Goal: Task Accomplishment & Management: Manage account settings

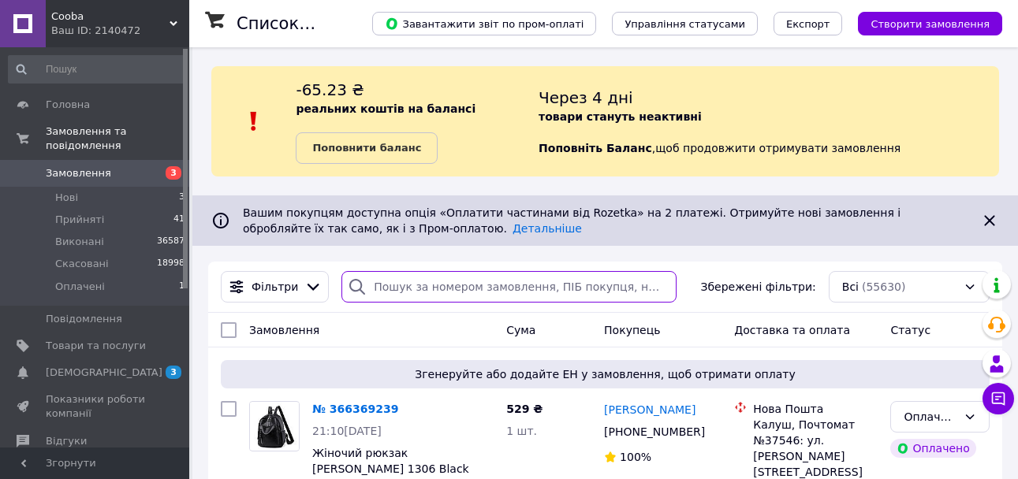
click at [407, 286] on input "search" at bounding box center [508, 287] width 334 height 32
paste input "0965918139"
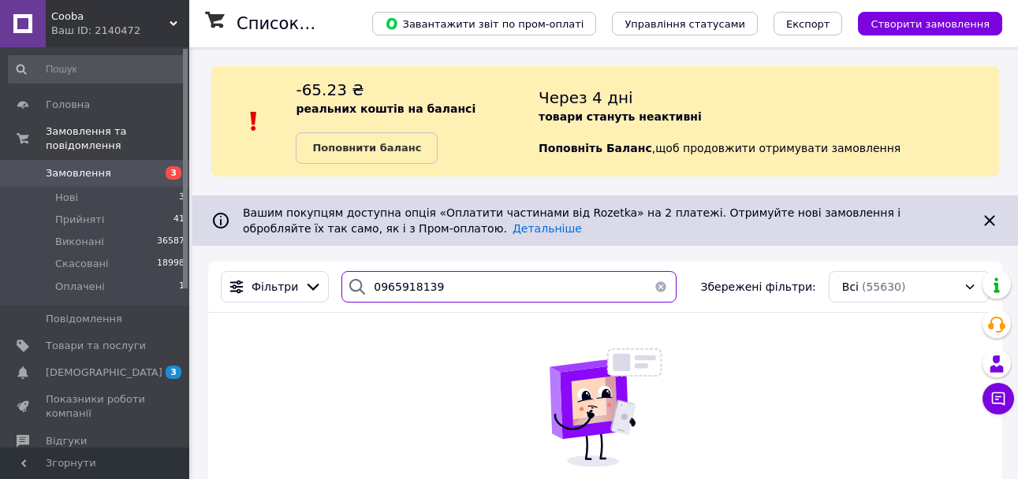
type input "0965918139"
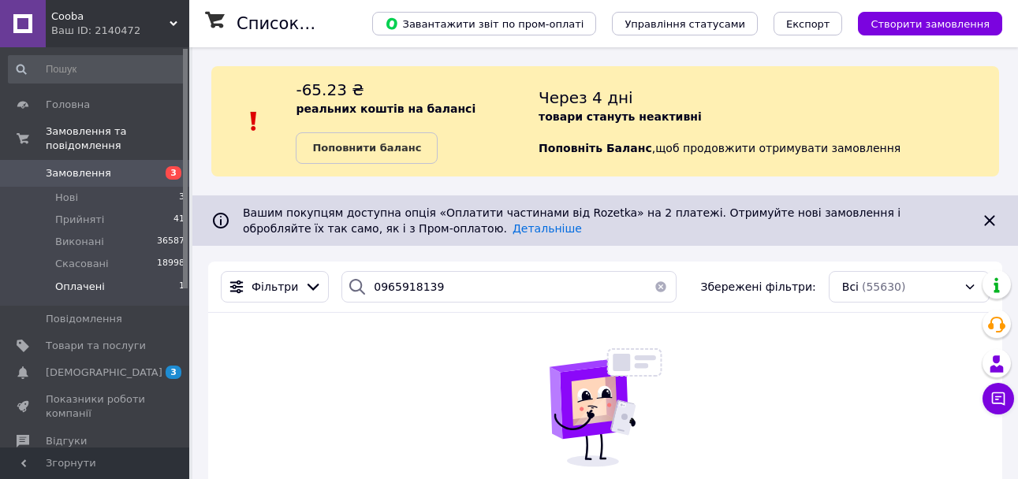
click at [89, 280] on span "Оплачені" at bounding box center [80, 287] width 50 height 14
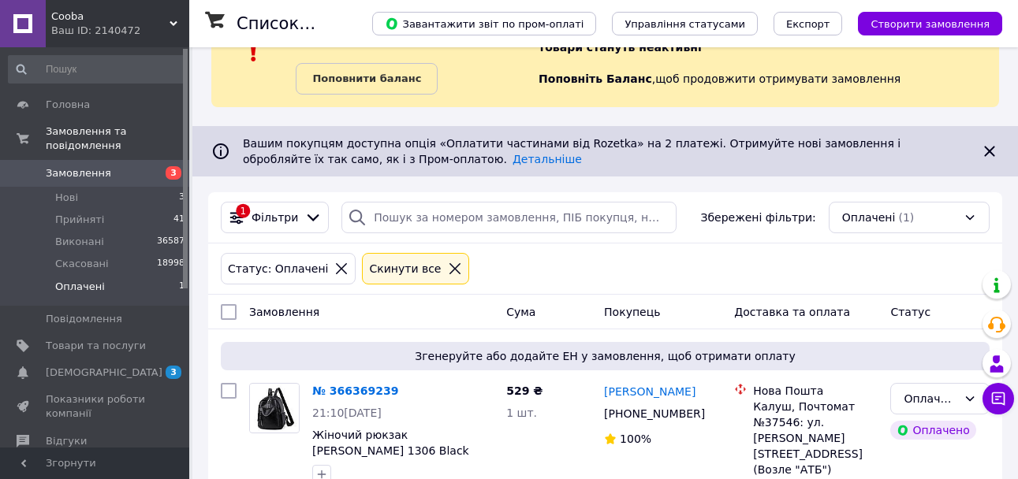
scroll to position [125, 0]
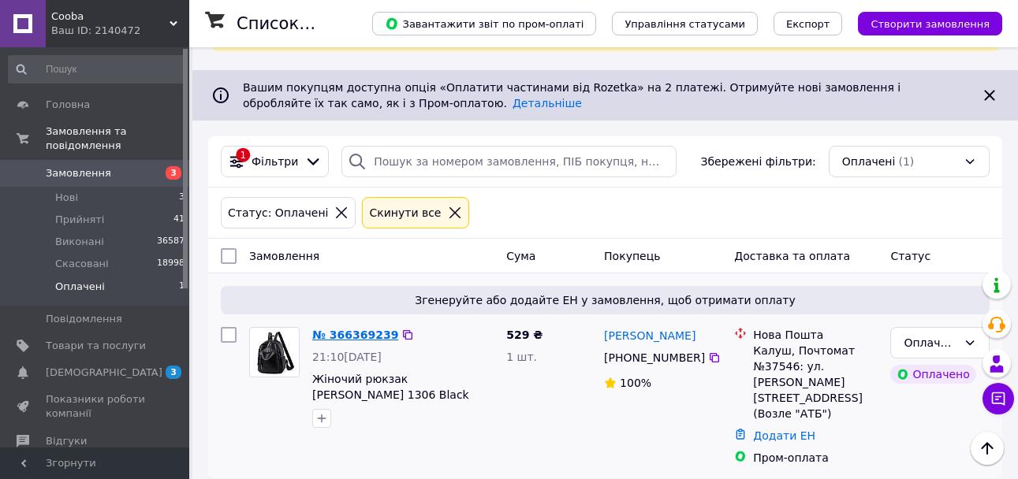
click at [342, 338] on link "№ 366369239" at bounding box center [355, 335] width 86 height 13
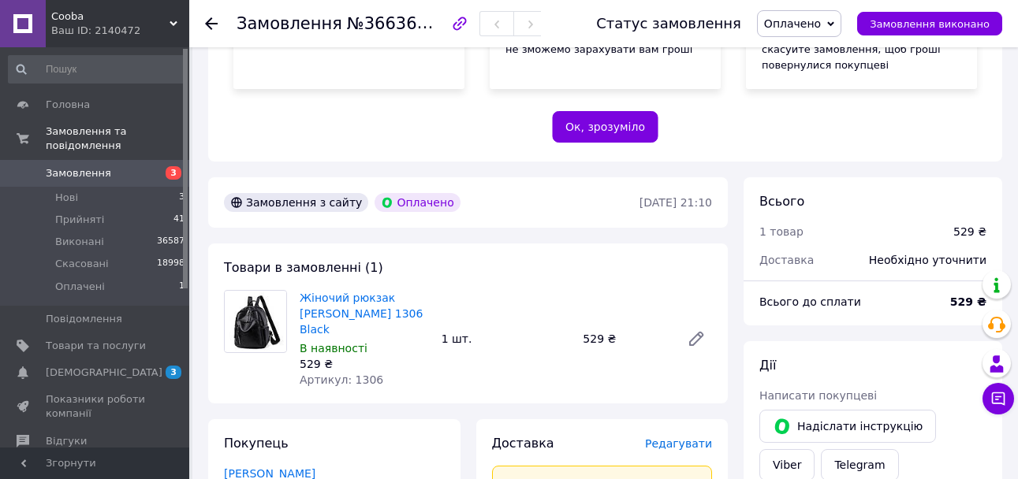
scroll to position [394, 0]
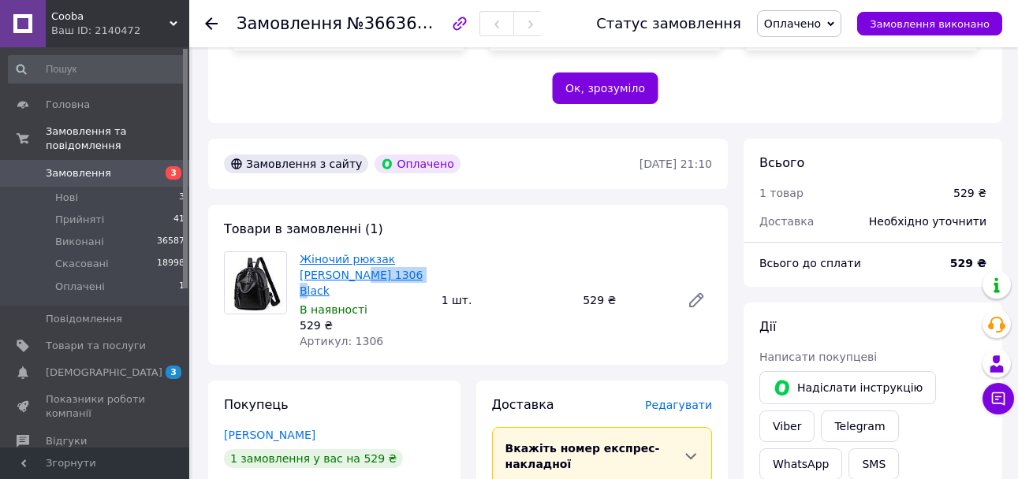
drag, startPoint x: 395, startPoint y: 244, endPoint x: 390, endPoint y: 227, distance: 18.0
click at [333, 252] on span "Жіночий рюкзак [PERSON_NAME] 1306 Black" at bounding box center [364, 275] width 129 height 47
copy link "1306 Black"
click at [811, 26] on span "Оплачено" at bounding box center [792, 23] width 57 height 13
click at [808, 49] on li "Прийнято" at bounding box center [799, 55] width 83 height 24
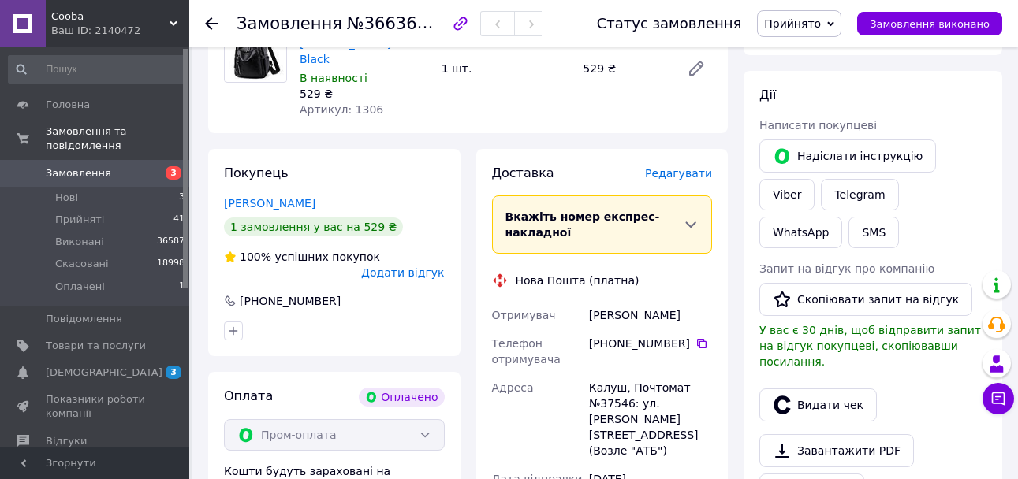
scroll to position [631, 0]
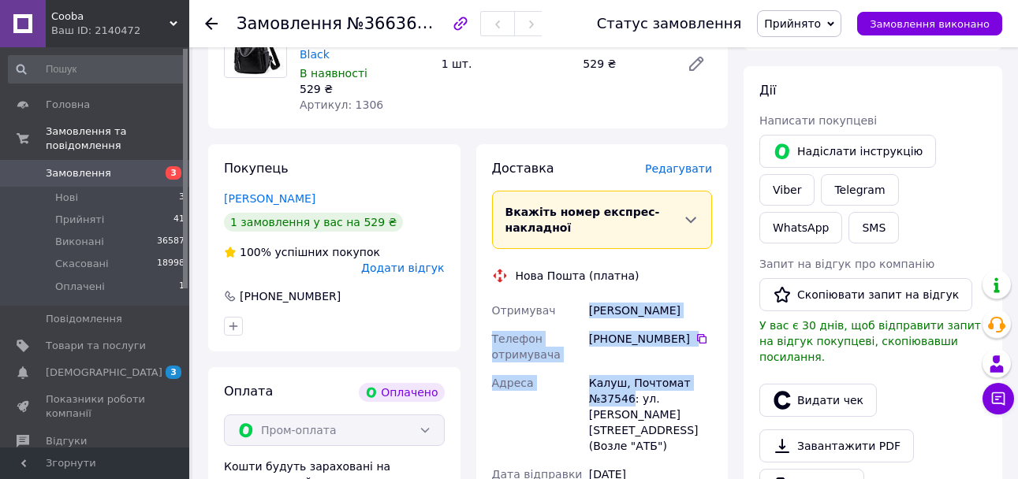
drag, startPoint x: 590, startPoint y: 263, endPoint x: 630, endPoint y: 349, distance: 94.2
click at [630, 349] on div "Отримувач Вікторія Лісова Телефон отримувача +380 50 504 04 17   Адреса Калуш, …" at bounding box center [602, 429] width 227 height 265
copy div "Вікторія Лісова Телефон отримувача +380 50 504 04 17   Адреса Калуш, Почтомат №…"
click at [688, 297] on div "Вікторія Лісова" at bounding box center [650, 311] width 129 height 28
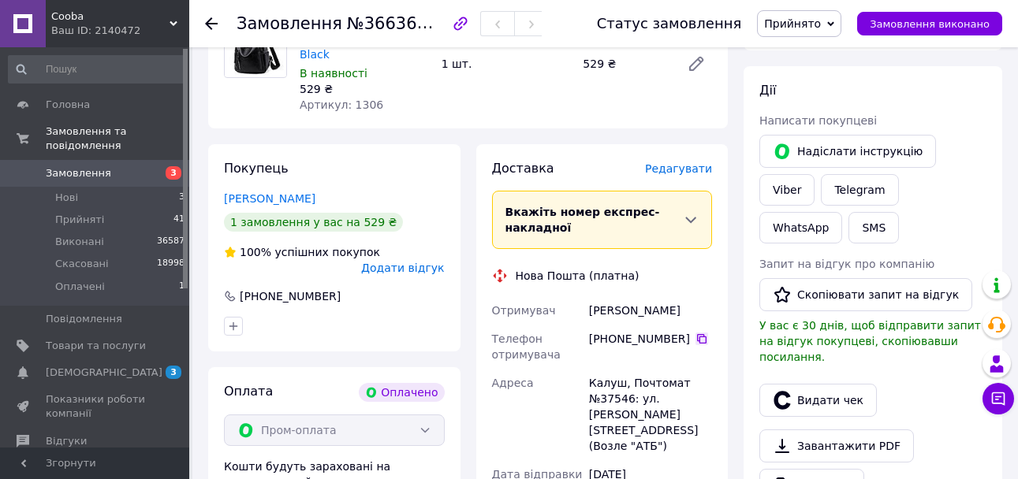
click at [696, 333] on icon at bounding box center [702, 339] width 13 height 13
click at [385, 15] on span "№366369239" at bounding box center [403, 23] width 112 height 20
copy span "366369239"
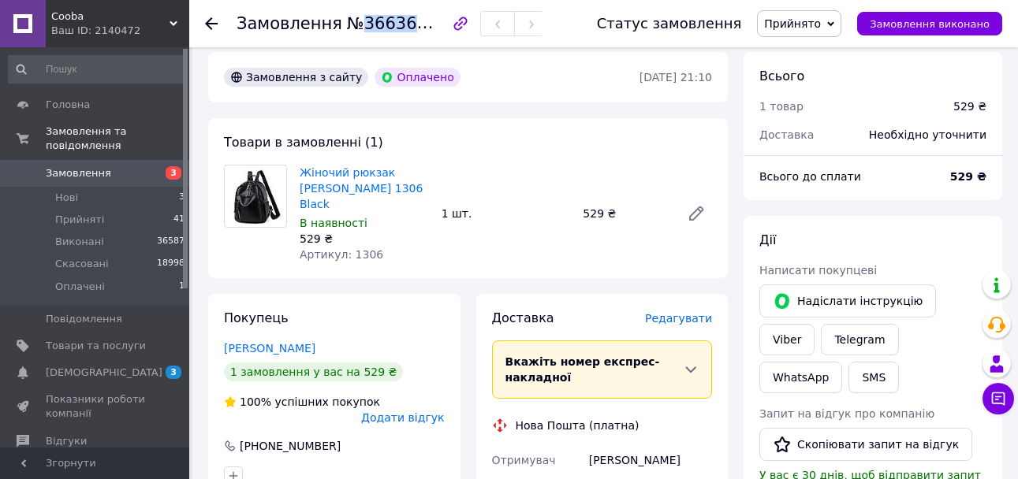
scroll to position [552, 0]
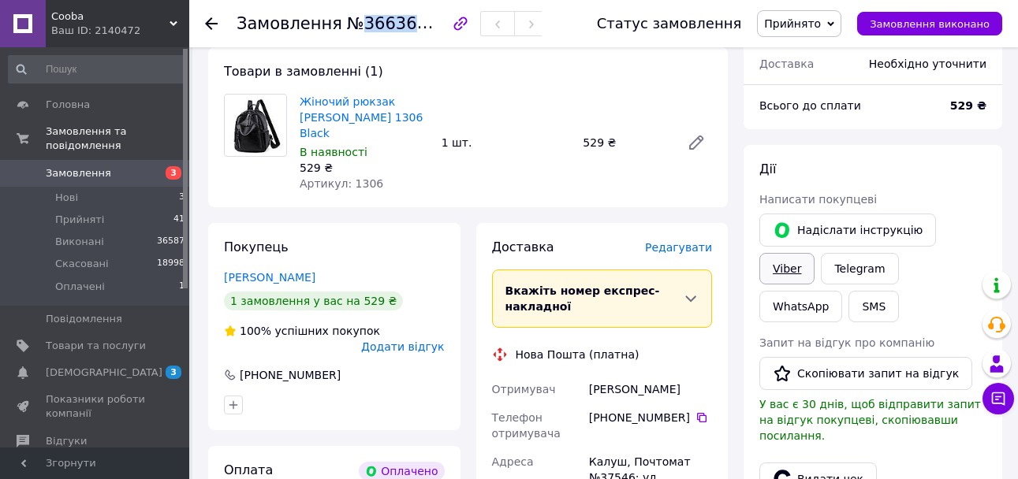
click at [815, 253] on link "Viber" at bounding box center [786, 269] width 55 height 32
click at [350, 95] on link "Жіночий рюкзак [PERSON_NAME] 1306 Black" at bounding box center [361, 117] width 123 height 44
click at [73, 191] on span "Нові" at bounding box center [66, 198] width 23 height 14
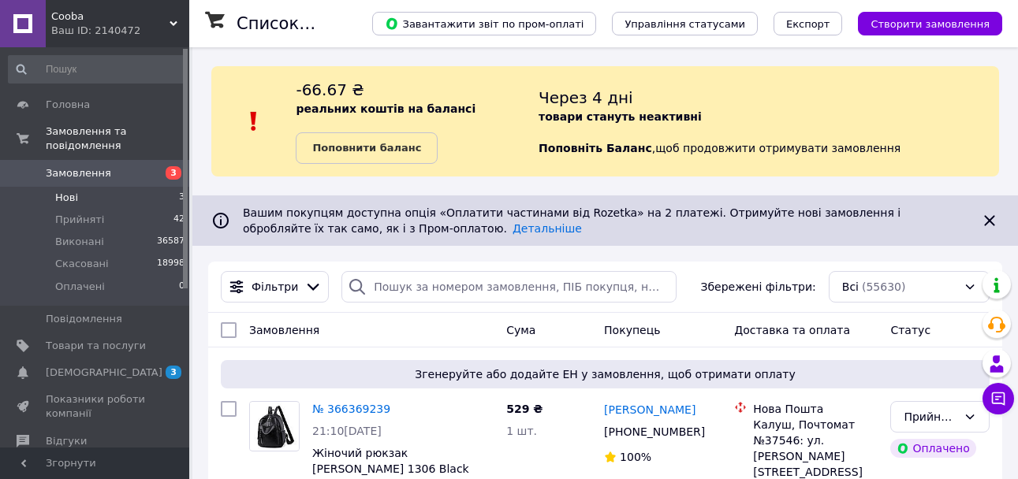
click at [95, 187] on li "Нові 3" at bounding box center [97, 198] width 194 height 22
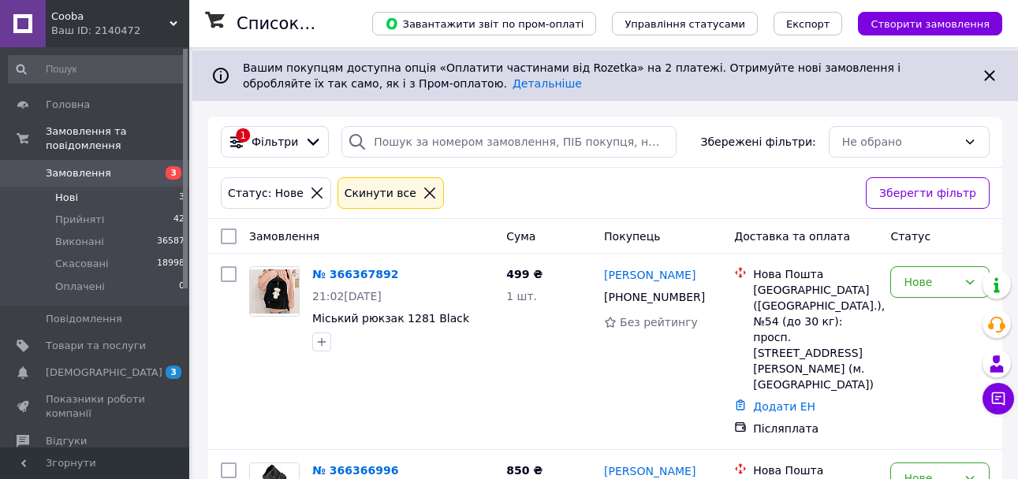
scroll to position [237, 0]
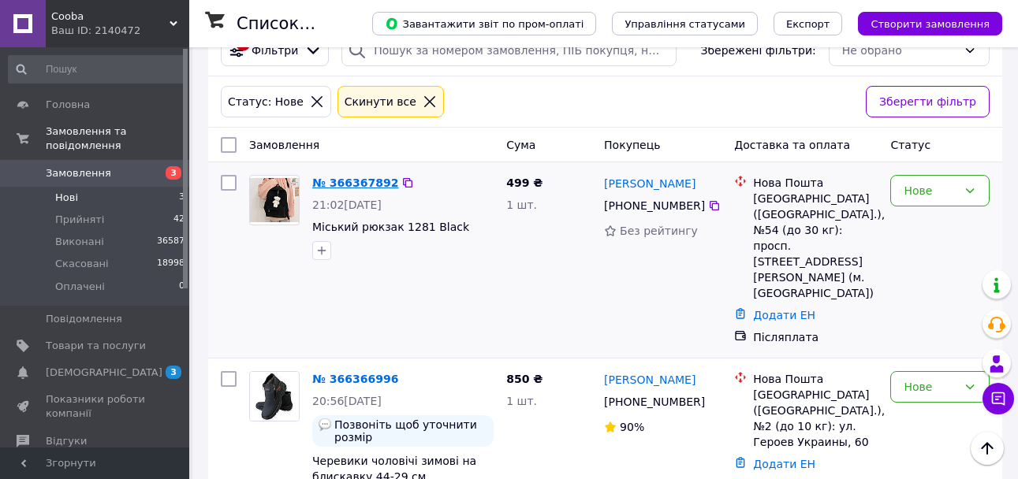
click at [348, 186] on link "№ 366367892" at bounding box center [355, 183] width 86 height 13
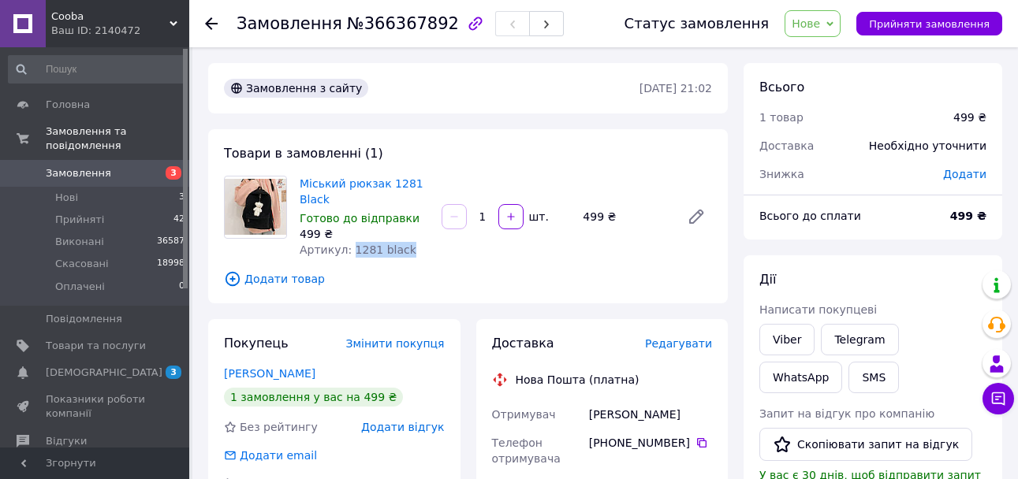
drag, startPoint x: 349, startPoint y: 249, endPoint x: 408, endPoint y: 247, distance: 59.2
click at [408, 247] on div "Артикул: 1281 black" at bounding box center [364, 250] width 129 height 16
copy span "1281 black"
click at [911, 28] on span "Прийняти замовлення" at bounding box center [929, 24] width 121 height 12
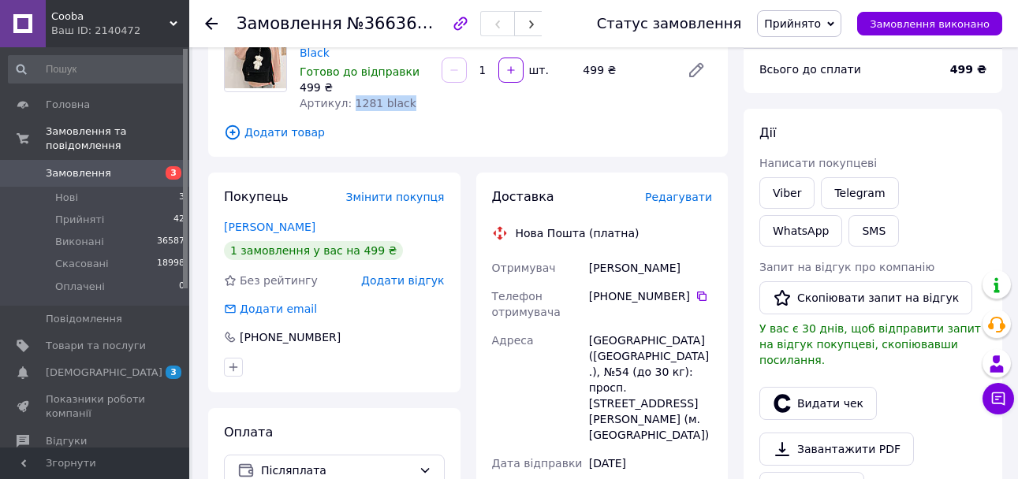
scroll to position [158, 0]
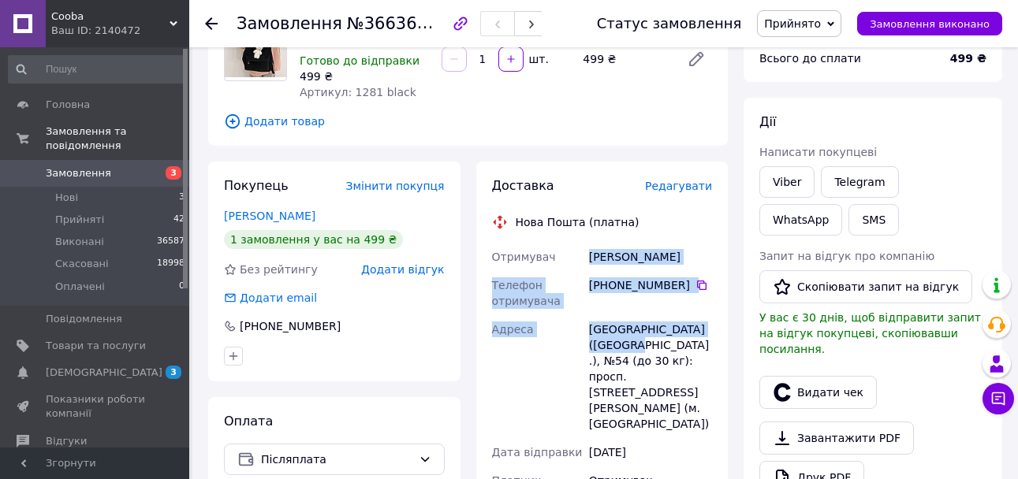
drag, startPoint x: 591, startPoint y: 256, endPoint x: 617, endPoint y: 341, distance: 89.3
click at [617, 341] on div "Отримувач Недоступ Анастасия Телефон отримувача +380 68 367 72 73   Адреса Киев…" at bounding box center [602, 457] width 227 height 429
copy div "Недоступ Анастасия Телефон отримувача +380 68 367 72 73   Адреса Киев (Киевская…"
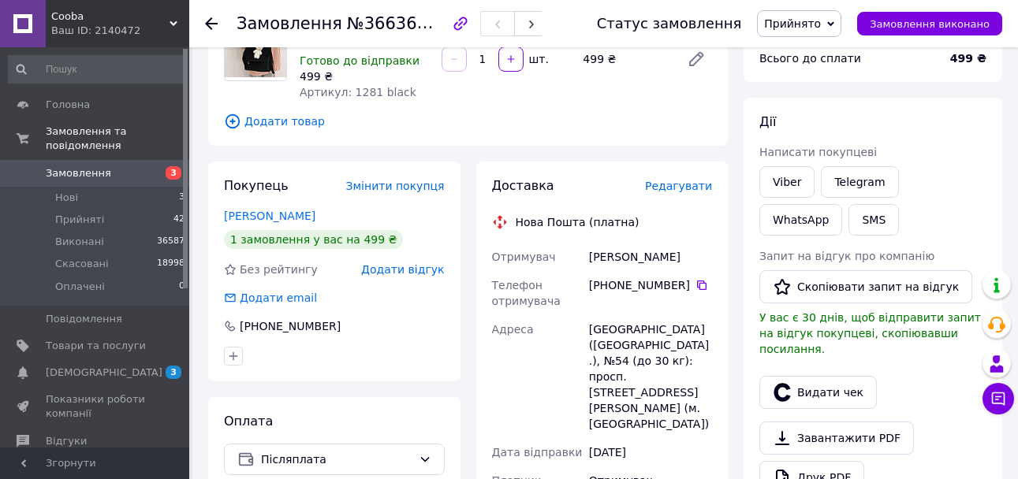
click at [681, 438] on div "[DATE]" at bounding box center [650, 452] width 129 height 28
click at [696, 286] on icon at bounding box center [702, 285] width 13 height 13
click at [400, 23] on span "№366367892" at bounding box center [403, 23] width 112 height 20
copy span "366367892"
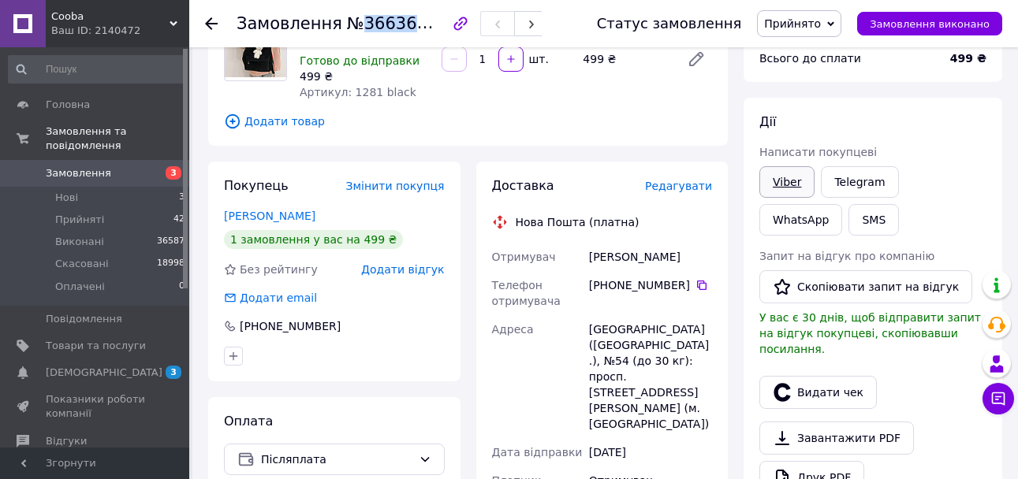
click at [787, 182] on link "Viber" at bounding box center [786, 182] width 55 height 32
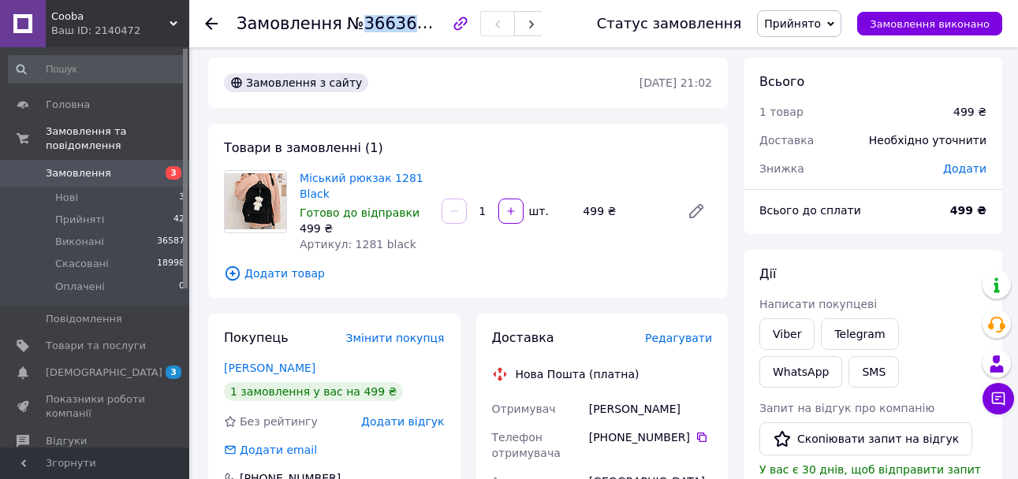
scroll to position [0, 0]
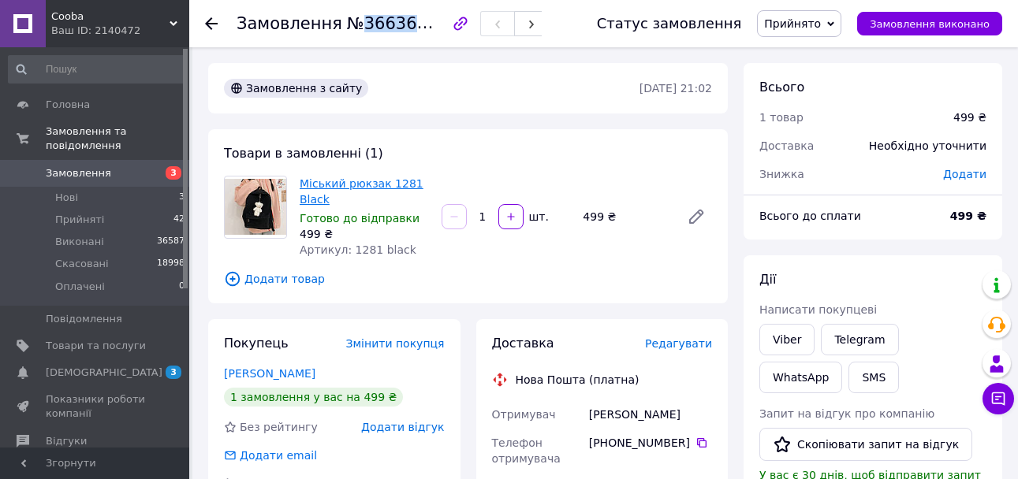
click at [371, 190] on link "Міський рюкзак 1281 Black" at bounding box center [362, 191] width 124 height 28
click at [134, 187] on li "Нові 3" at bounding box center [97, 198] width 194 height 22
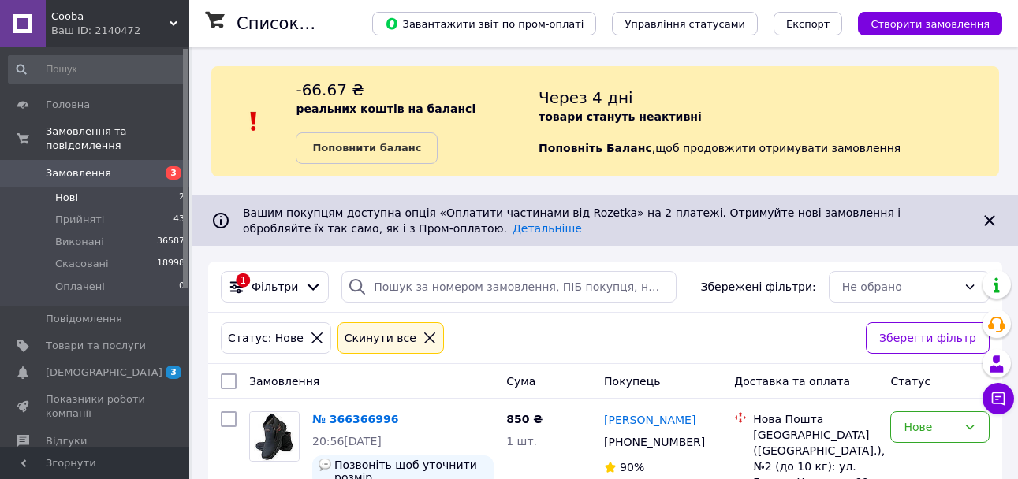
click at [99, 189] on li "Нові 2" at bounding box center [97, 198] width 194 height 22
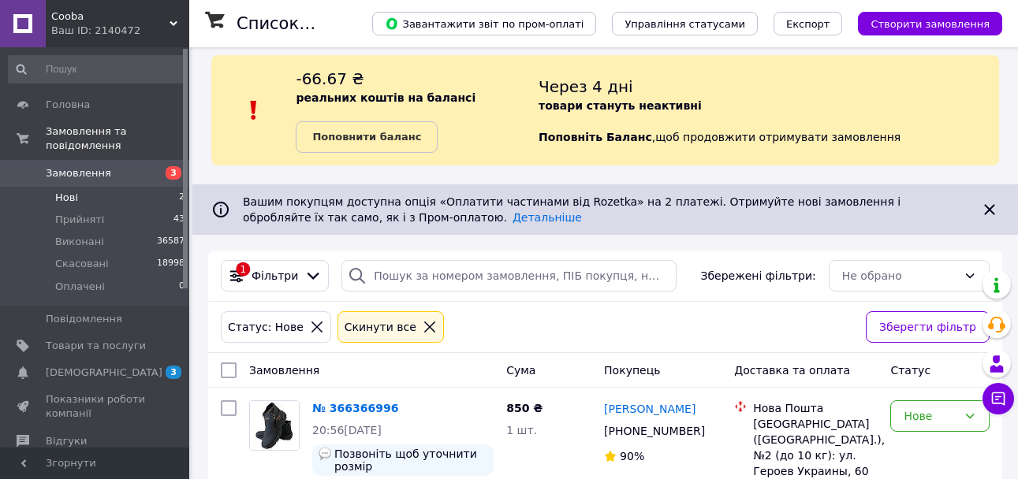
scroll to position [158, 0]
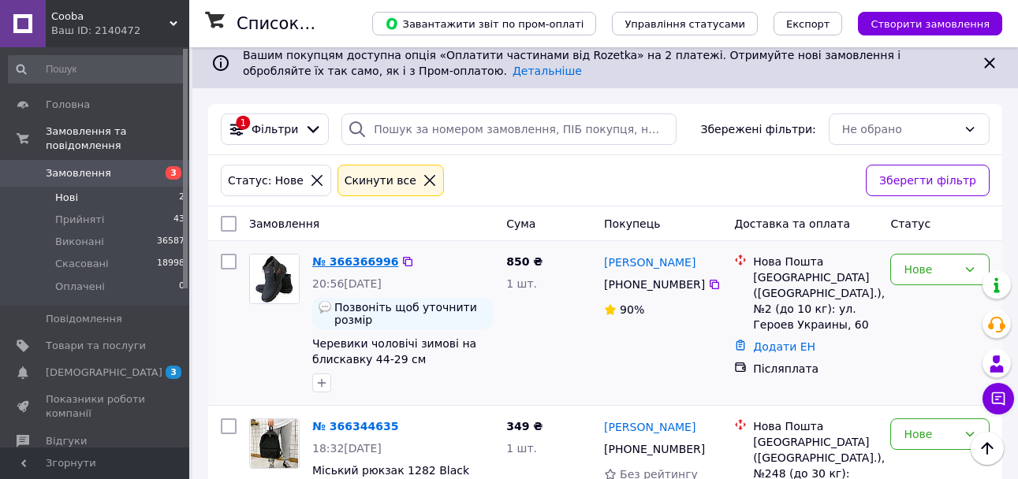
click at [355, 267] on link "№ 366366996" at bounding box center [355, 261] width 86 height 13
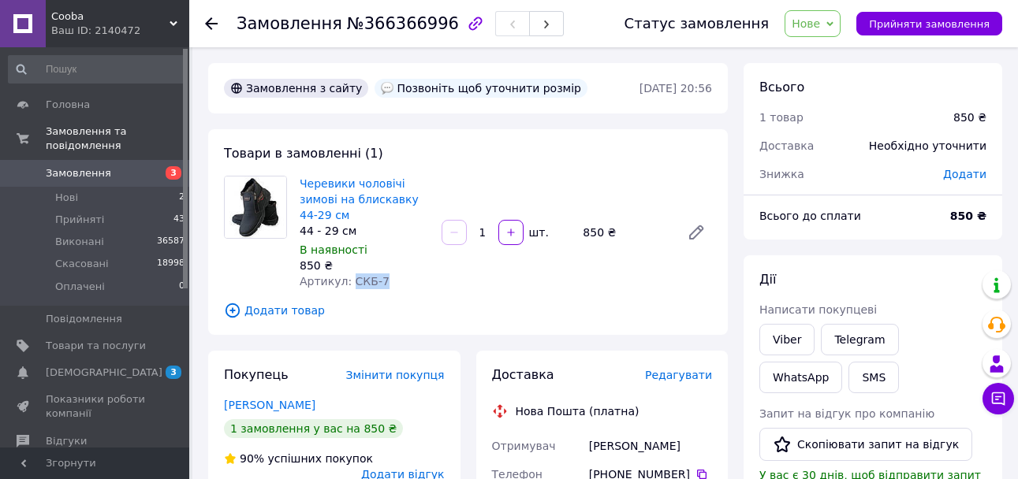
drag, startPoint x: 348, startPoint y: 282, endPoint x: 390, endPoint y: 282, distance: 41.8
click at [390, 282] on div "Артикул: СКБ-7" at bounding box center [364, 282] width 129 height 16
copy span "СКБ-7"
click at [915, 24] on span "Прийняти замовлення" at bounding box center [929, 24] width 121 height 12
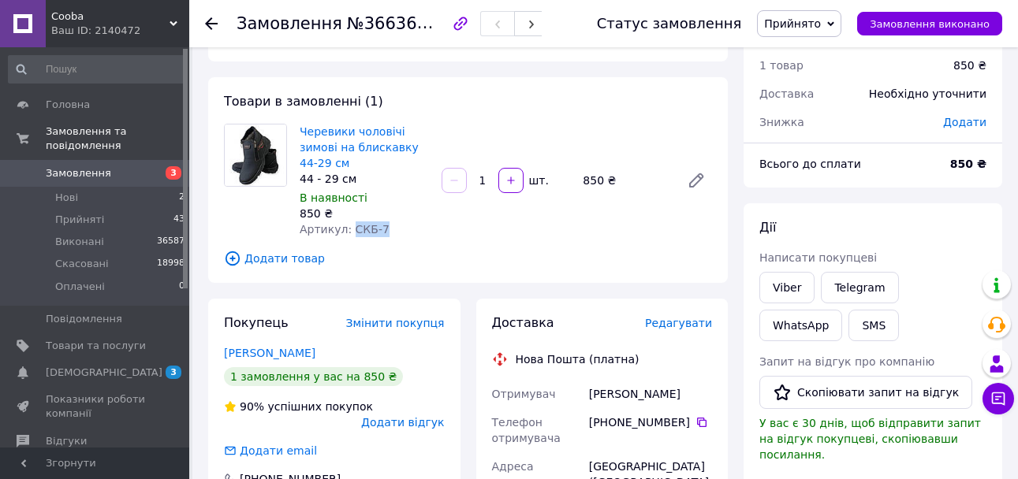
scroll to position [158, 0]
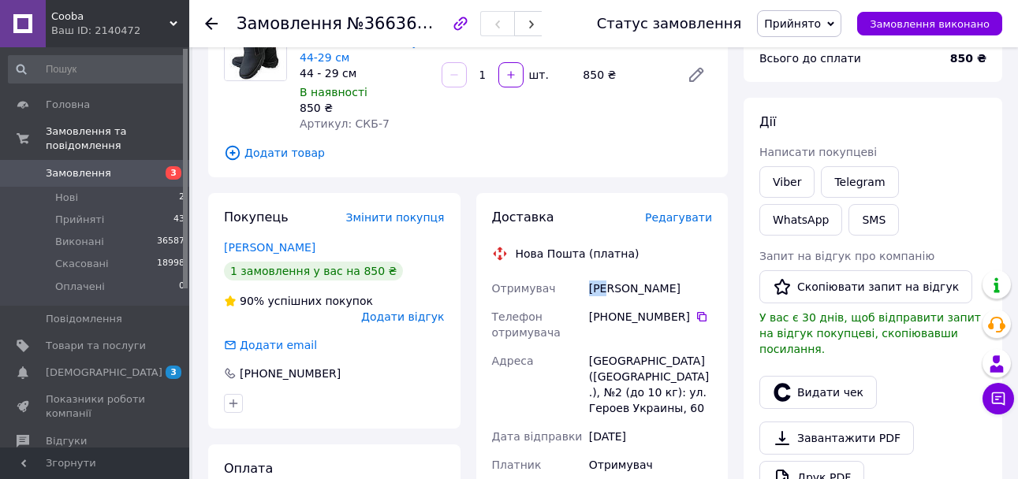
drag, startPoint x: 592, startPoint y: 288, endPoint x: 608, endPoint y: 299, distance: 19.3
click at [608, 299] on div "Мачок Катерина" at bounding box center [650, 288] width 129 height 28
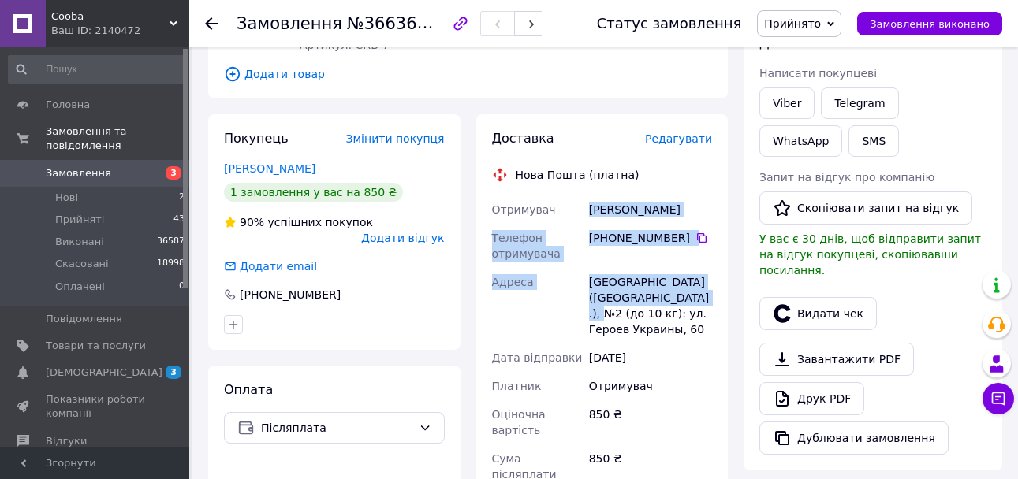
click at [606, 311] on div "[GEOGRAPHIC_DATA] ([GEOGRAPHIC_DATA].), №2 (до 10 кг): ул. Героев Украины, 60" at bounding box center [650, 306] width 129 height 76
copy div "Мачок Катерина Телефон отримувача +380 67 376 14 67   Адреса Благовещенское (Ки…"
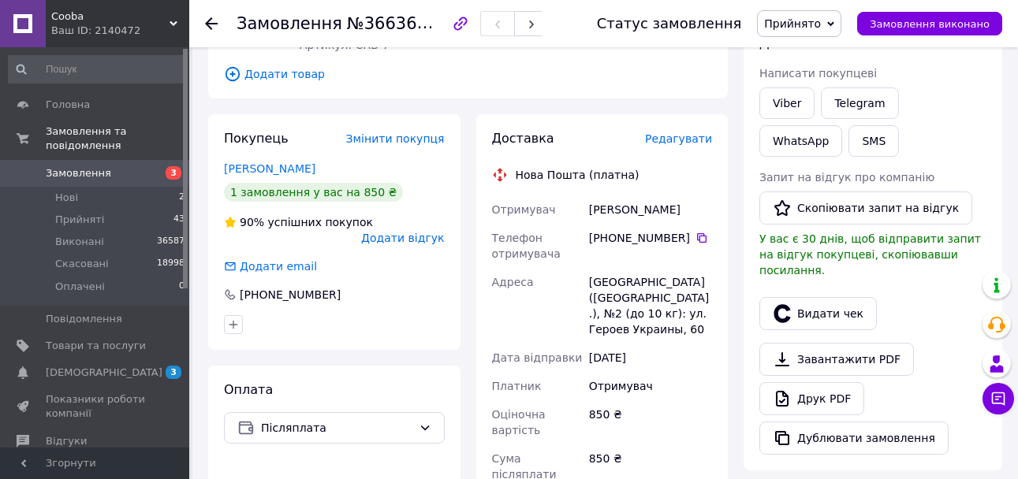
click at [418, 326] on div "Покупець Змінити покупця Мачок Катерина 1 замовлення у вас на 850 ₴ 90% успішни…" at bounding box center [334, 232] width 252 height 236
drag, startPoint x: 697, startPoint y: 237, endPoint x: 684, endPoint y: 239, distance: 13.5
click at [696, 237] on icon at bounding box center [702, 238] width 13 height 13
click at [376, 23] on span "№366366996" at bounding box center [403, 23] width 112 height 20
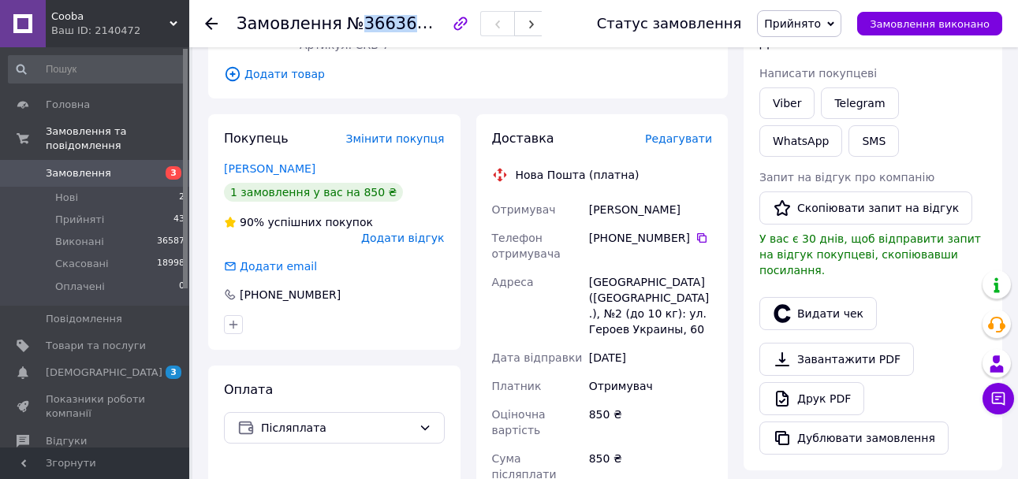
copy span "366366996"
click at [799, 105] on link "Viber" at bounding box center [786, 104] width 55 height 32
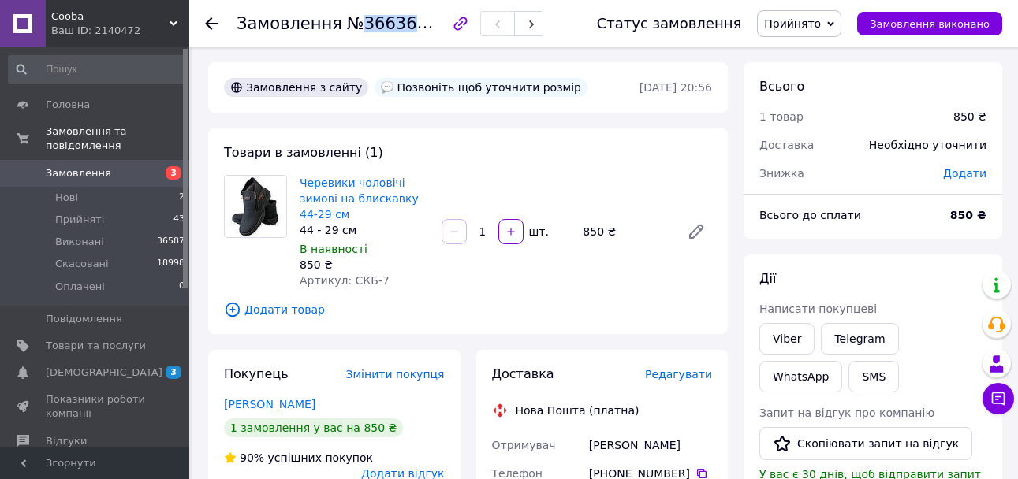
scroll to position [0, 0]
click at [391, 185] on link "Черевики чоловічі зимові на блискавку 44-29 см" at bounding box center [359, 199] width 119 height 44
click at [85, 190] on li "Нові 2" at bounding box center [97, 198] width 194 height 22
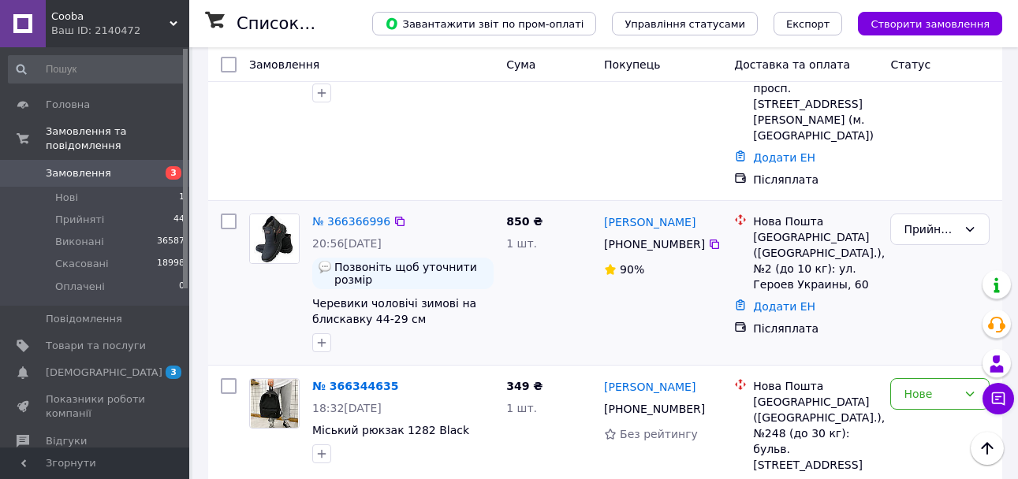
scroll to position [552, 0]
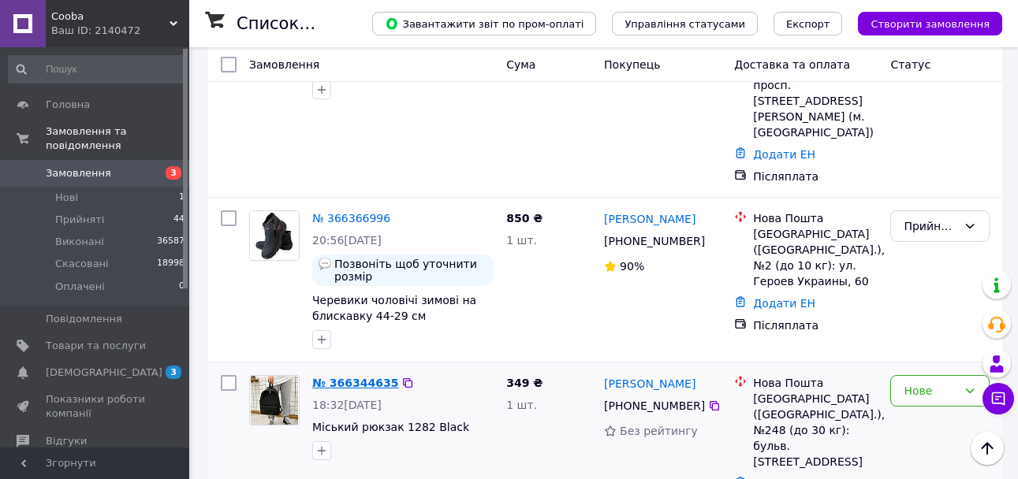
click at [357, 377] on link "№ 366344635" at bounding box center [355, 383] width 86 height 13
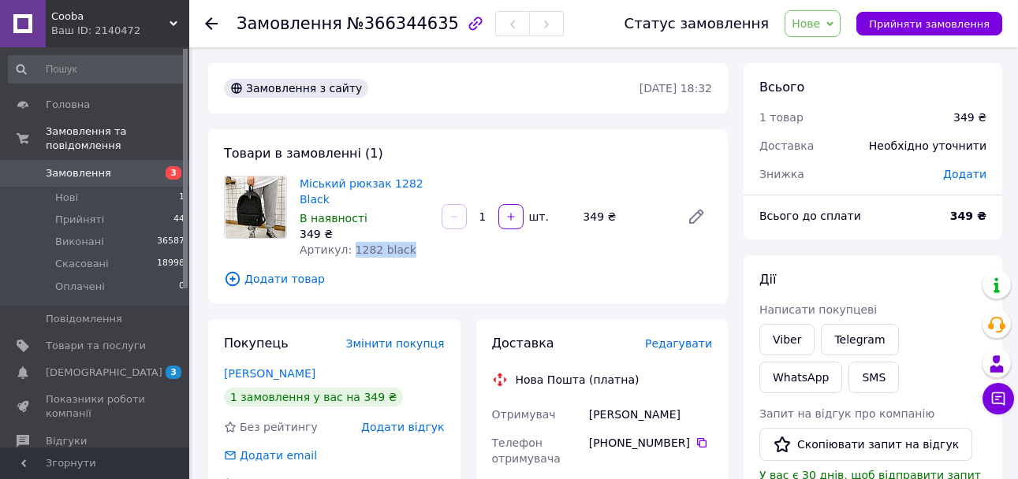
drag, startPoint x: 346, startPoint y: 251, endPoint x: 398, endPoint y: 253, distance: 52.1
click at [398, 253] on span "Артикул: 1282 black" at bounding box center [358, 250] width 117 height 13
copy span "1282 black"
click at [908, 22] on span "Прийняти замовлення" at bounding box center [929, 24] width 121 height 12
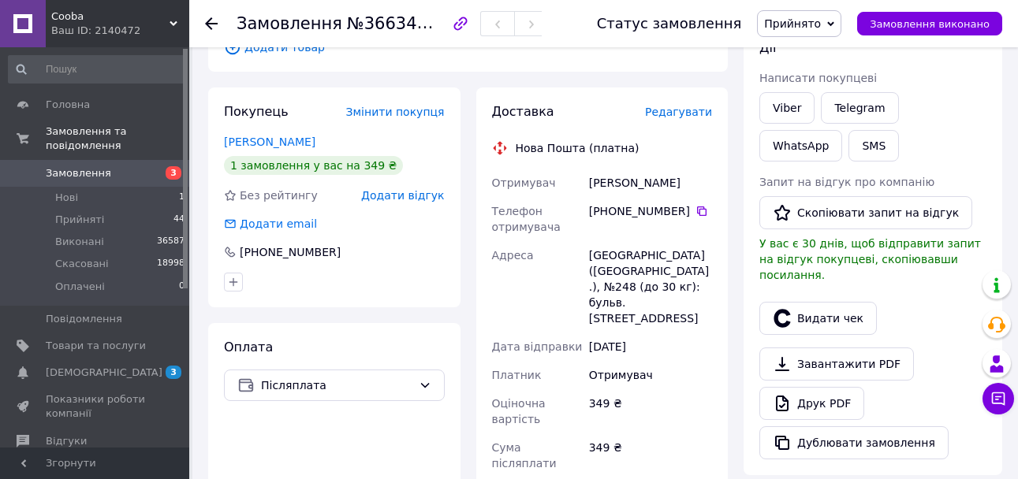
scroll to position [237, 0]
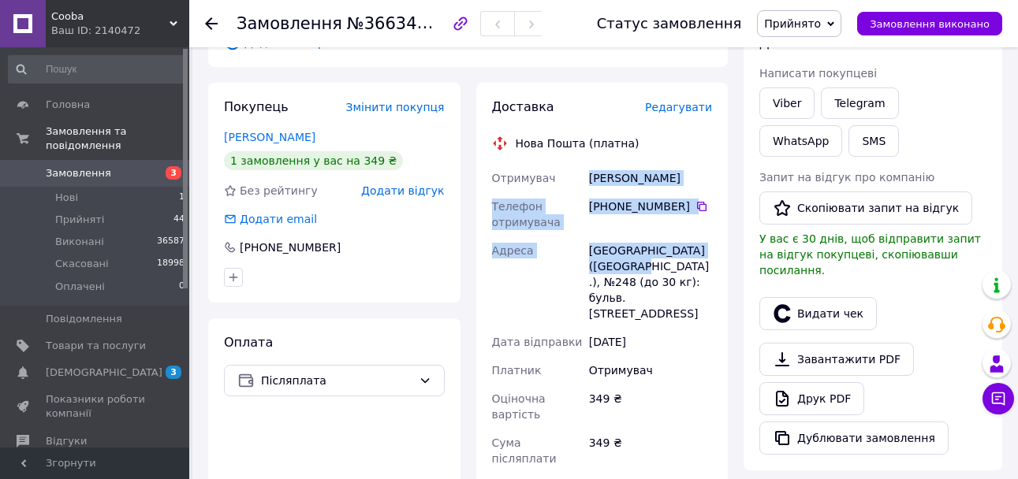
drag, startPoint x: 590, startPoint y: 181, endPoint x: 621, endPoint y: 267, distance: 91.3
click at [621, 267] on div "Отримувач Скрипка Ксения Телефон отримувача +380 68 753 13 34   Адреса Киев (Ки…" at bounding box center [602, 362] width 227 height 397
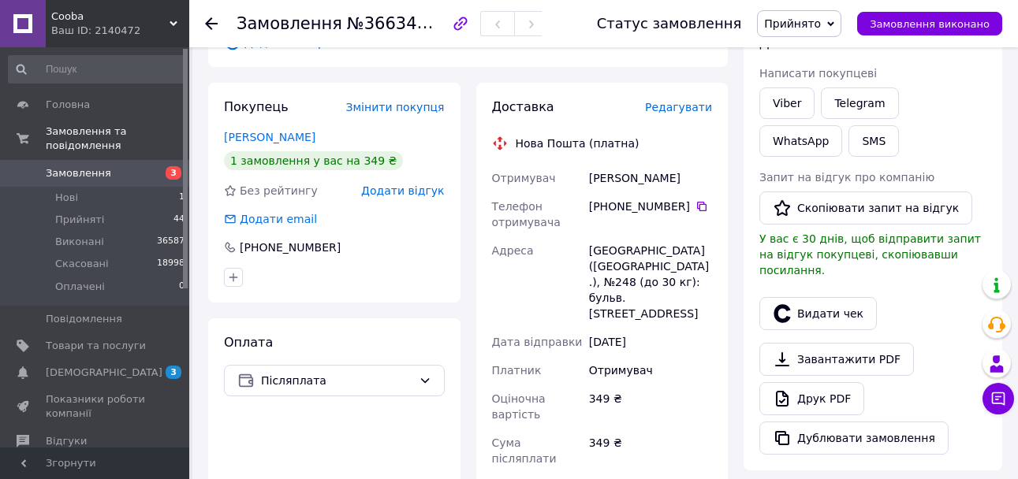
drag, startPoint x: 690, startPoint y: 334, endPoint x: 694, endPoint y: 299, distance: 35.7
click at [690, 334] on div "[DATE]" at bounding box center [650, 342] width 129 height 28
click at [696, 203] on icon at bounding box center [702, 206] width 13 height 13
click at [372, 29] on span "№366344635" at bounding box center [403, 23] width 112 height 20
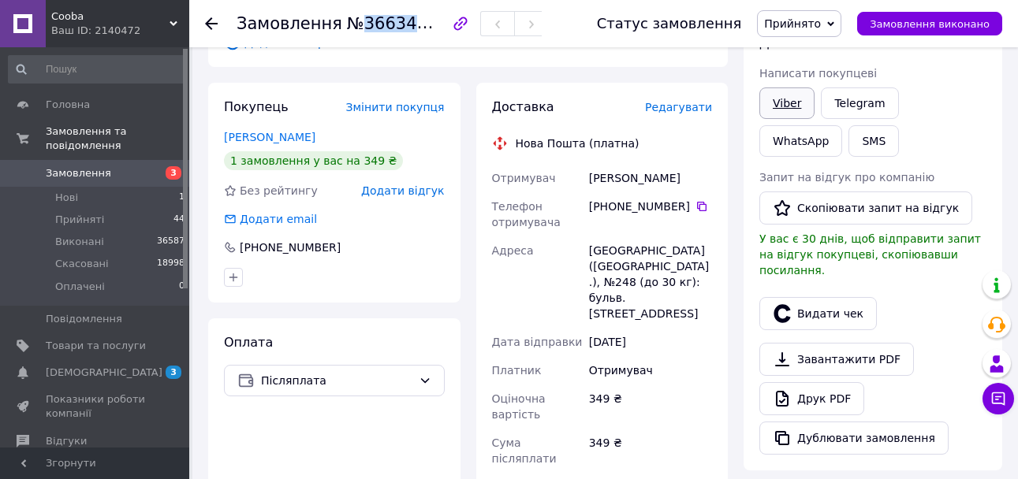
click at [784, 99] on link "Viber" at bounding box center [786, 104] width 55 height 32
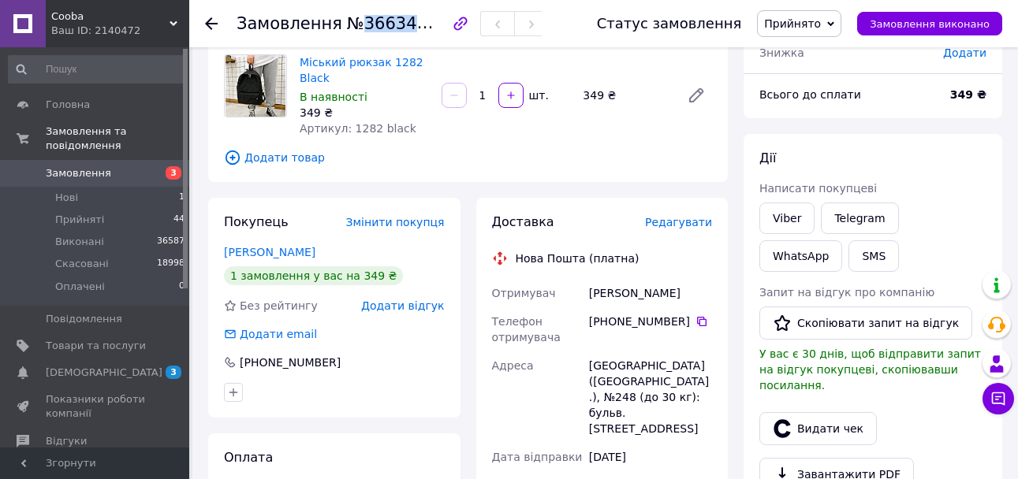
scroll to position [0, 0]
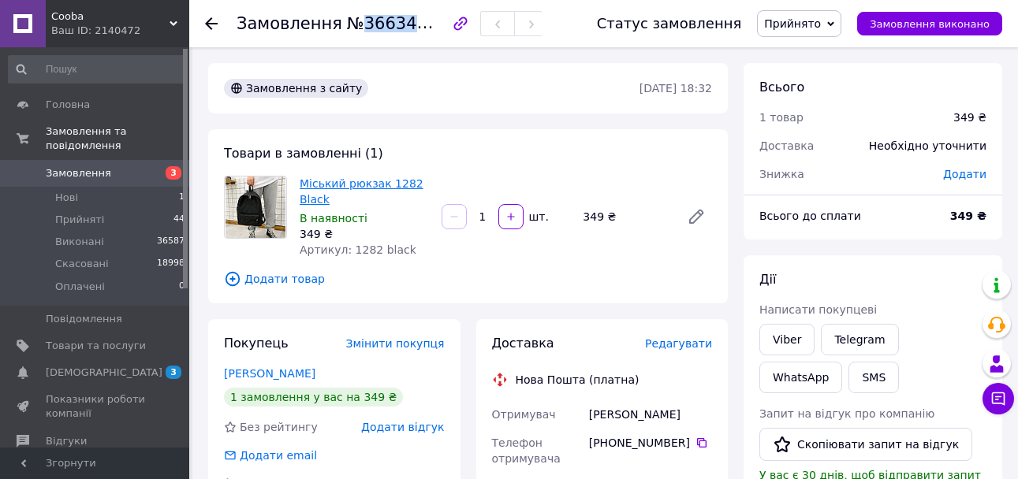
click at [377, 179] on link "Міський рюкзак 1282 Black" at bounding box center [362, 191] width 124 height 28
click at [110, 209] on li "Прийняті 44" at bounding box center [97, 220] width 194 height 22
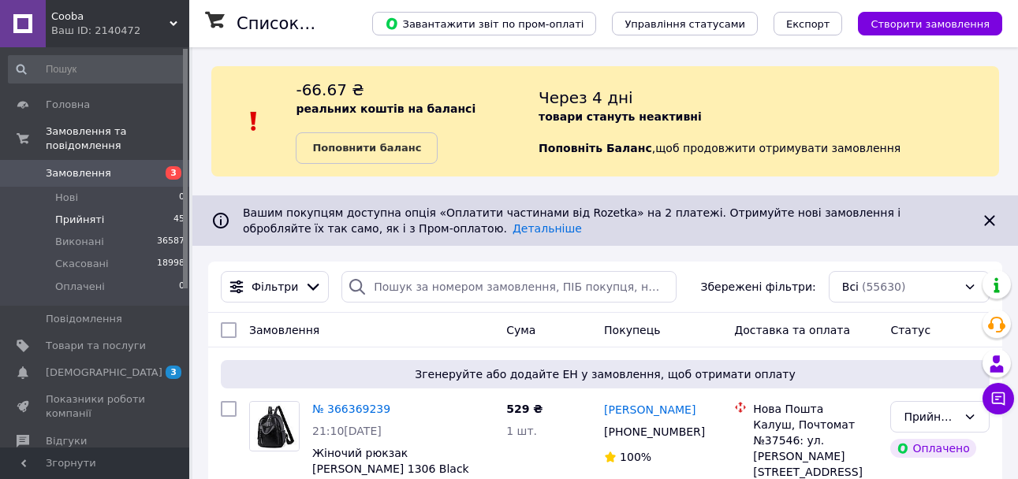
click at [100, 211] on li "Прийняті 45" at bounding box center [97, 220] width 194 height 22
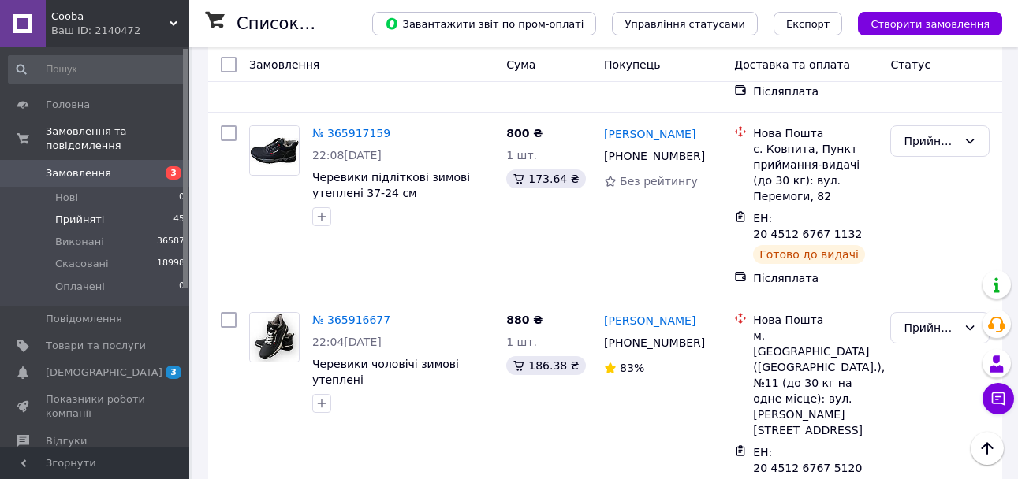
scroll to position [5891, 0]
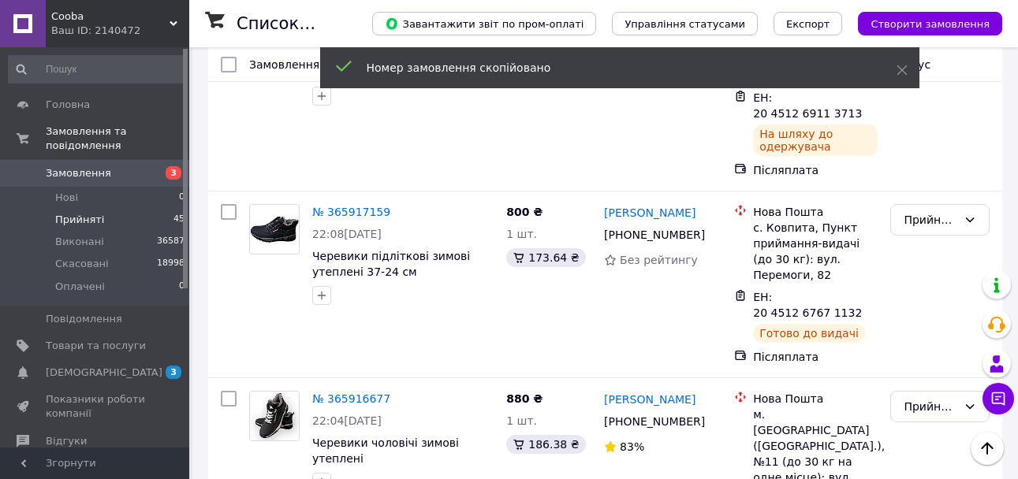
click at [931, 345] on li "Виконано" at bounding box center [940, 345] width 98 height 28
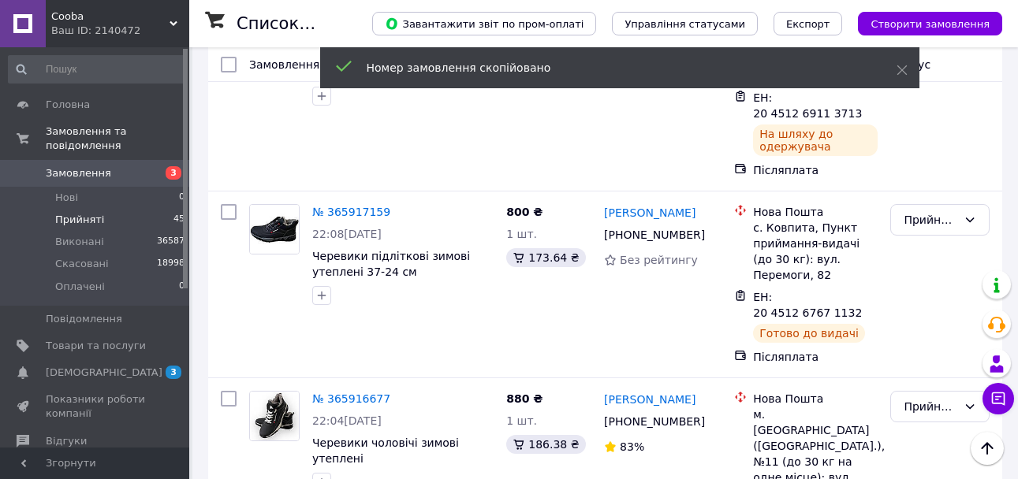
click at [914, 199] on li "Виконано" at bounding box center [940, 206] width 98 height 28
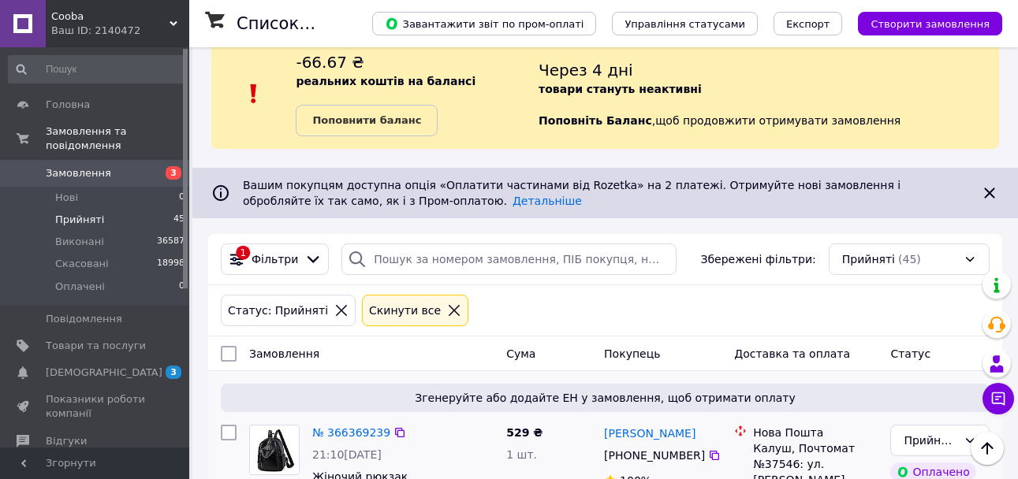
scroll to position [0, 0]
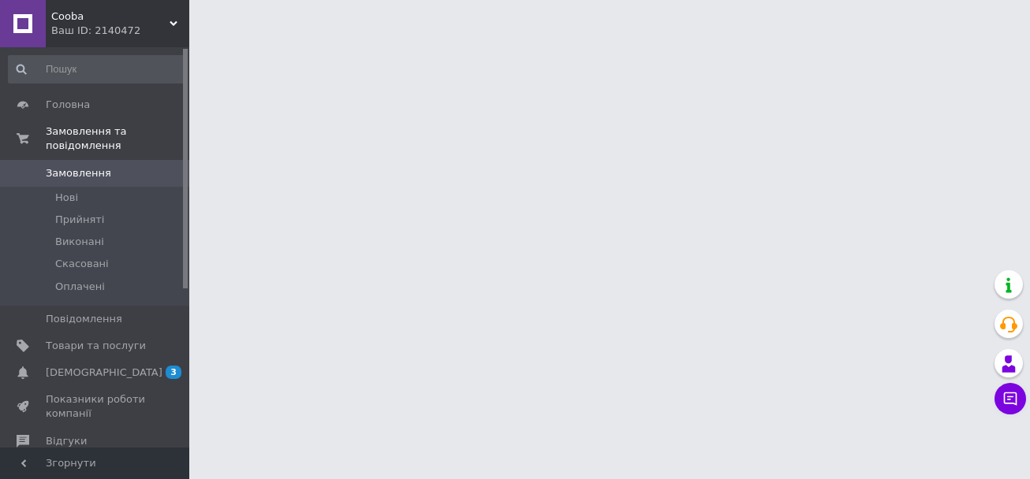
click at [163, 21] on span "Cooba" at bounding box center [110, 16] width 118 height 14
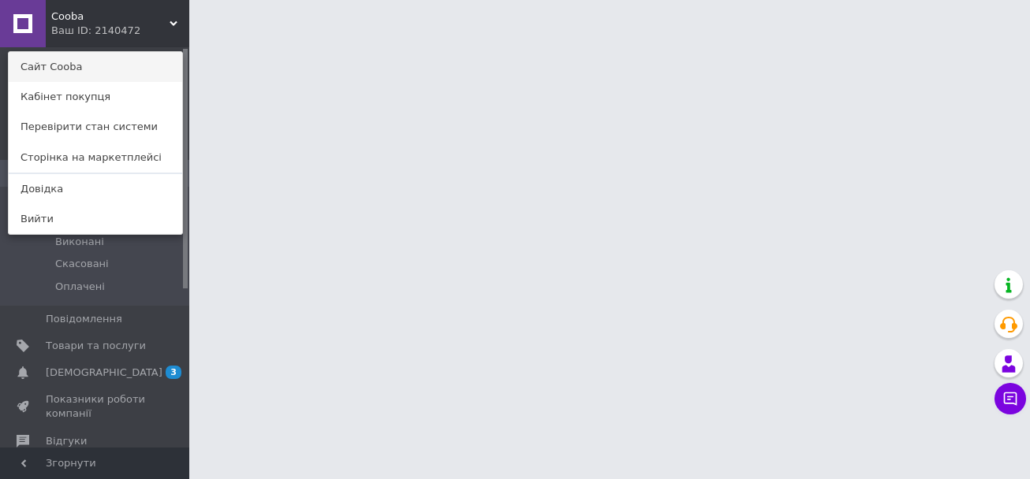
click at [91, 66] on link "Сайт Cooba" at bounding box center [95, 67] width 173 height 30
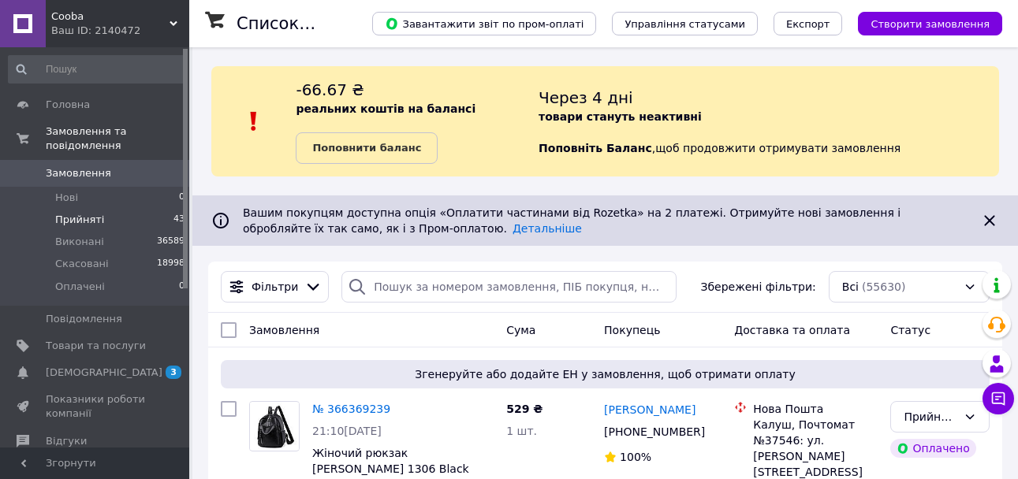
click at [107, 212] on li "Прийняті 43" at bounding box center [97, 220] width 194 height 22
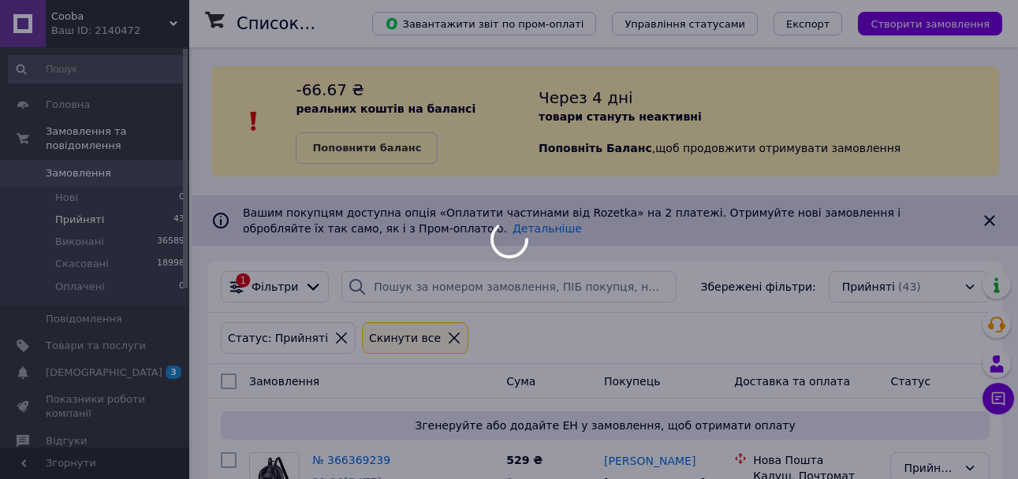
click at [131, 355] on div at bounding box center [509, 239] width 1018 height 479
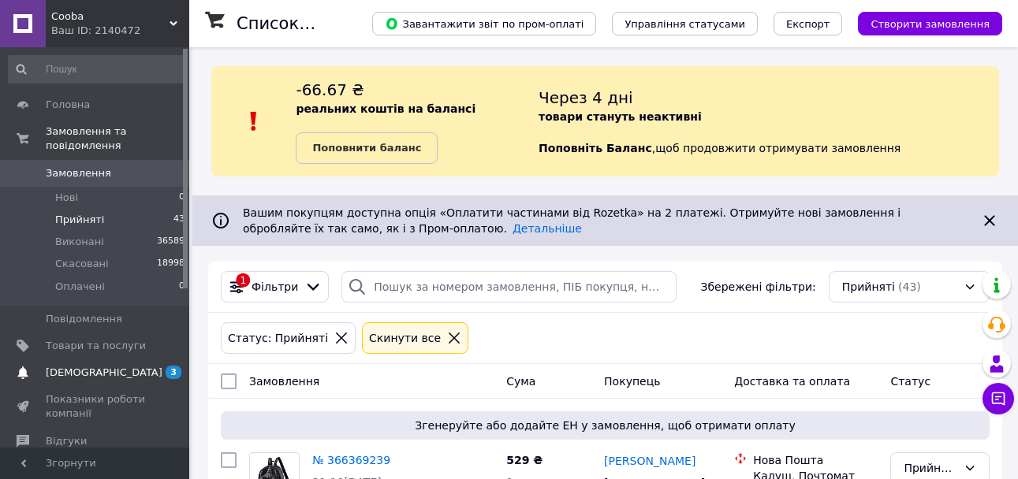
click at [129, 366] on span "[DEMOGRAPHIC_DATA]" at bounding box center [96, 373] width 100 height 14
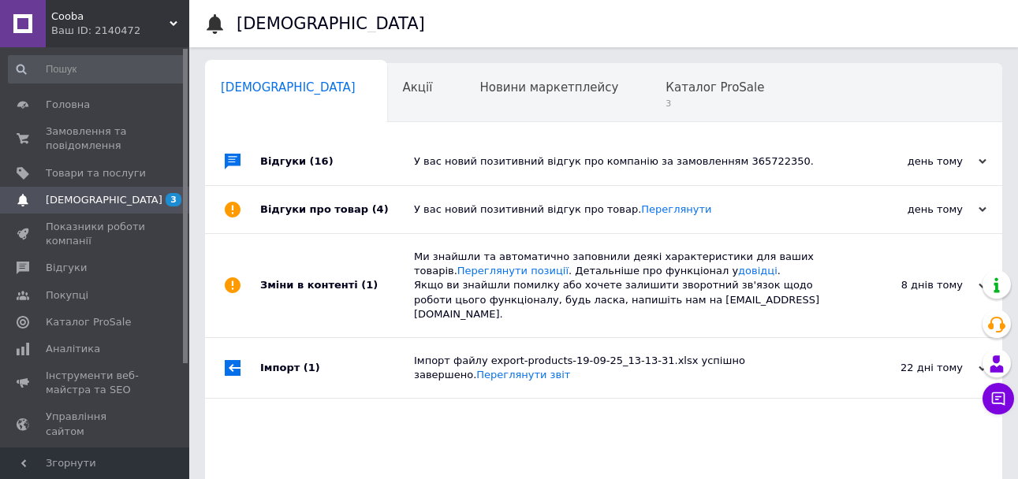
click at [774, 167] on div "У вас новий позитивний відгук про компанію за замовленням 365722350." at bounding box center [621, 162] width 415 height 14
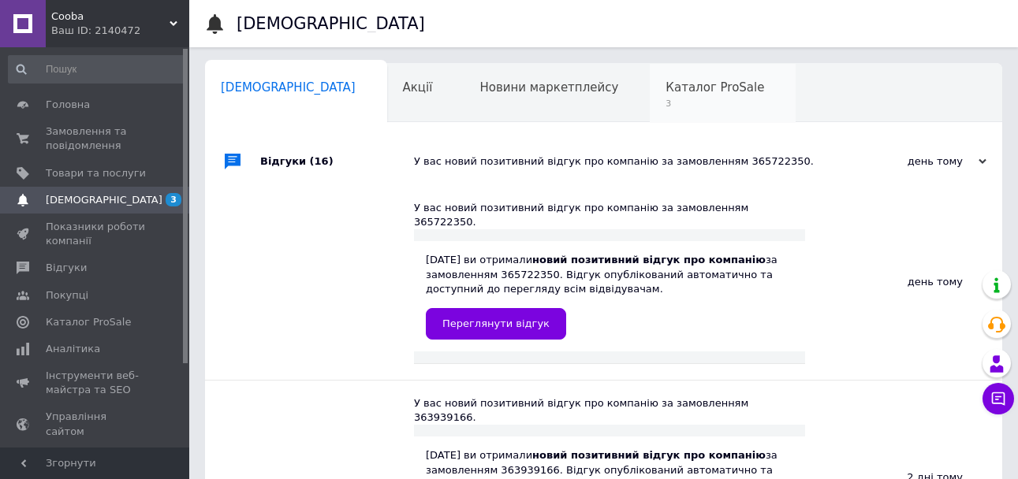
click at [650, 76] on div "Каталог ProSale 3" at bounding box center [723, 94] width 146 height 60
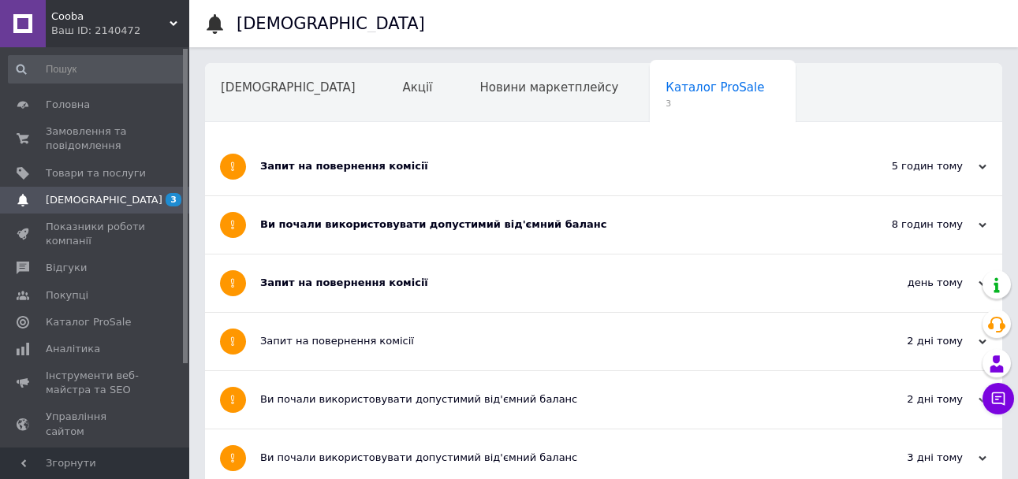
click at [549, 169] on div "Запит на повернення комісії" at bounding box center [544, 166] width 569 height 14
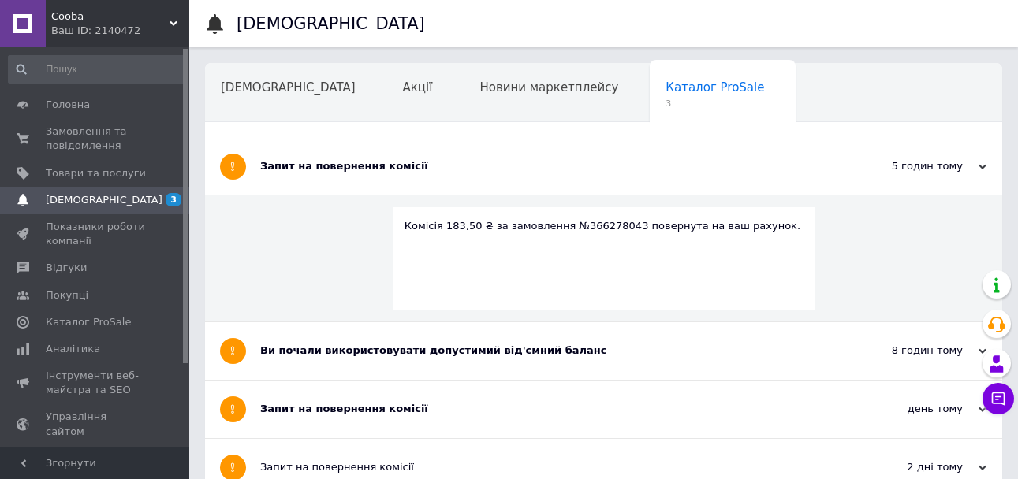
click at [595, 334] on div "Ви почали використовувати допустимий від'ємний баланс" at bounding box center [544, 352] width 569 height 58
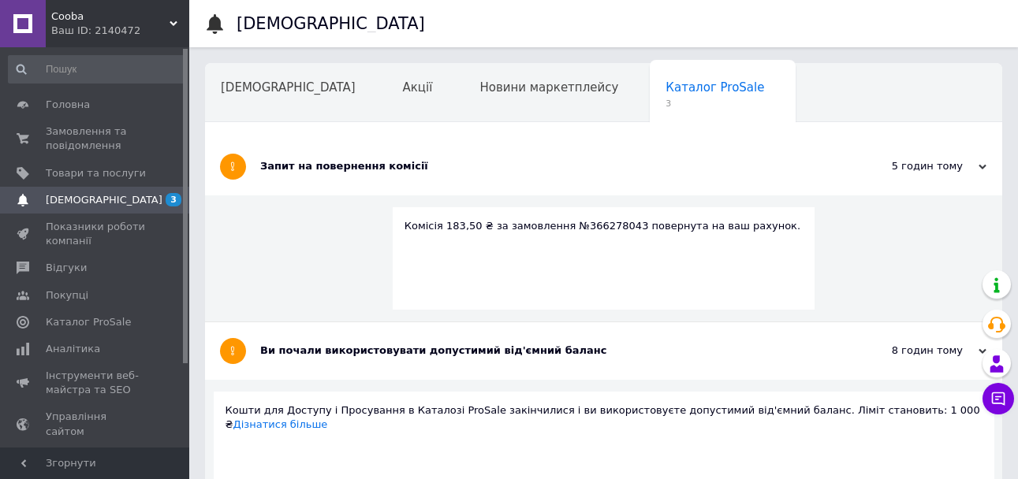
scroll to position [237, 0]
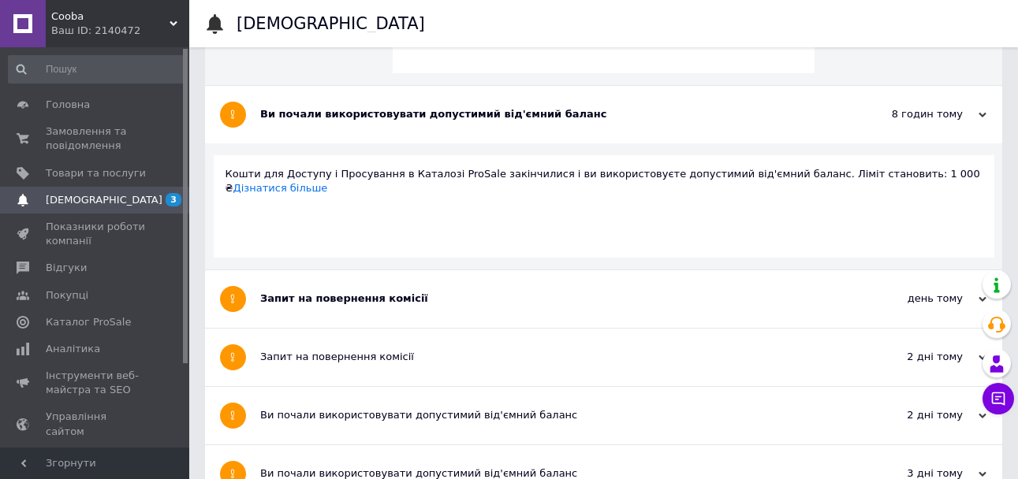
click at [577, 319] on div "Запит на повернення комісії" at bounding box center [544, 299] width 569 height 58
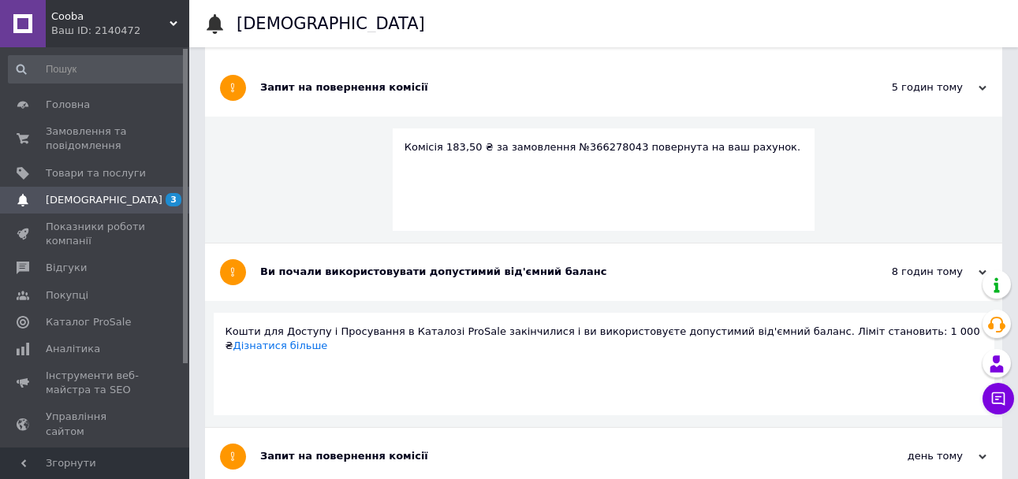
scroll to position [0, 0]
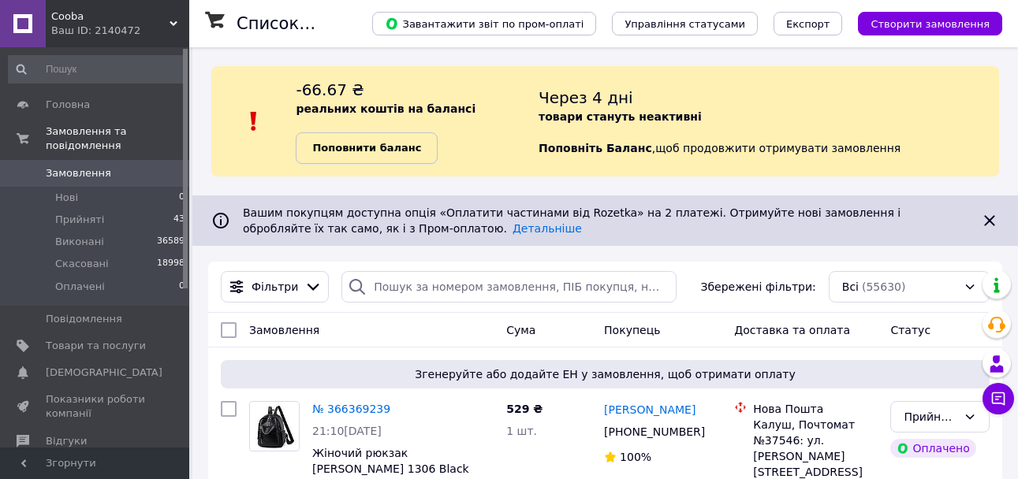
click at [427, 147] on link "Поповнити баланс" at bounding box center [367, 148] width 142 height 32
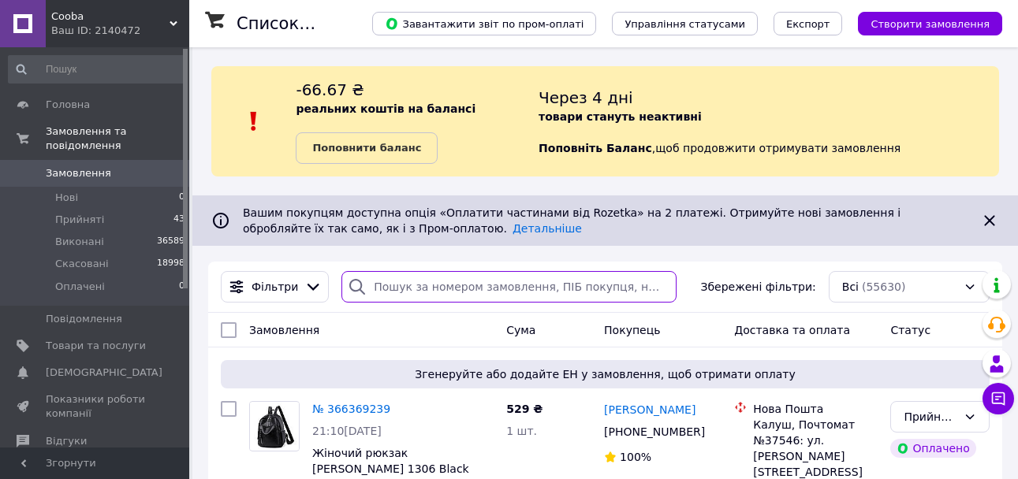
click at [446, 293] on input "search" at bounding box center [508, 287] width 334 height 32
paste input "366030876"
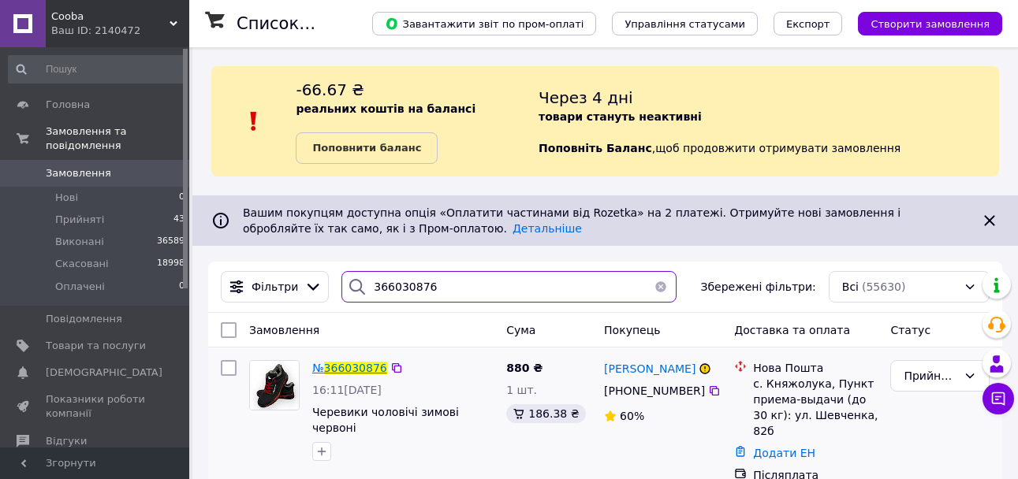
type input "366030876"
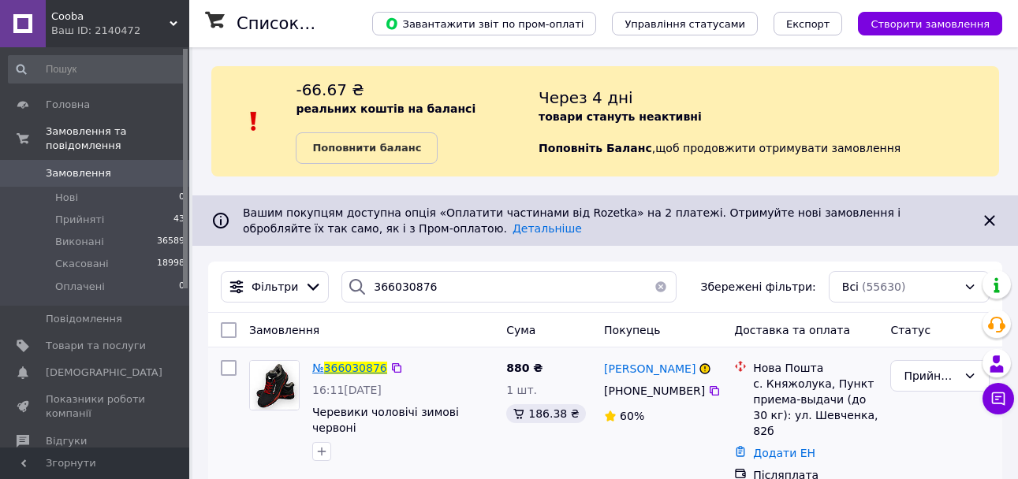
click at [357, 366] on span "366030876" at bounding box center [355, 368] width 63 height 13
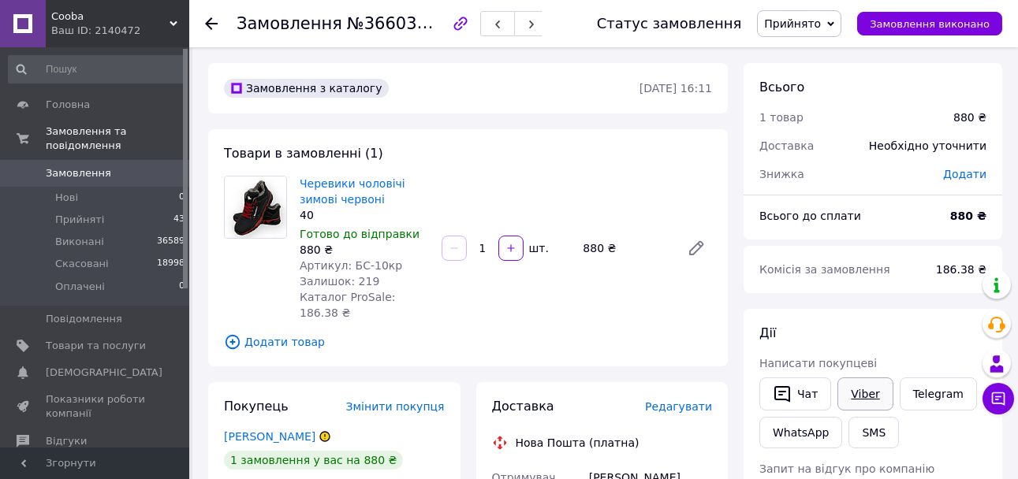
click at [863, 390] on link "Viber" at bounding box center [864, 394] width 55 height 33
click at [124, 166] on span "Замовлення" at bounding box center [96, 173] width 100 height 14
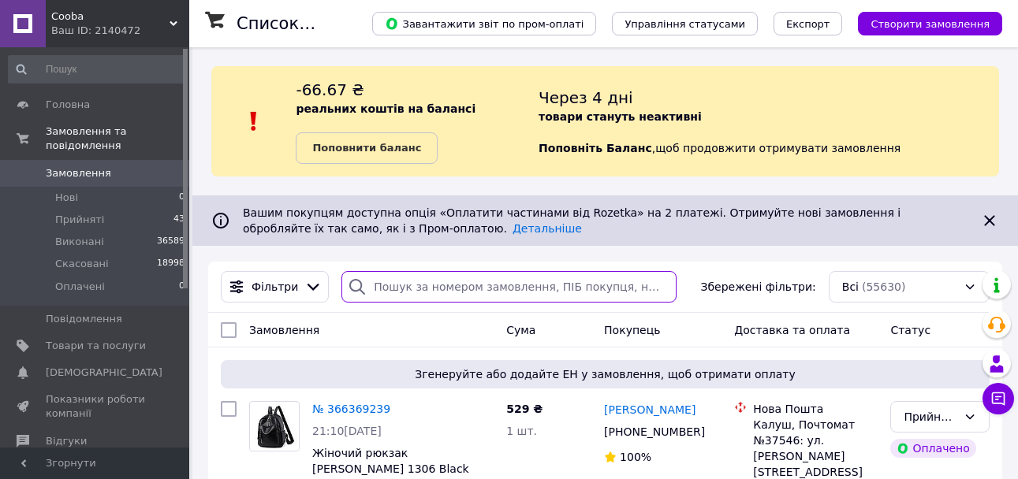
click at [439, 292] on input "search" at bounding box center [508, 287] width 334 height 32
paste input "366203626"
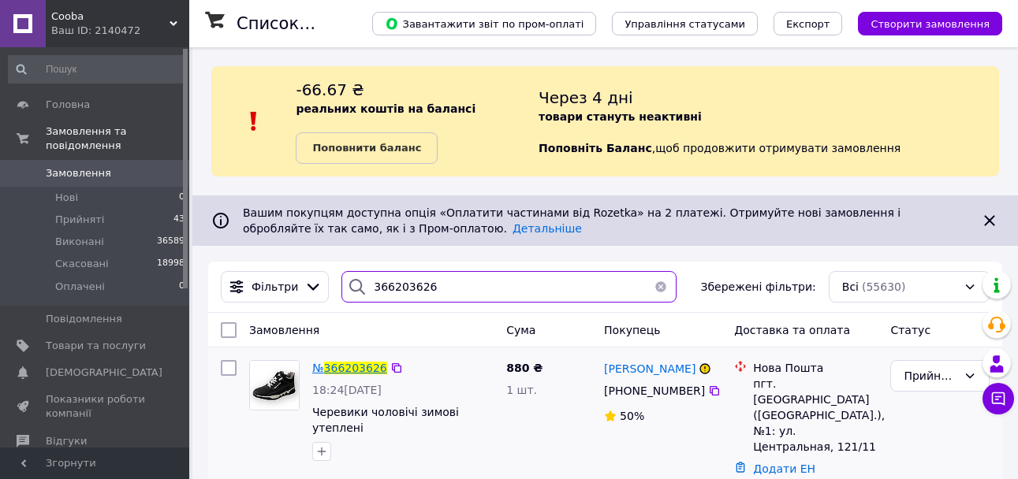
type input "366203626"
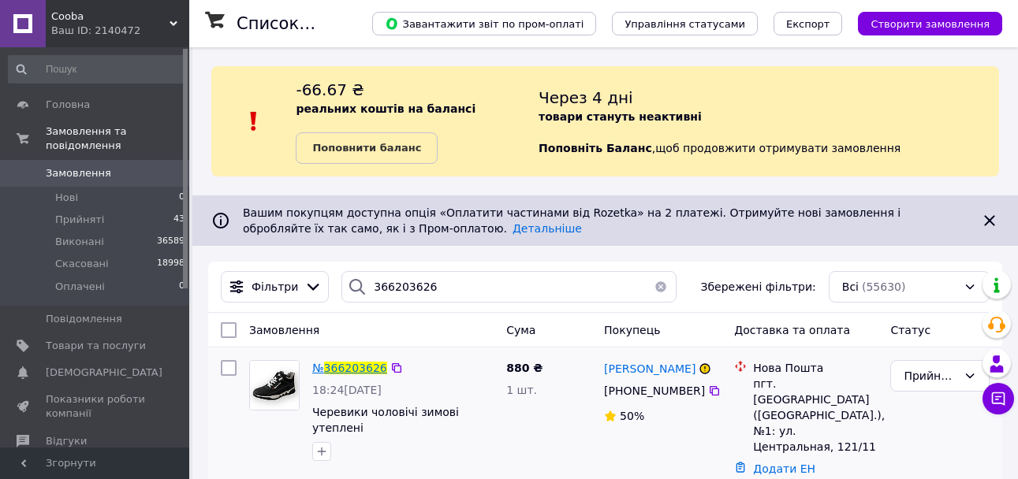
click at [359, 371] on span "366203626" at bounding box center [355, 368] width 63 height 13
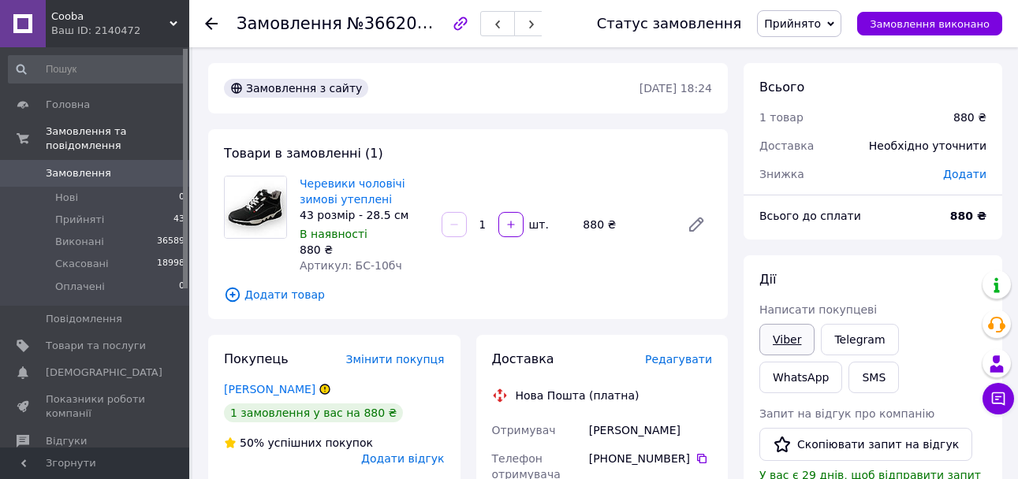
click at [793, 334] on link "Viber" at bounding box center [786, 340] width 55 height 32
click at [102, 210] on li "Прийняті 43" at bounding box center [97, 220] width 194 height 22
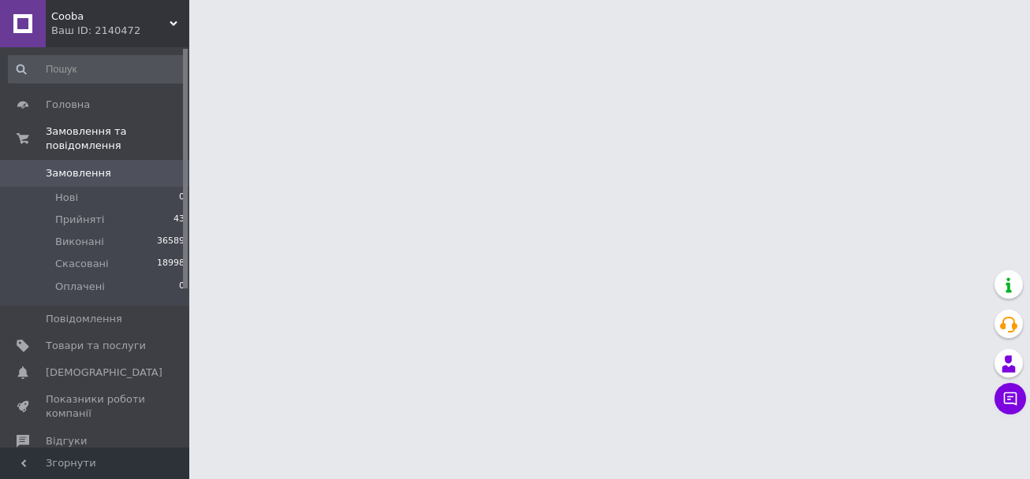
click at [126, 166] on span "Замовлення" at bounding box center [96, 173] width 100 height 14
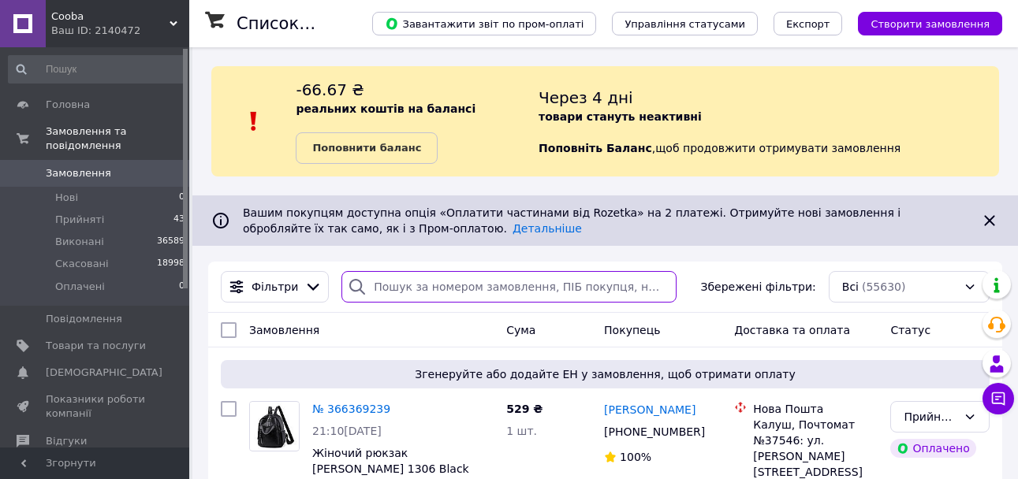
click at [517, 287] on input "search" at bounding box center [508, 287] width 334 height 32
paste input "366214091"
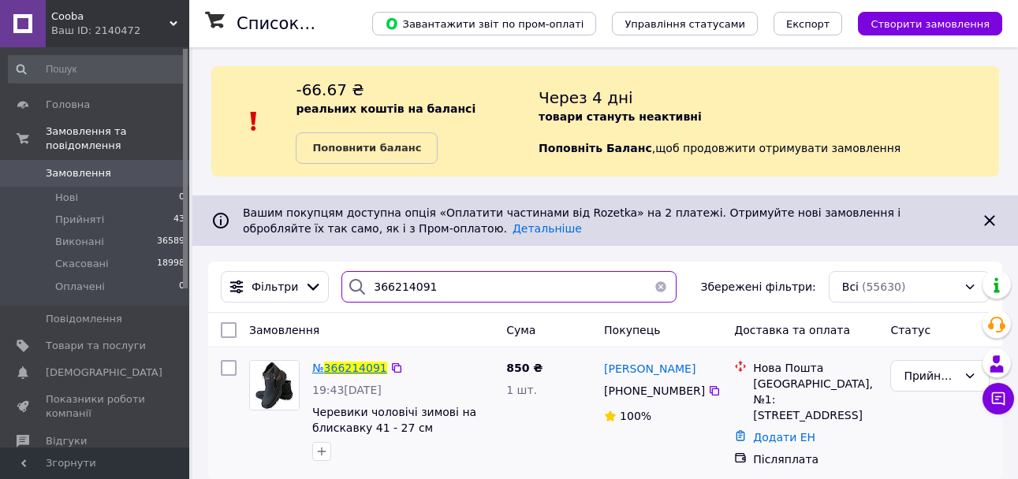
type input "366214091"
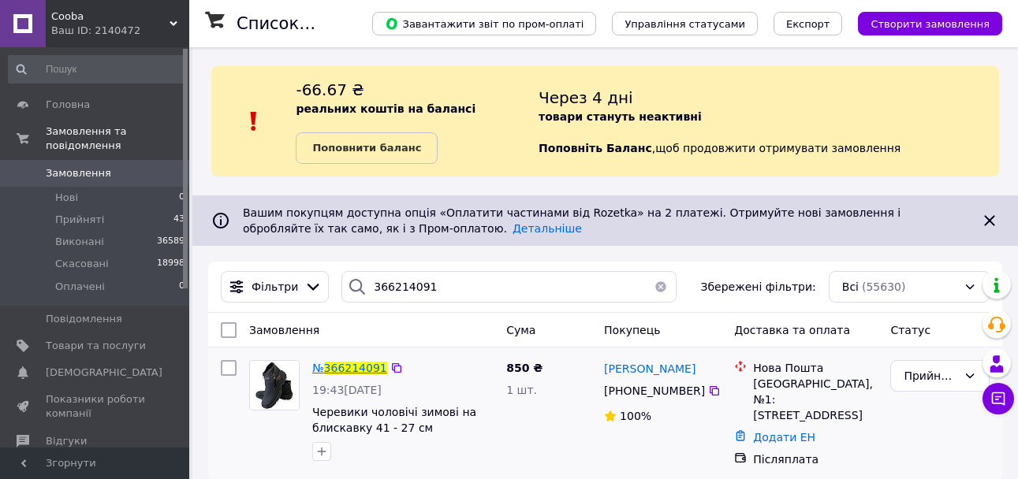
click at [359, 362] on span "366214091" at bounding box center [355, 368] width 63 height 13
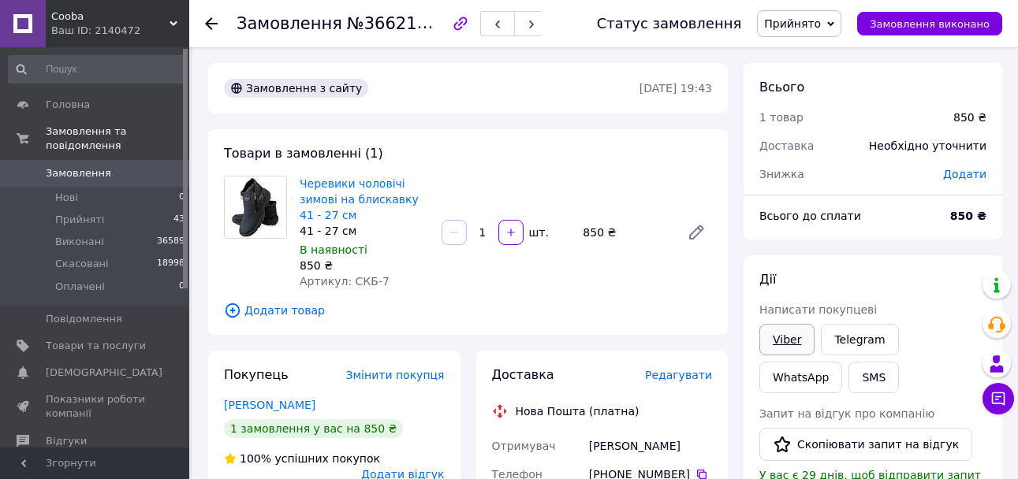
click at [794, 334] on link "Viber" at bounding box center [786, 340] width 55 height 32
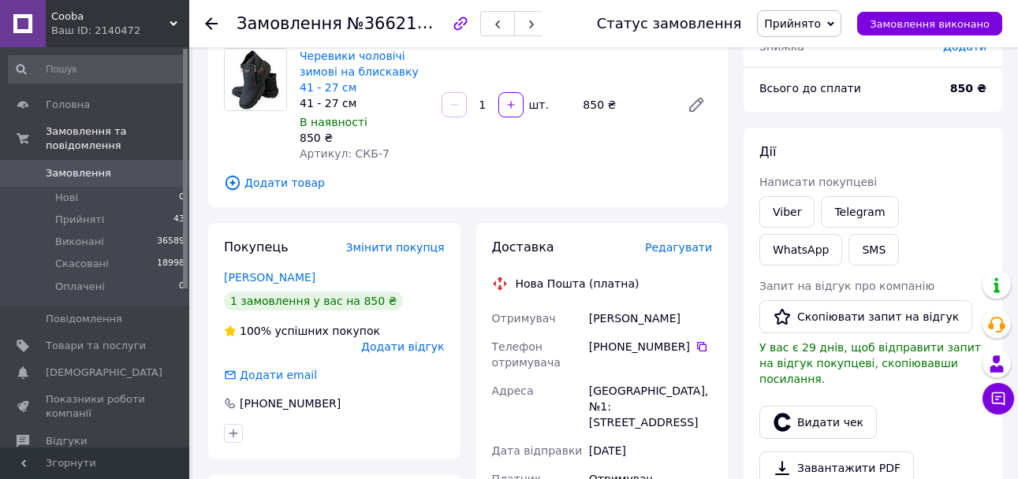
scroll to position [315, 0]
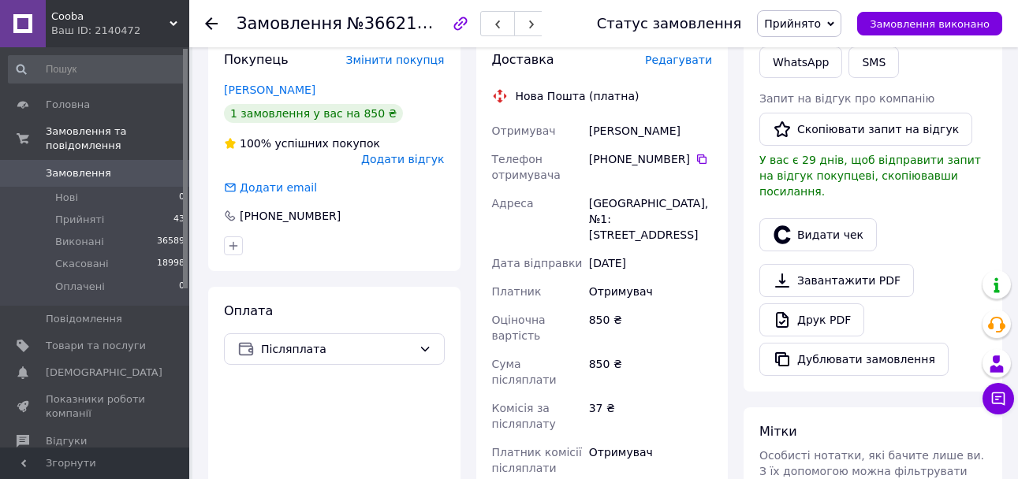
click at [125, 166] on span "Замовлення" at bounding box center [96, 173] width 100 height 14
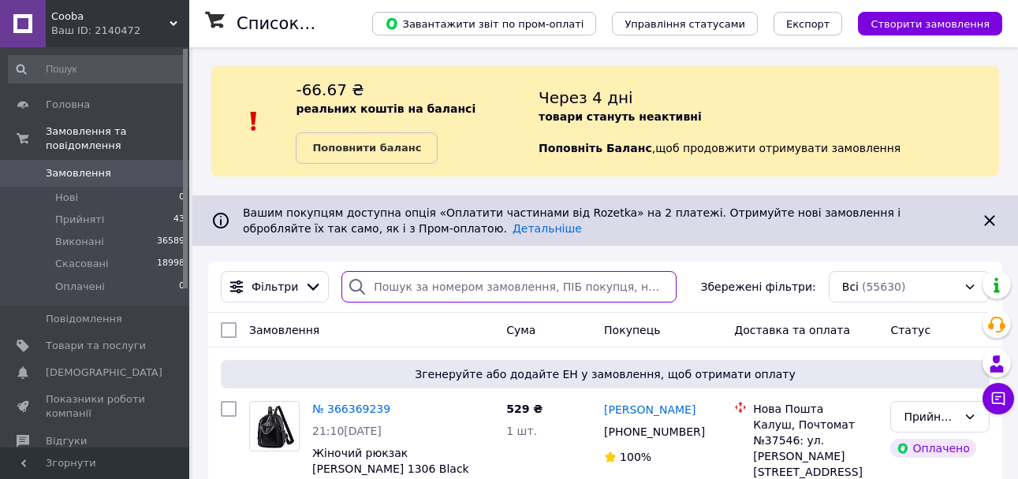
click at [445, 293] on input "search" at bounding box center [508, 287] width 334 height 32
paste input "366366996"
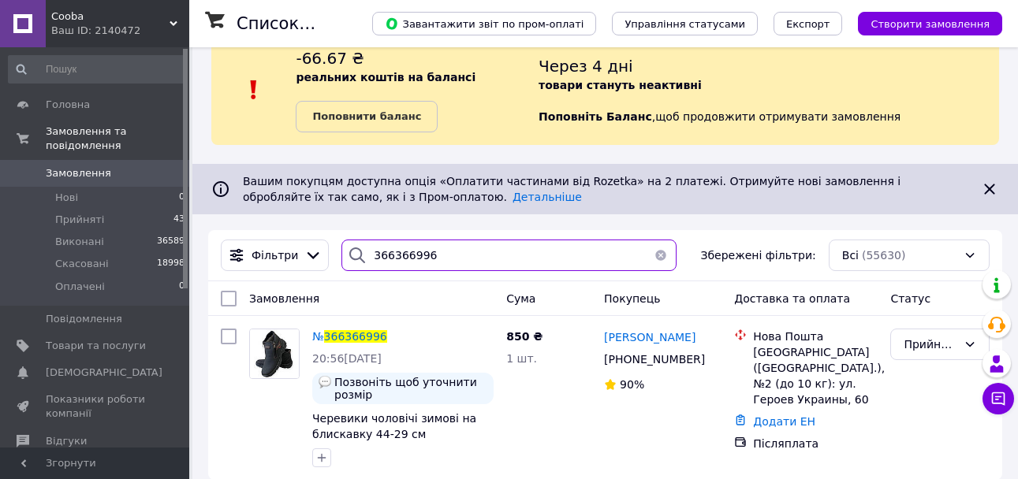
scroll to position [49, 0]
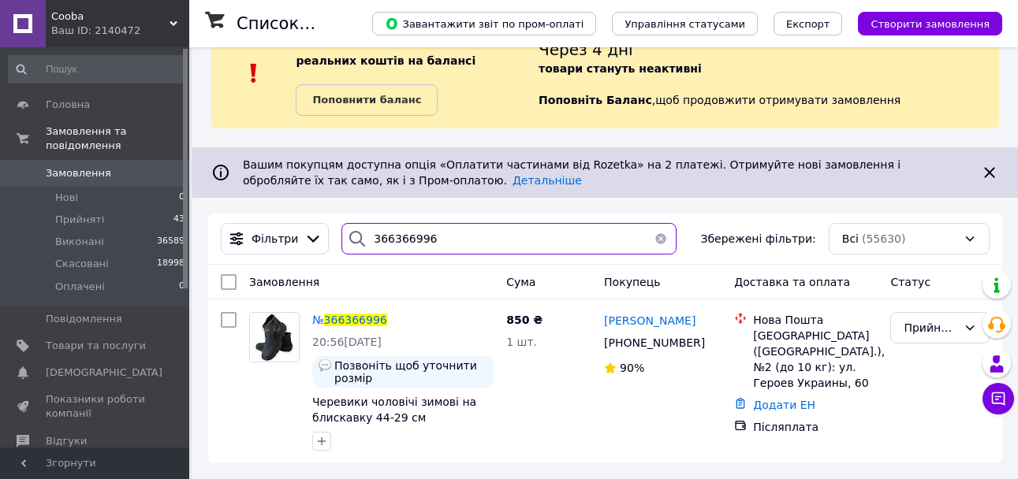
click at [401, 226] on input "366366996" at bounding box center [508, 239] width 334 height 32
paste input "12182"
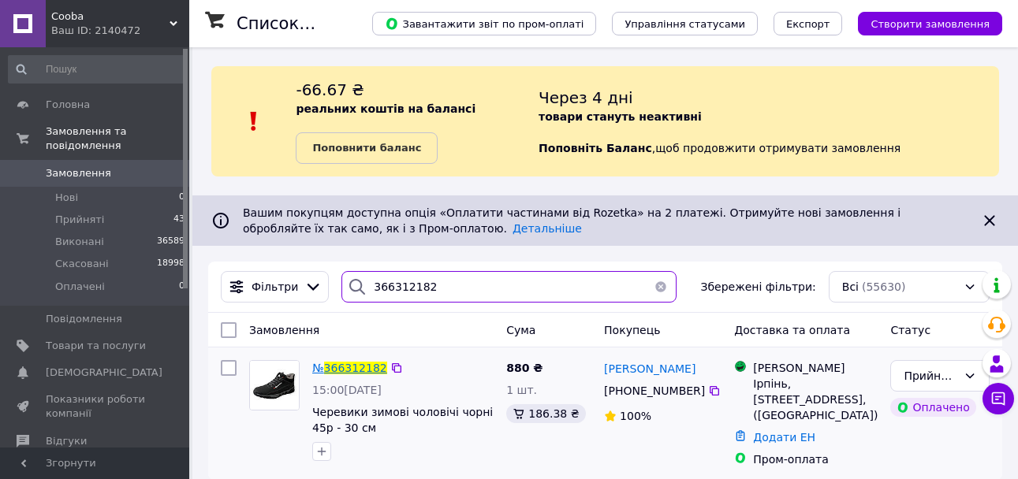
type input "366312182"
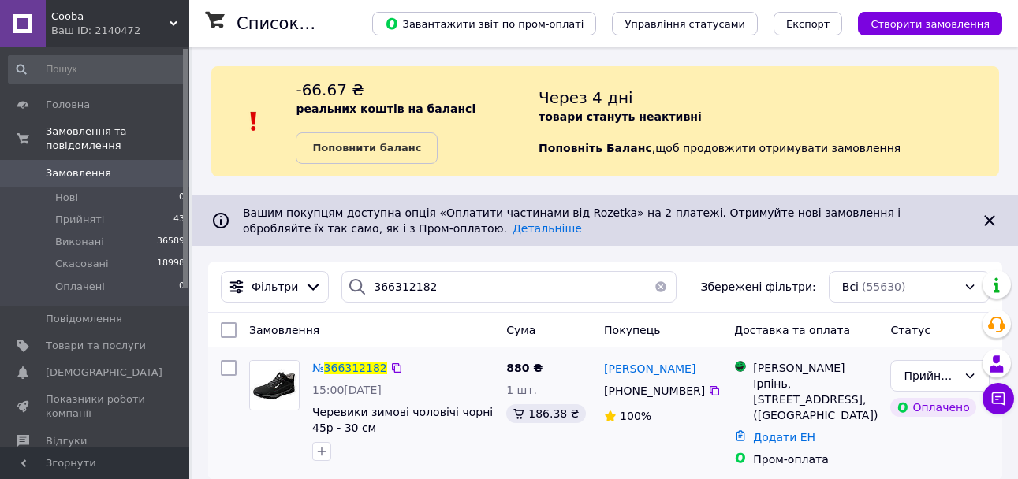
click at [360, 367] on span "366312182" at bounding box center [355, 368] width 63 height 13
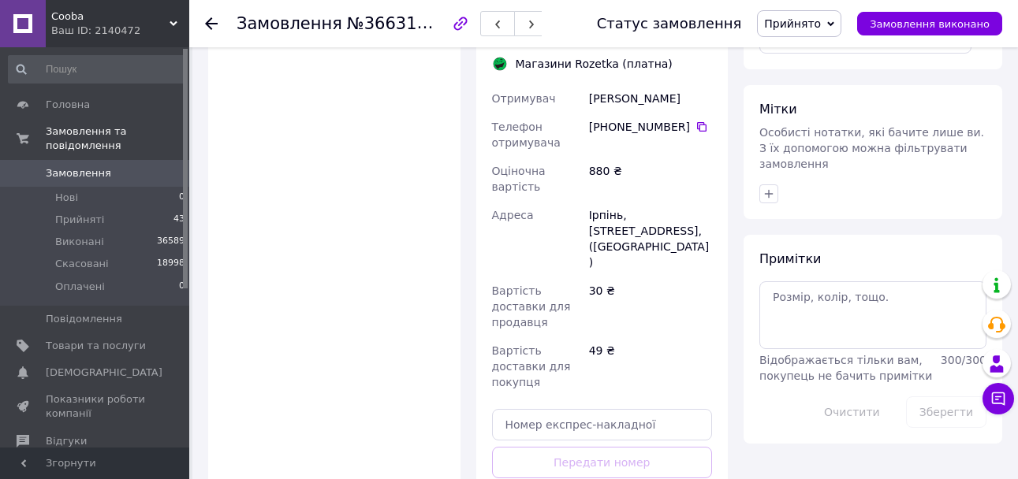
scroll to position [1362, 0]
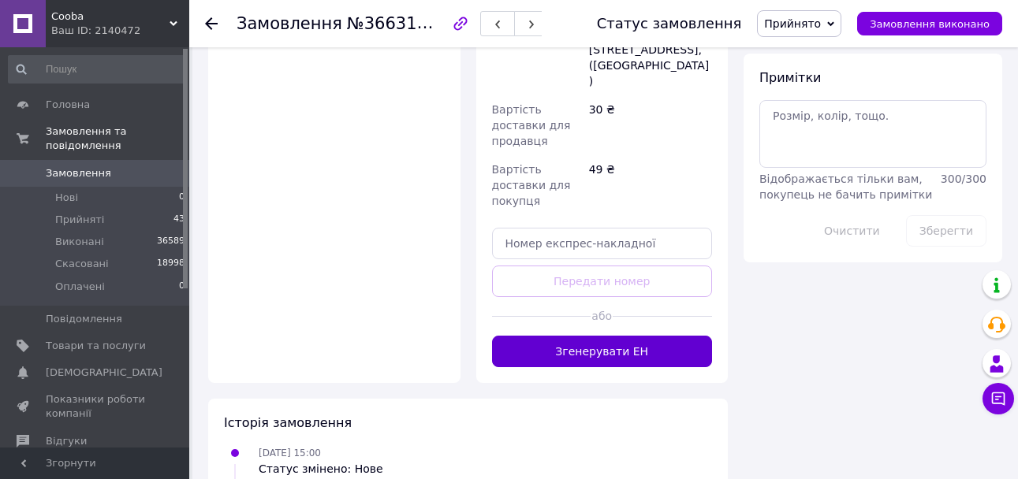
click at [608, 336] on button "Згенерувати ЕН" at bounding box center [602, 352] width 221 height 32
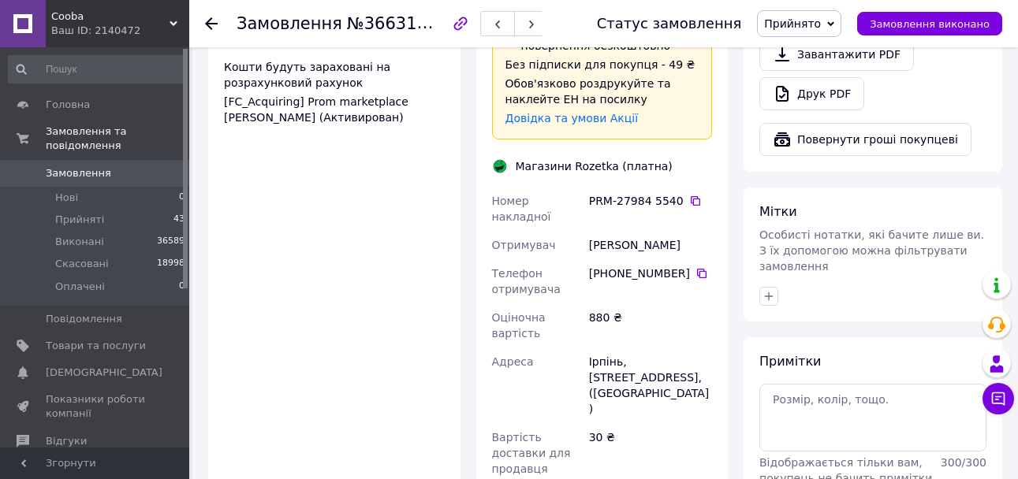
scroll to position [968, 0]
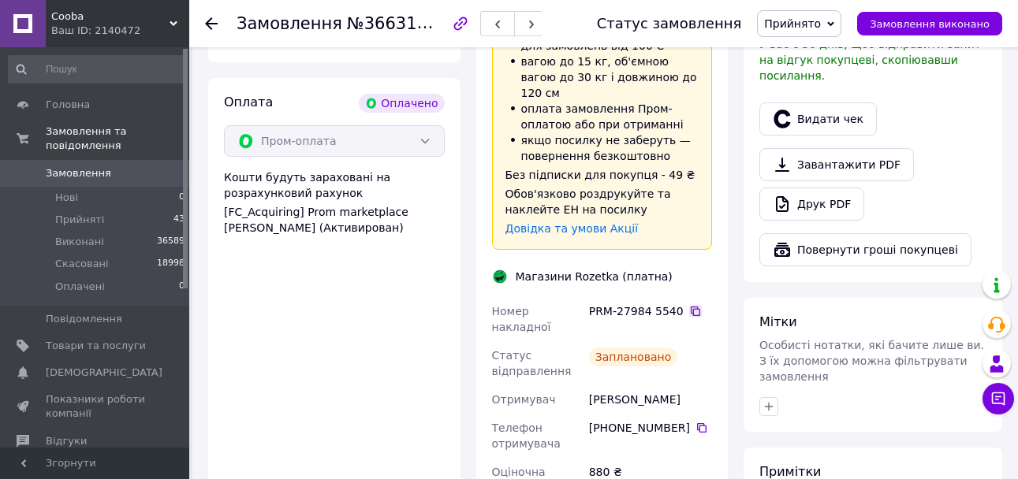
click at [689, 305] on icon at bounding box center [695, 311] width 13 height 13
click at [691, 307] on icon at bounding box center [695, 311] width 9 height 9
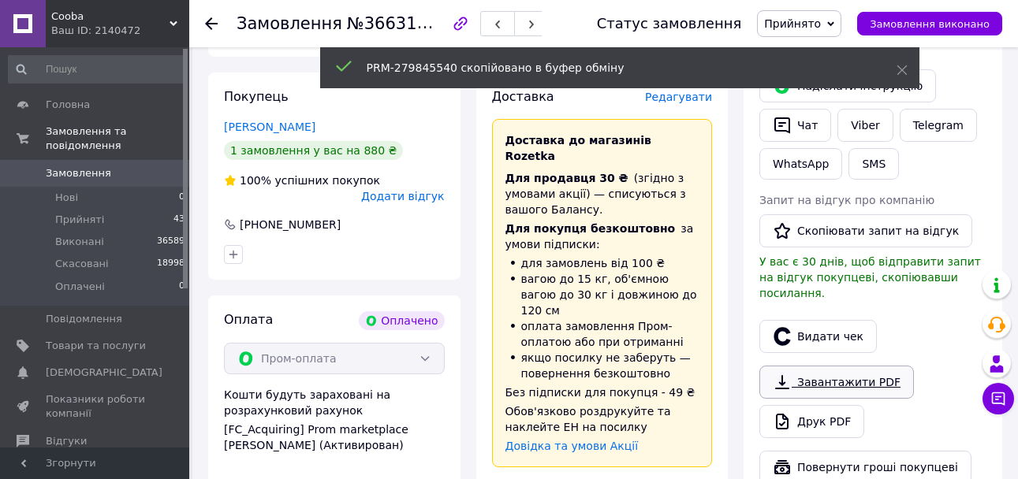
scroll to position [652, 0]
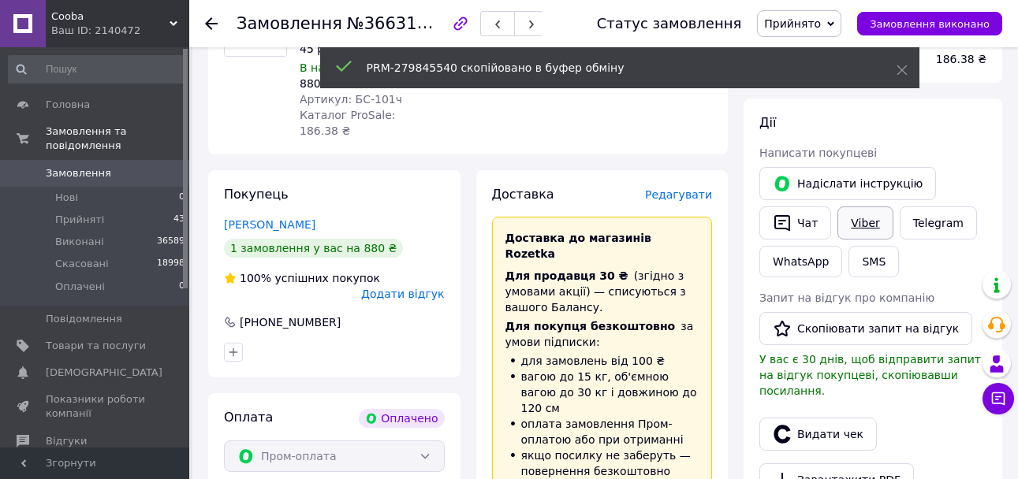
click at [864, 207] on link "Viber" at bounding box center [864, 223] width 55 height 33
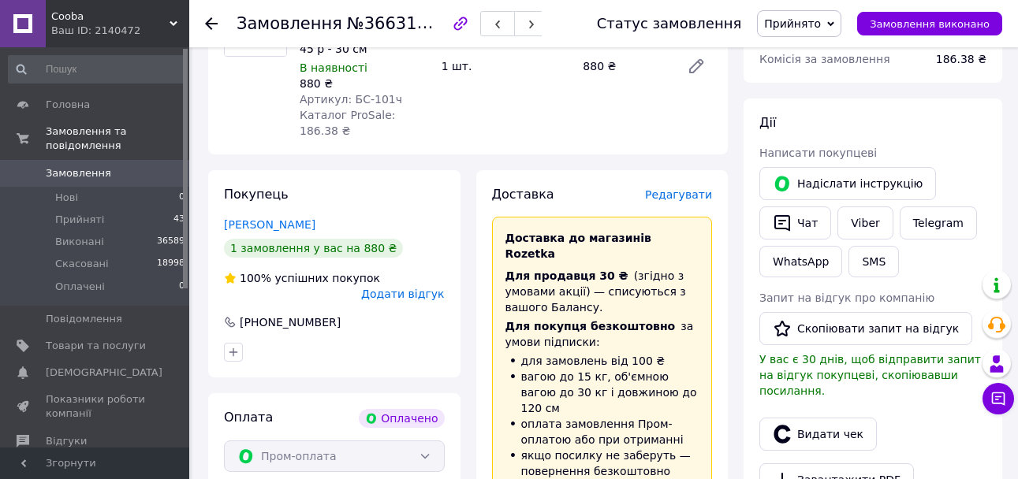
click at [143, 166] on span "Замовлення" at bounding box center [96, 173] width 100 height 14
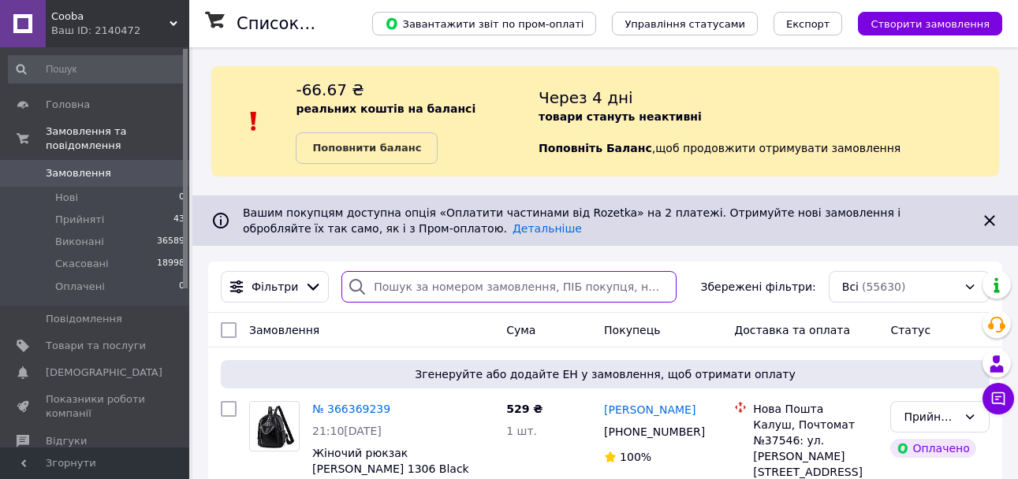
drag, startPoint x: 415, startPoint y: 287, endPoint x: 464, endPoint y: 297, distance: 50.0
click at [416, 287] on input "search" at bounding box center [508, 287] width 334 height 32
paste input "366219154"
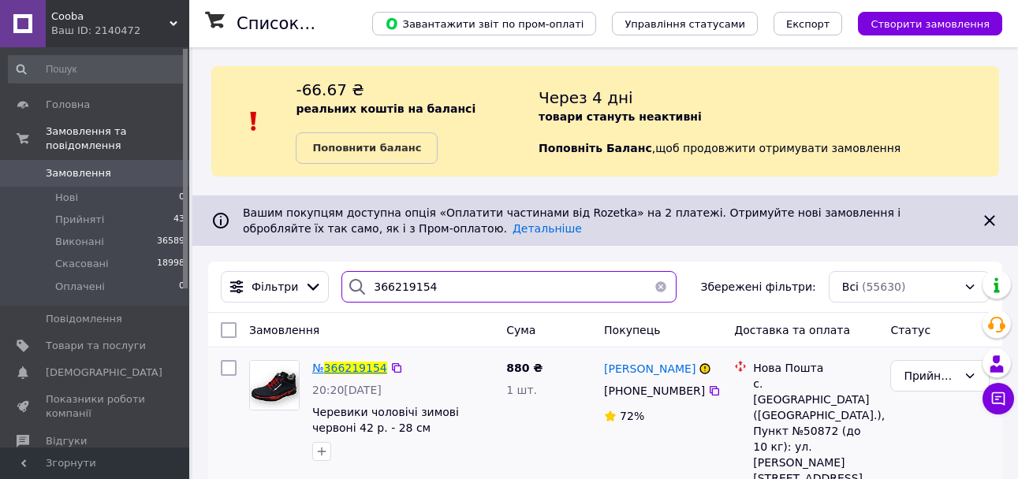
type input "366219154"
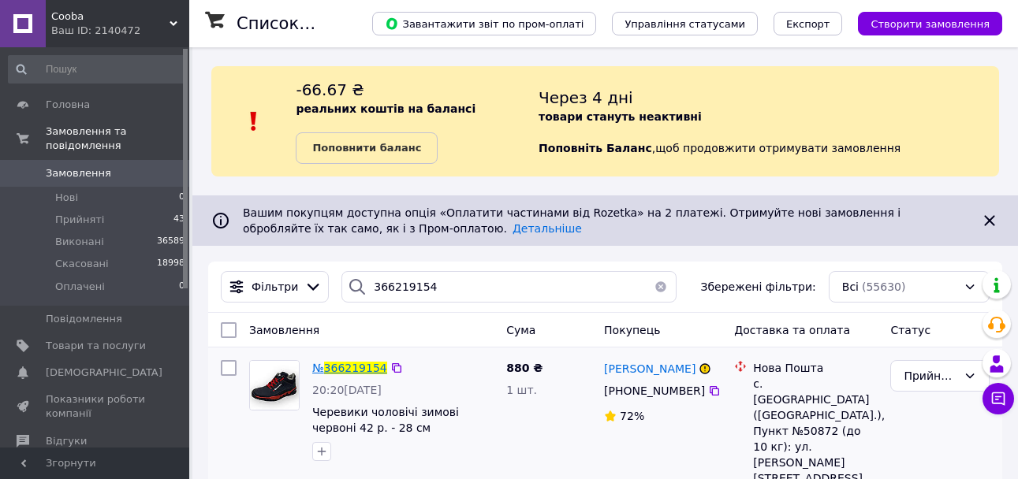
click at [360, 367] on span "366219154" at bounding box center [355, 368] width 63 height 13
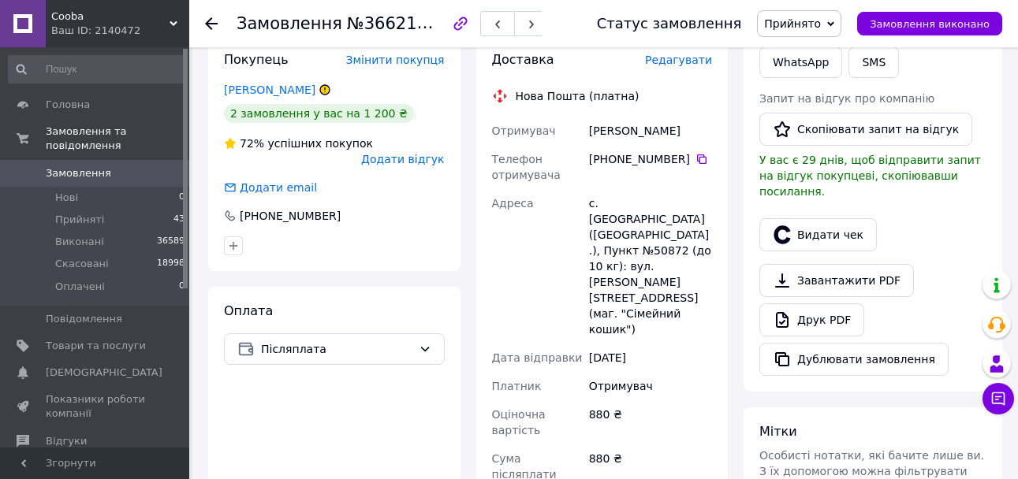
scroll to position [158, 0]
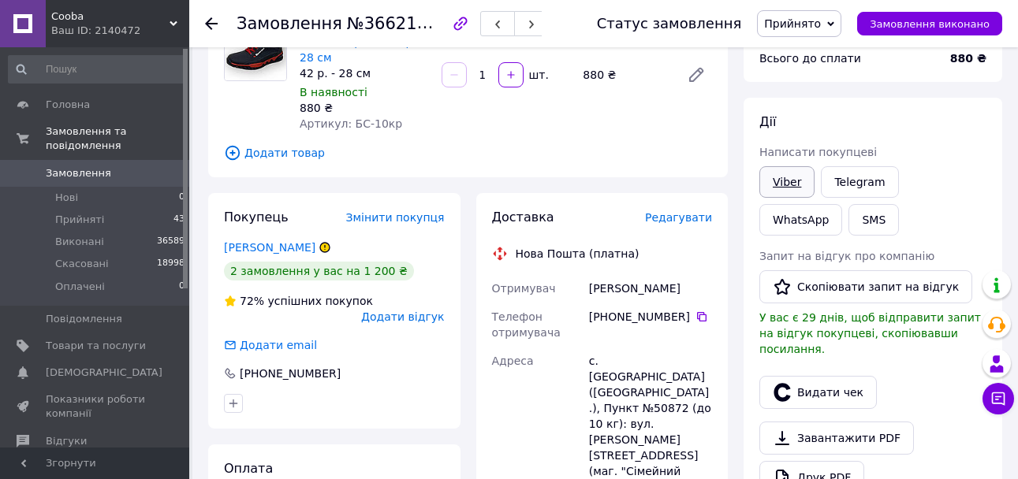
click at [790, 178] on link "Viber" at bounding box center [786, 182] width 55 height 32
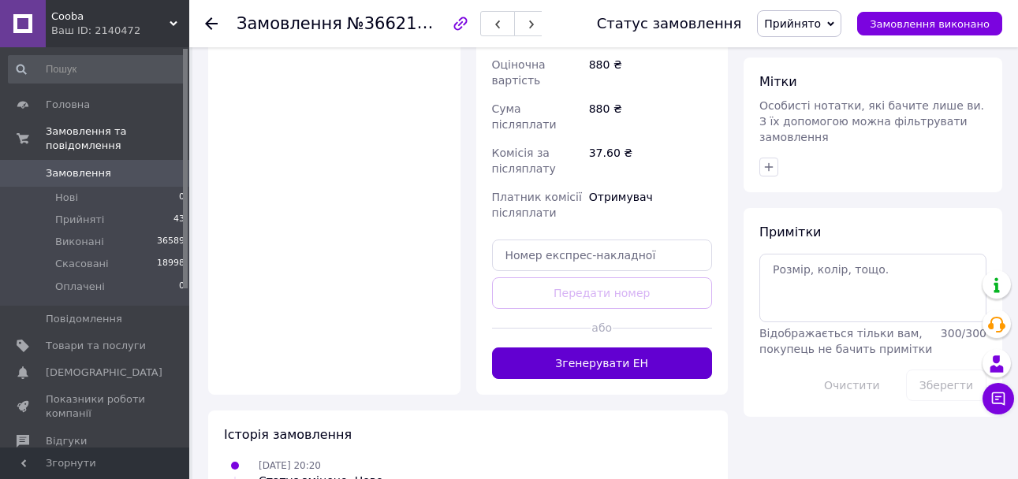
click at [604, 348] on button "Згенерувати ЕН" at bounding box center [602, 364] width 221 height 32
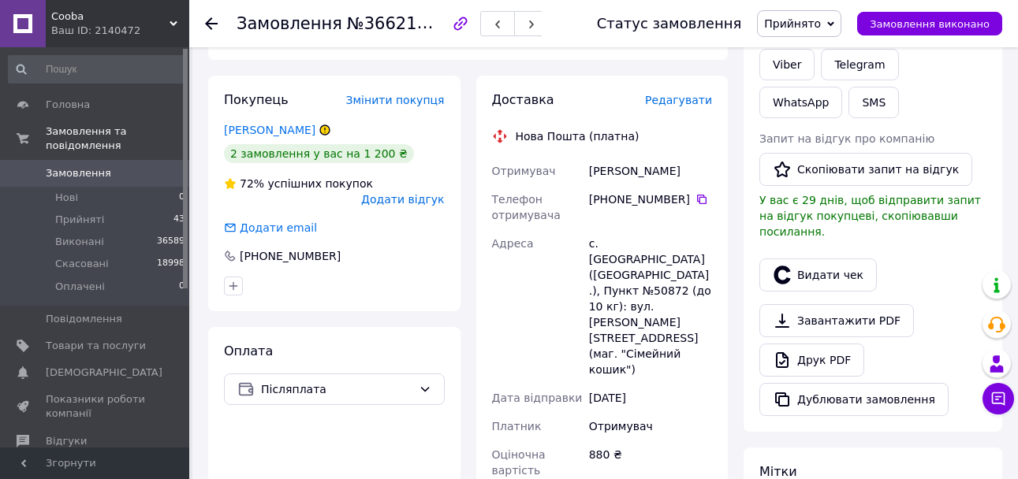
scroll to position [192, 0]
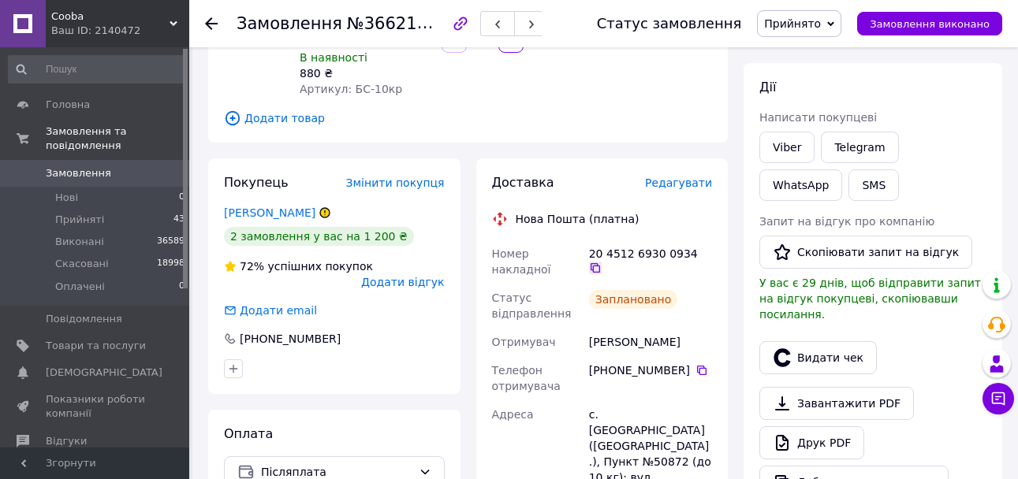
click at [602, 262] on icon at bounding box center [595, 268] width 13 height 13
click at [97, 166] on span "Замовлення" at bounding box center [78, 173] width 65 height 14
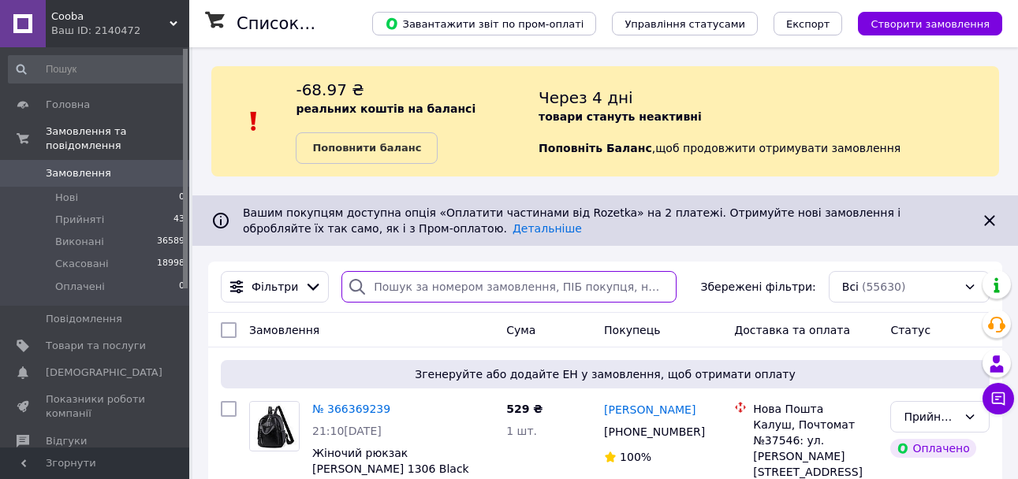
click at [411, 290] on input "search" at bounding box center [508, 287] width 334 height 32
paste input "366186243"
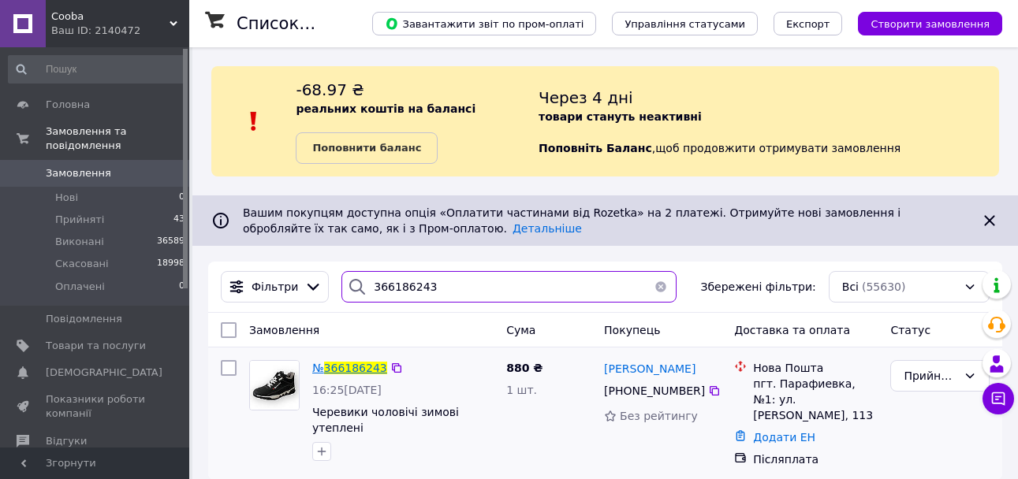
type input "366186243"
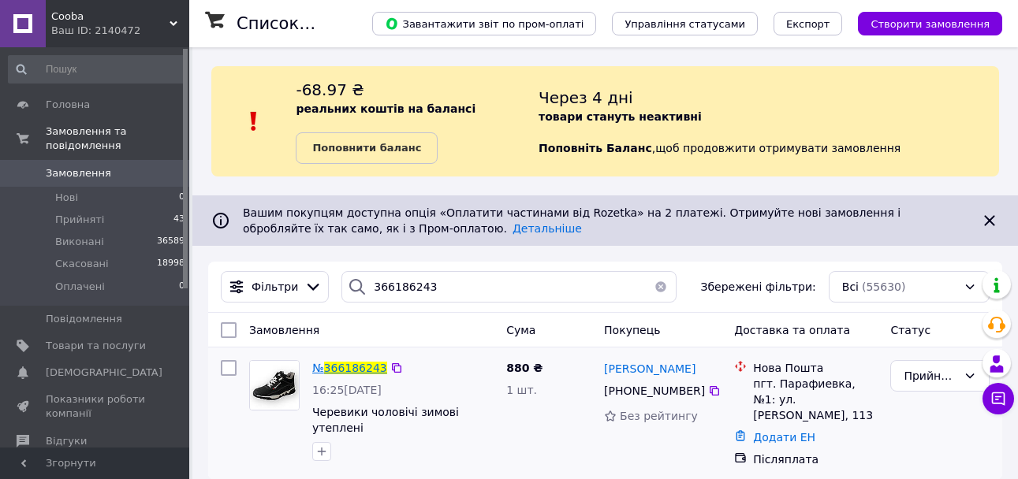
click at [354, 371] on span "366186243" at bounding box center [355, 368] width 63 height 13
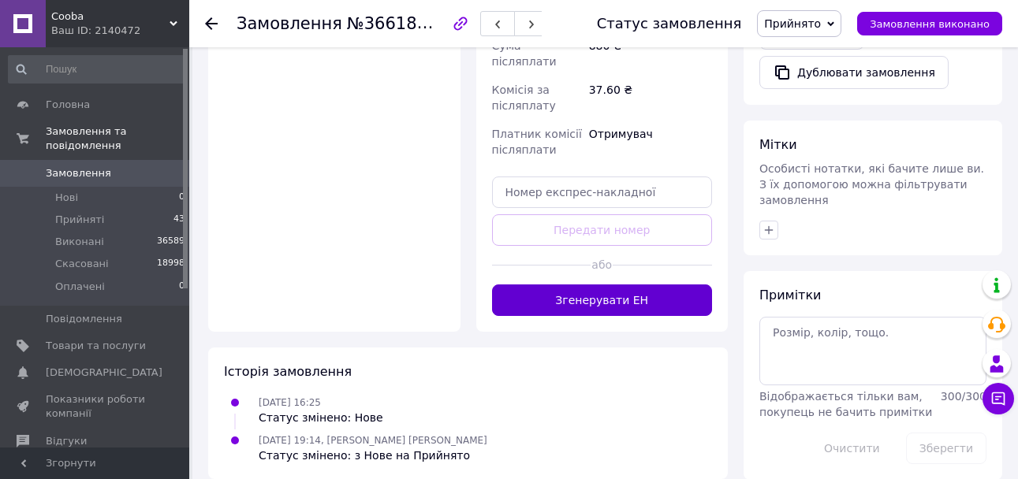
click at [597, 294] on button "Згенерувати ЕН" at bounding box center [602, 301] width 221 height 32
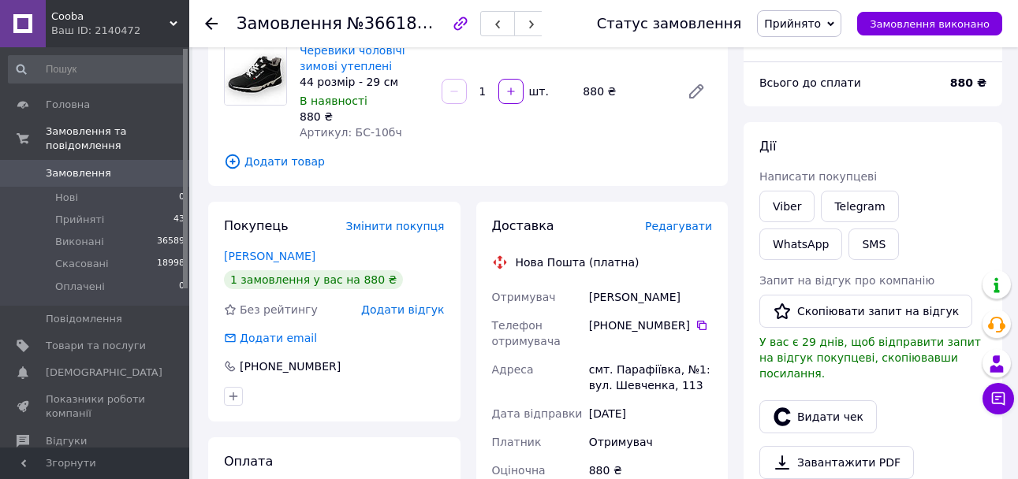
scroll to position [129, 0]
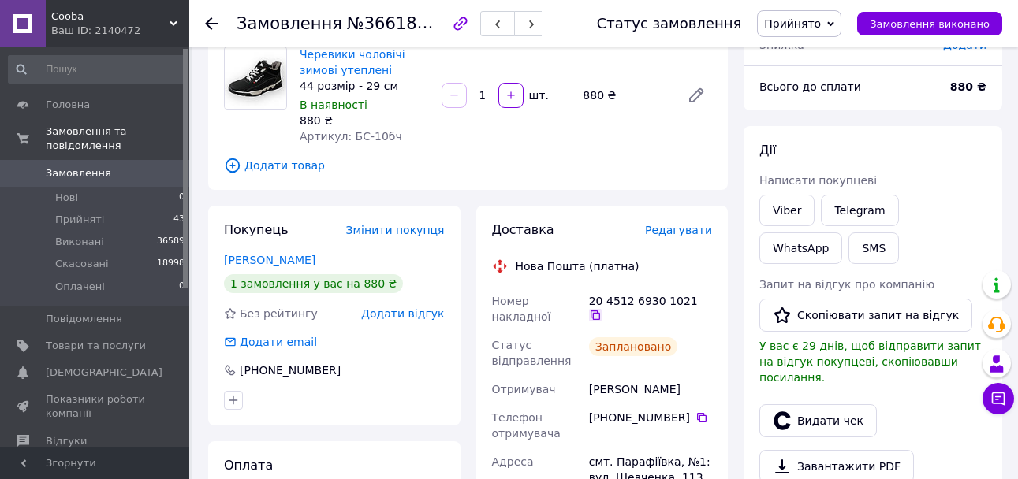
click at [602, 309] on icon at bounding box center [595, 315] width 13 height 13
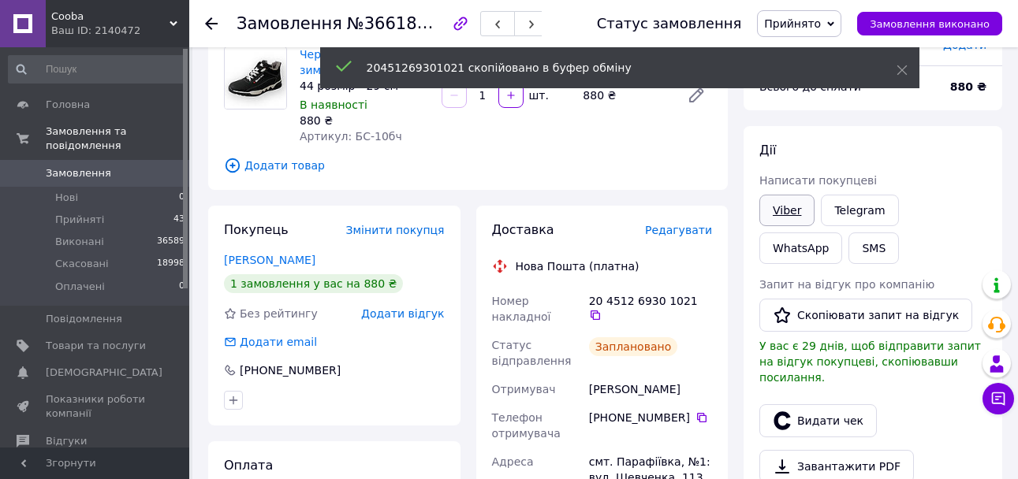
click at [781, 211] on link "Viber" at bounding box center [786, 211] width 55 height 32
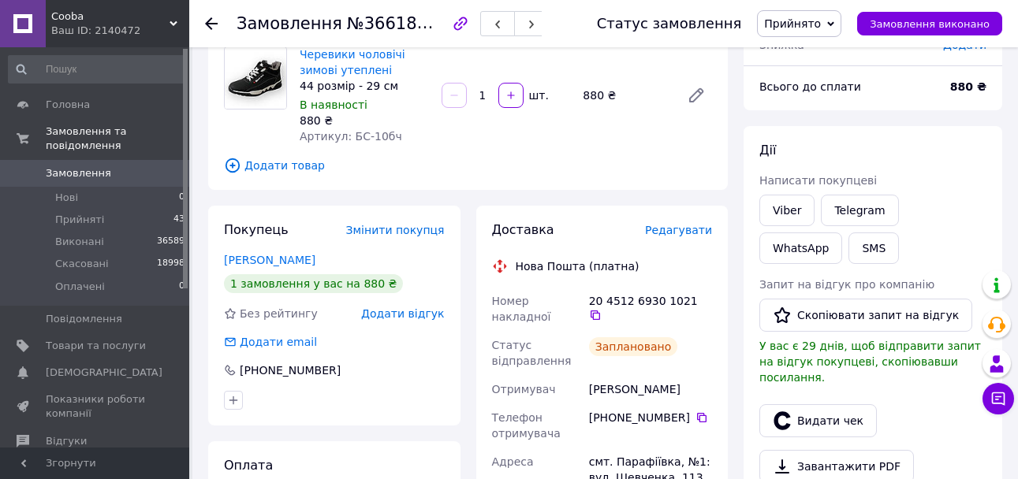
click at [140, 166] on span "Замовлення" at bounding box center [96, 173] width 100 height 14
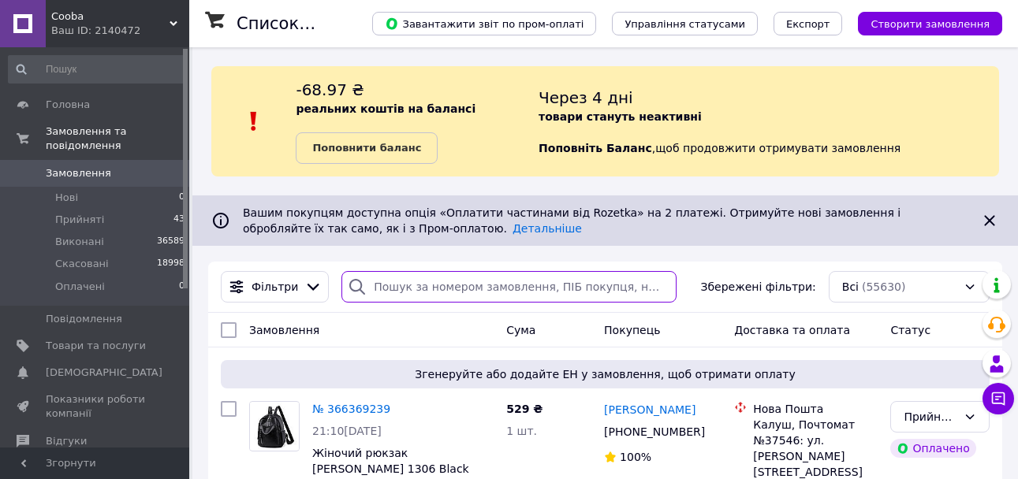
drag, startPoint x: 436, startPoint y: 280, endPoint x: 447, endPoint y: 284, distance: 11.7
click at [436, 282] on input "search" at bounding box center [508, 287] width 334 height 32
paste input "366160205"
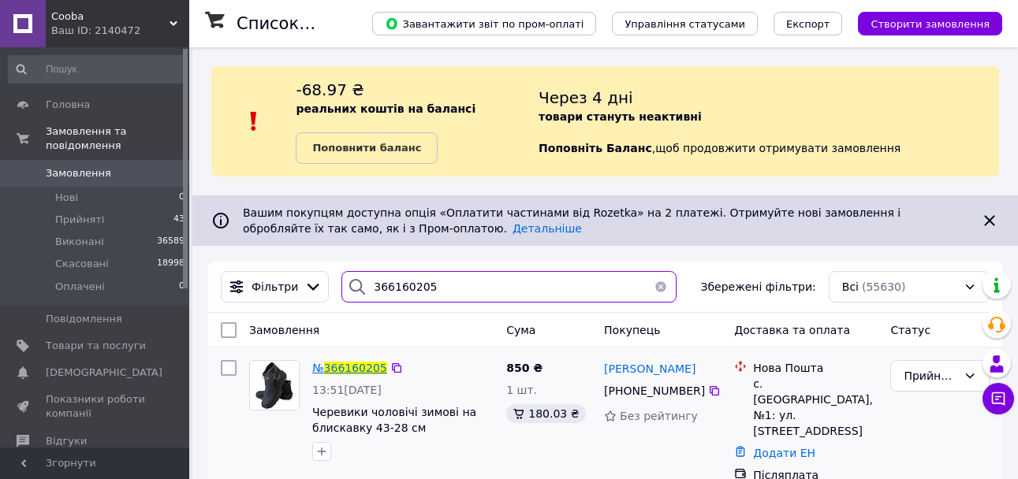
type input "366160205"
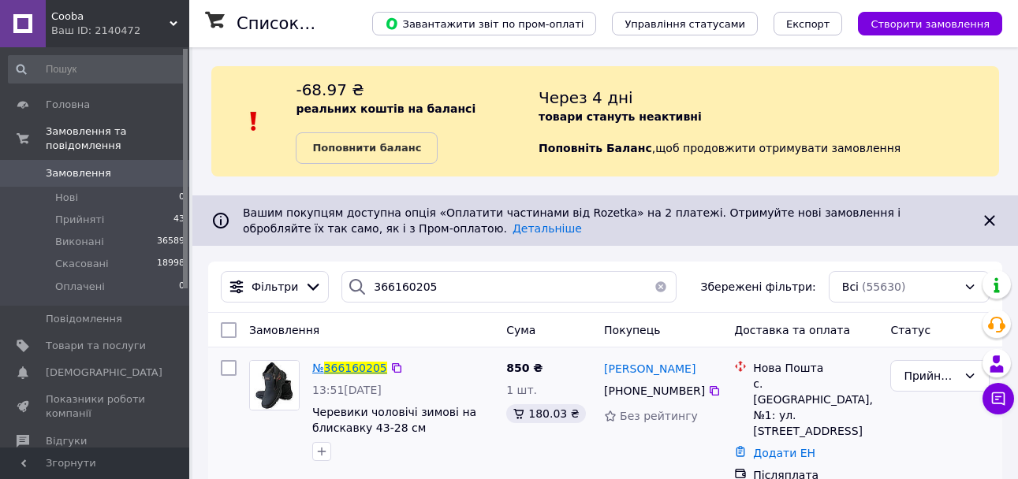
click at [366, 369] on span "366160205" at bounding box center [355, 368] width 63 height 13
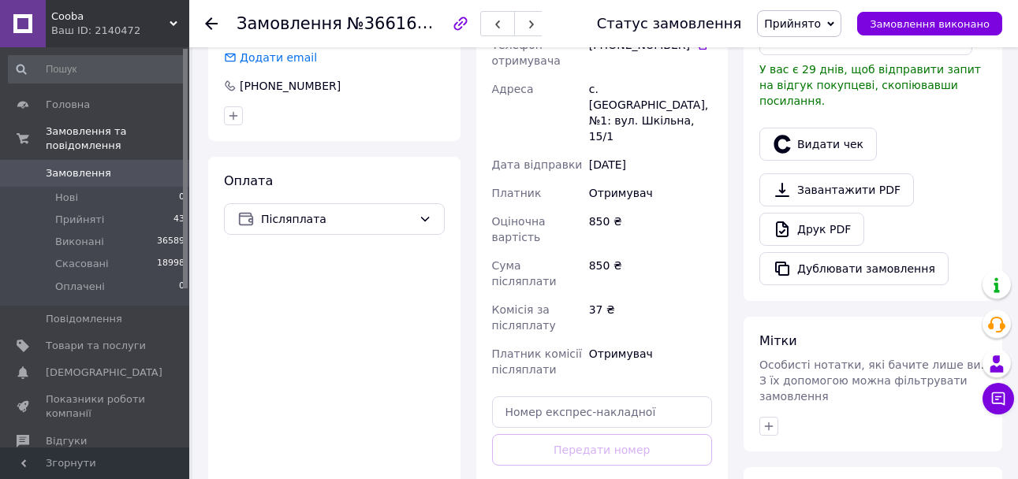
scroll to position [552, 0]
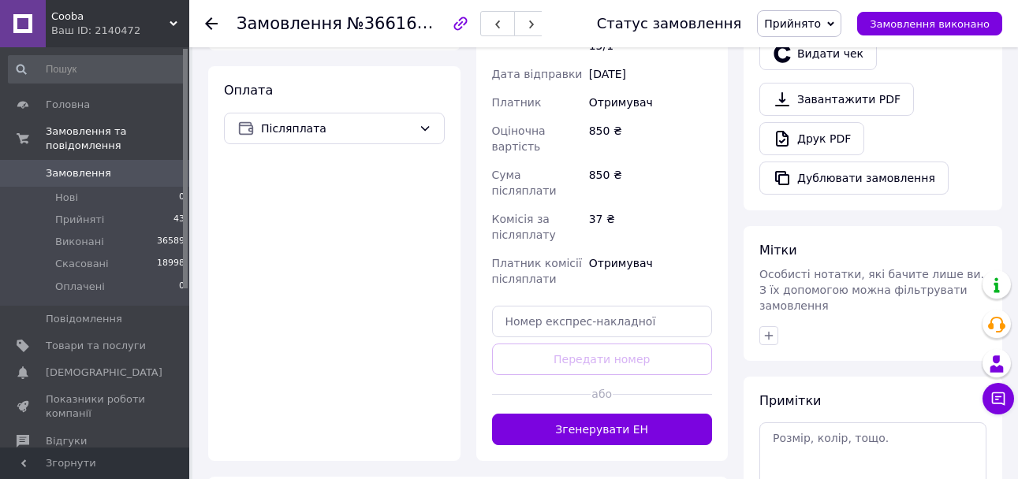
click at [573, 414] on button "Згенерувати ЕН" at bounding box center [602, 430] width 221 height 32
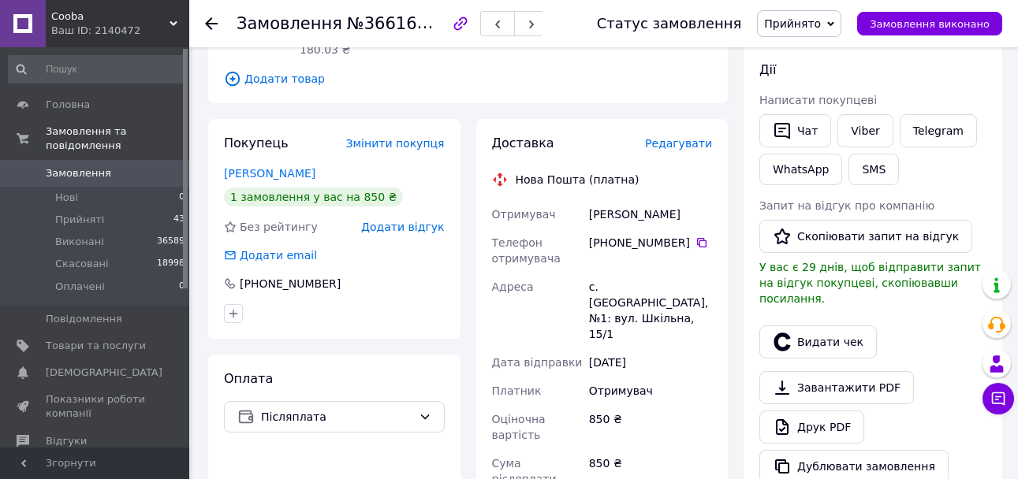
scroll to position [237, 0]
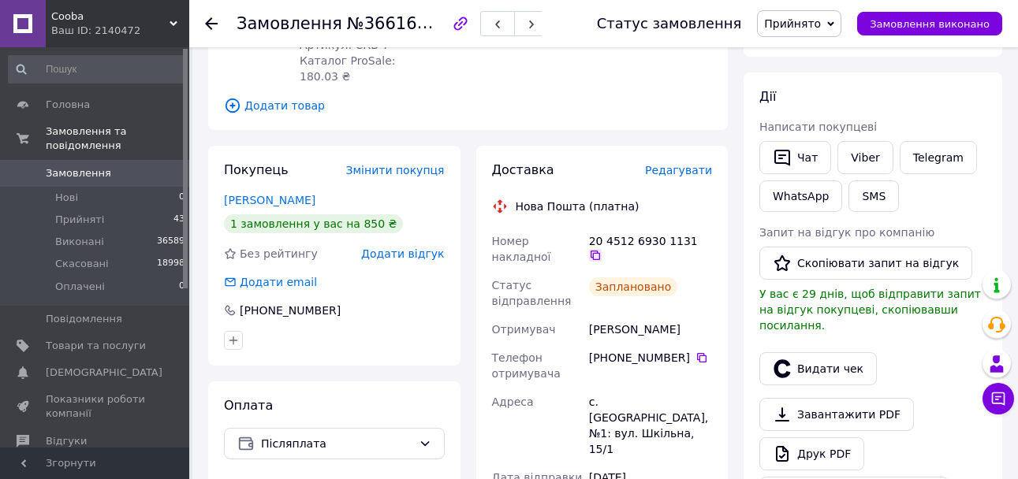
click at [602, 249] on icon at bounding box center [595, 255] width 13 height 13
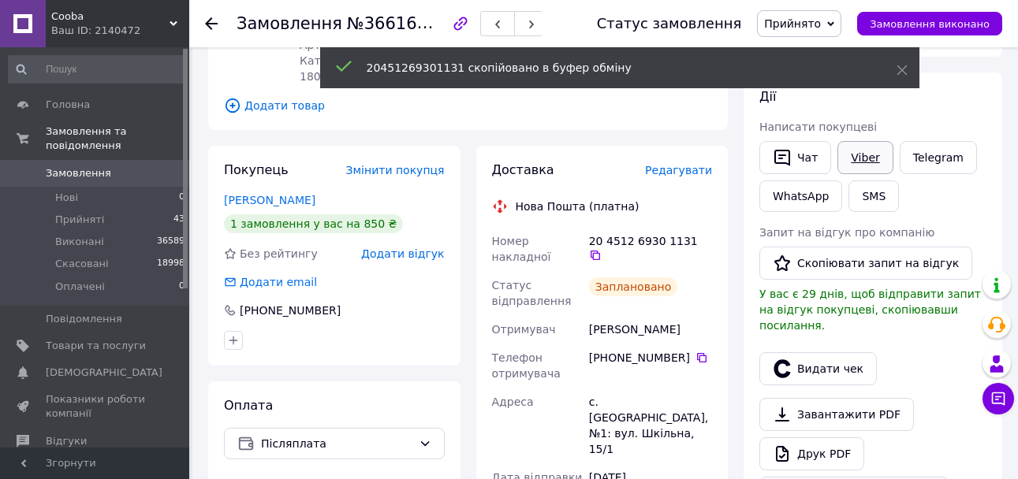
click at [841, 153] on link "Viber" at bounding box center [864, 157] width 55 height 33
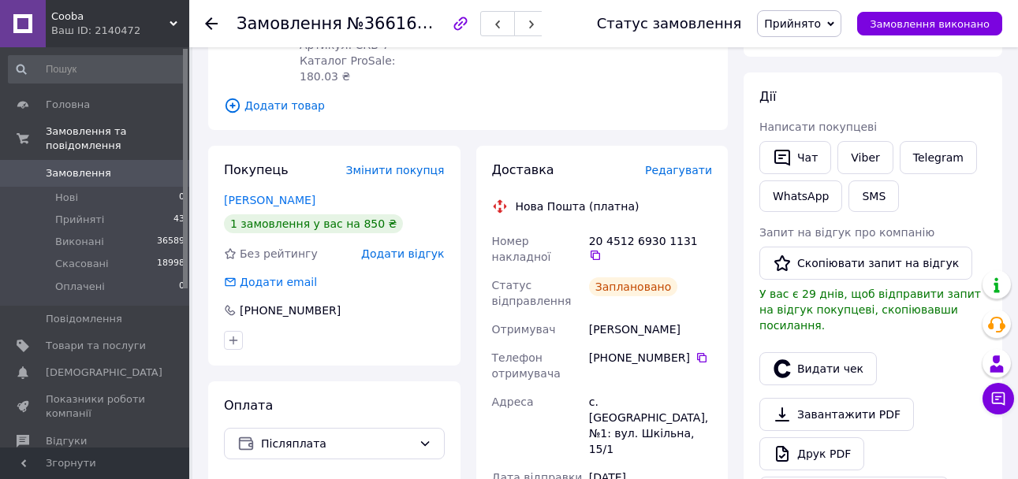
click at [157, 166] on span "0" at bounding box center [167, 173] width 43 height 14
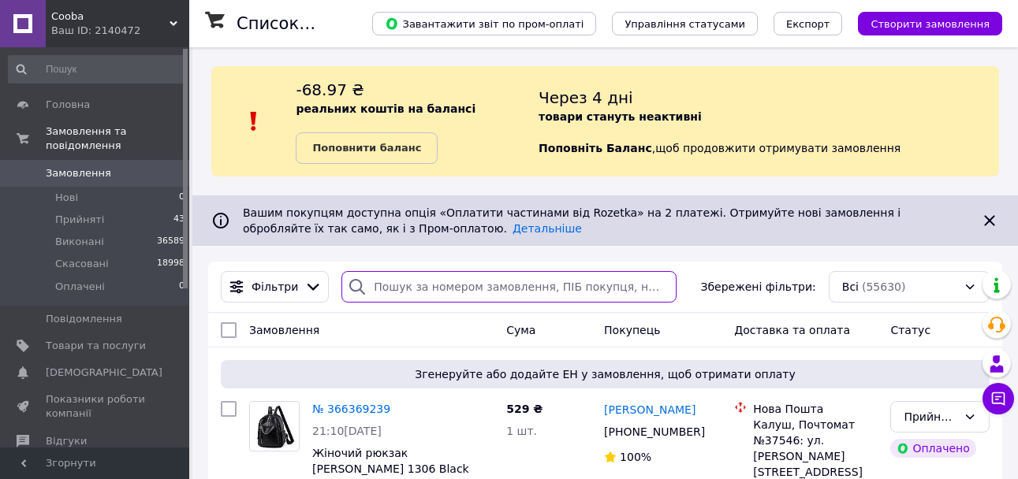
click at [498, 279] on input "search" at bounding box center [508, 287] width 334 height 32
paste input "366325475"
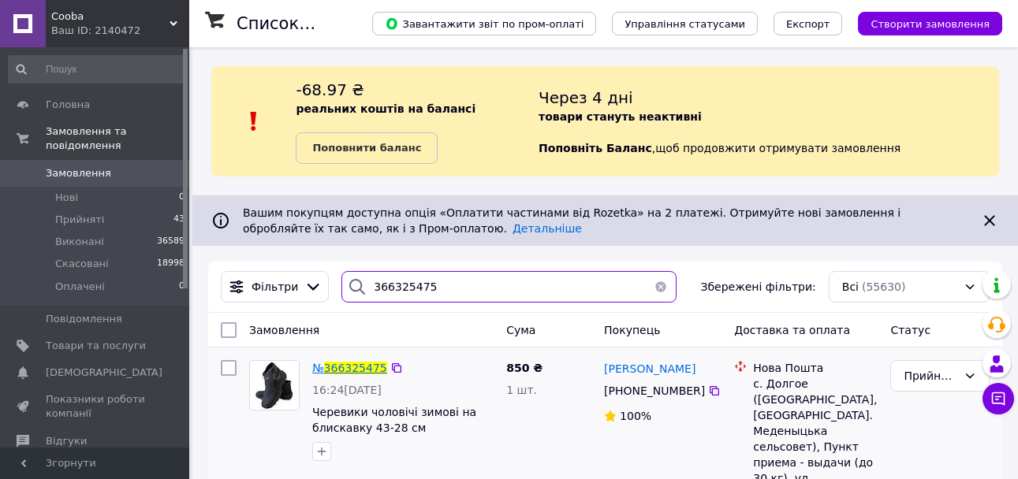
type input "366325475"
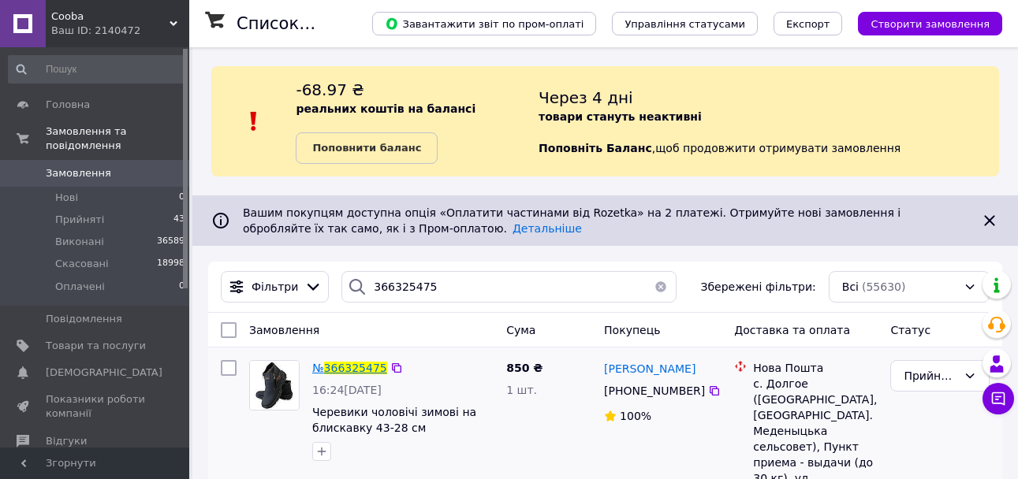
click at [348, 365] on span "366325475" at bounding box center [355, 368] width 63 height 13
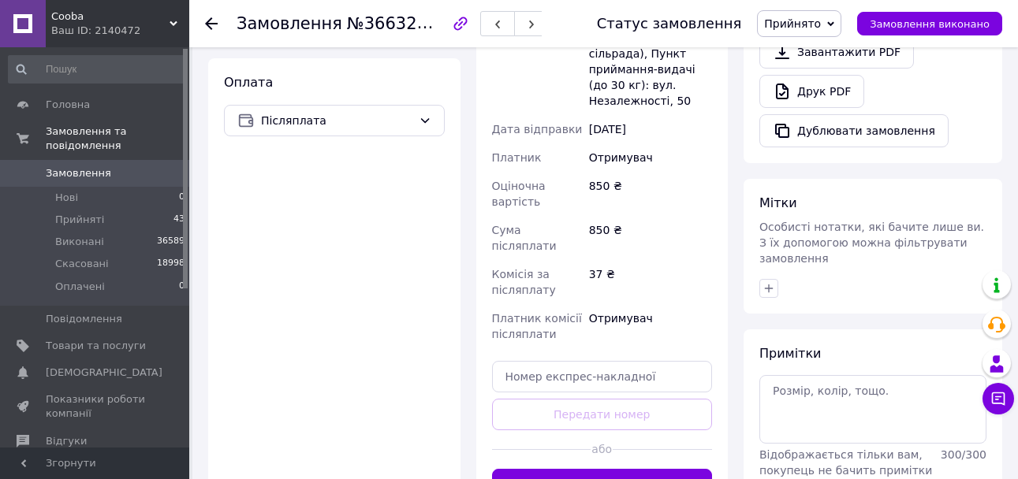
scroll to position [631, 0]
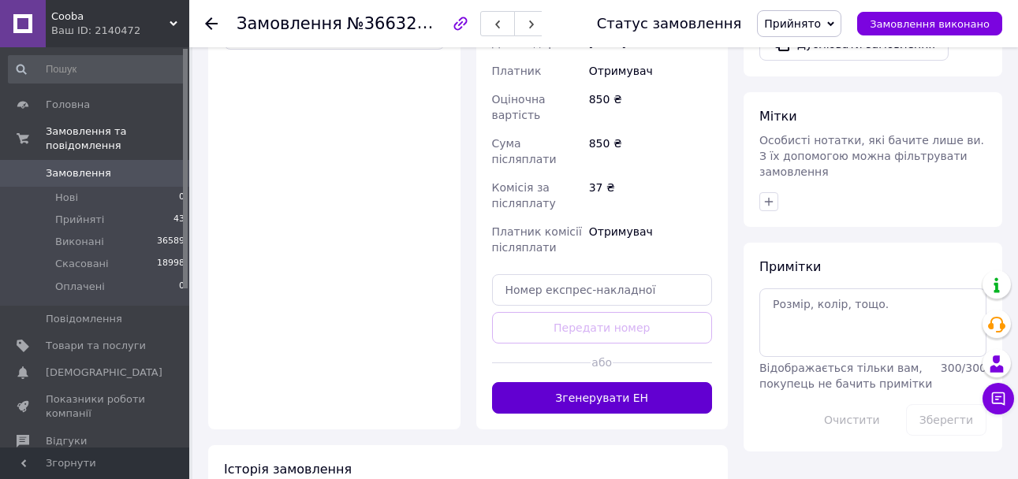
click at [605, 382] on button "Згенерувати ЕН" at bounding box center [602, 398] width 221 height 32
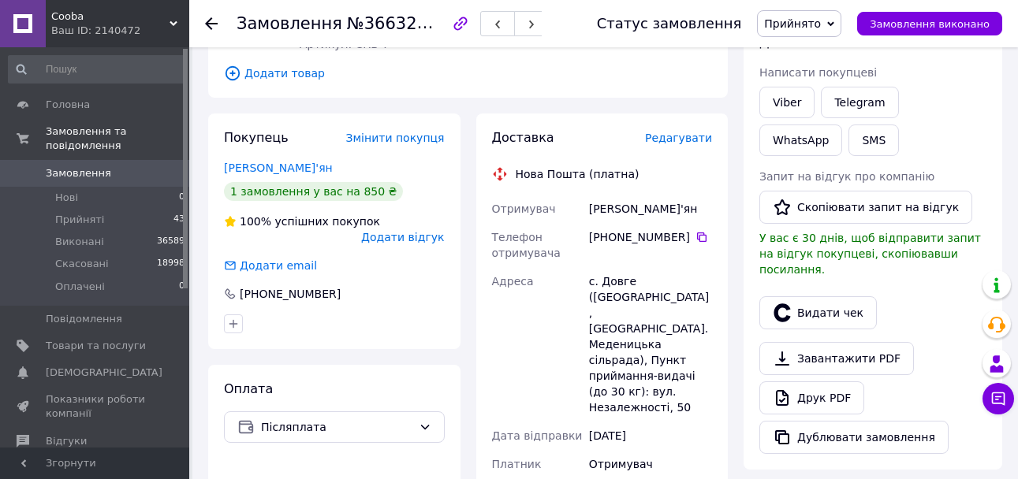
scroll to position [237, 0]
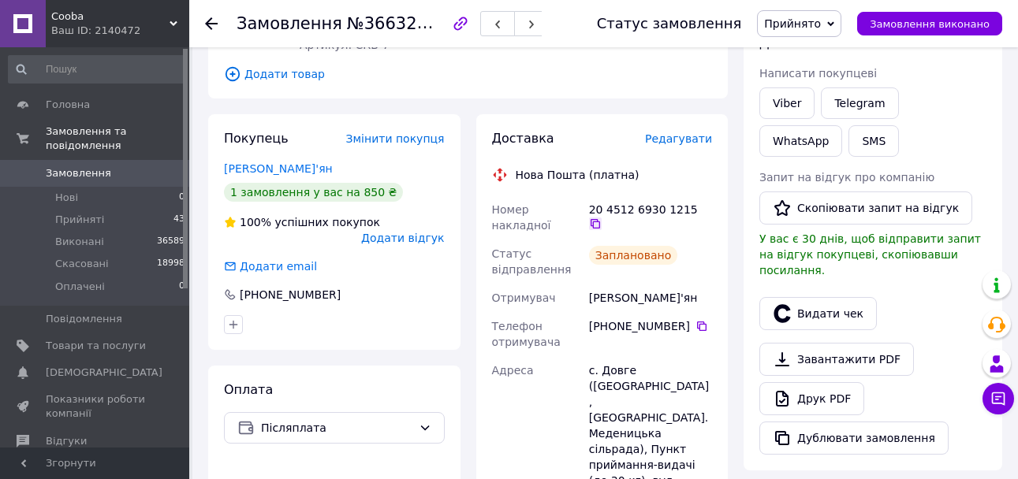
click at [602, 218] on icon at bounding box center [595, 224] width 13 height 13
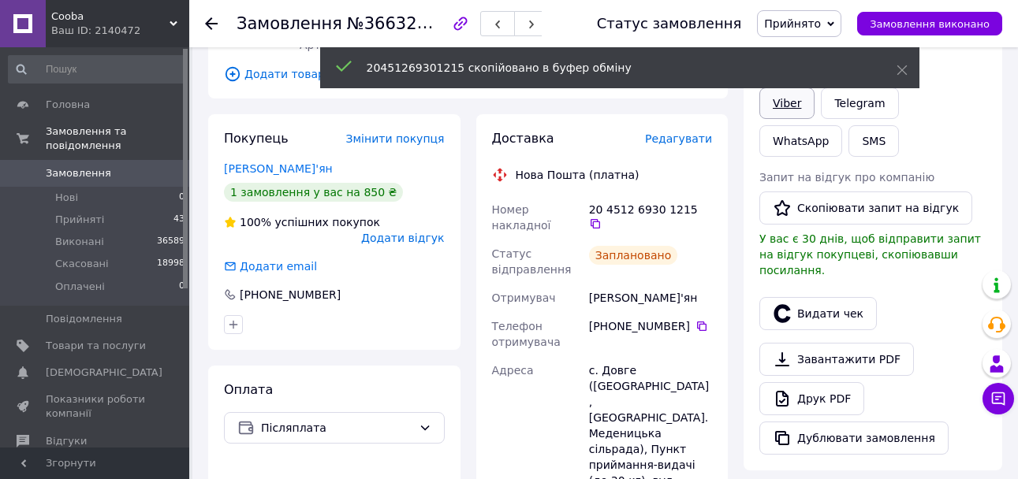
click at [773, 110] on link "Viber" at bounding box center [786, 104] width 55 height 32
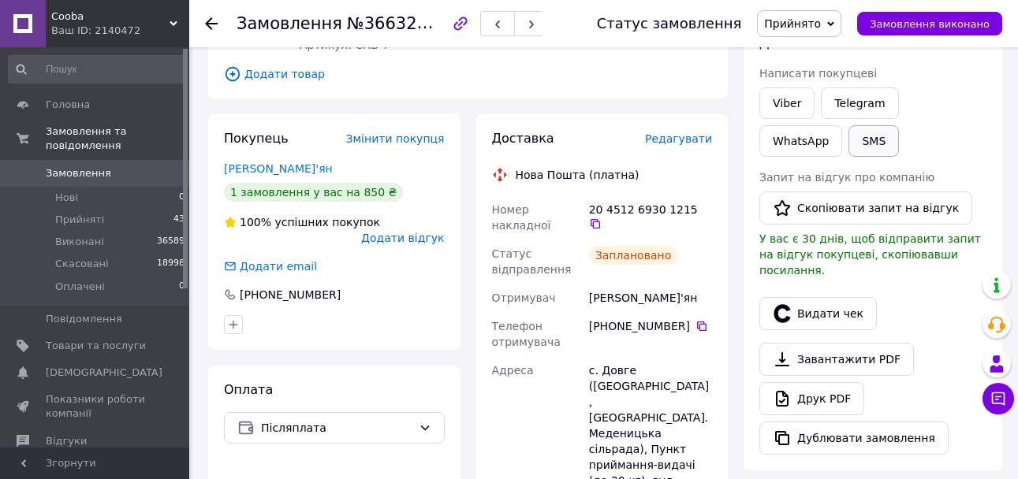
click at [849, 130] on button "SMS" at bounding box center [874, 141] width 50 height 32
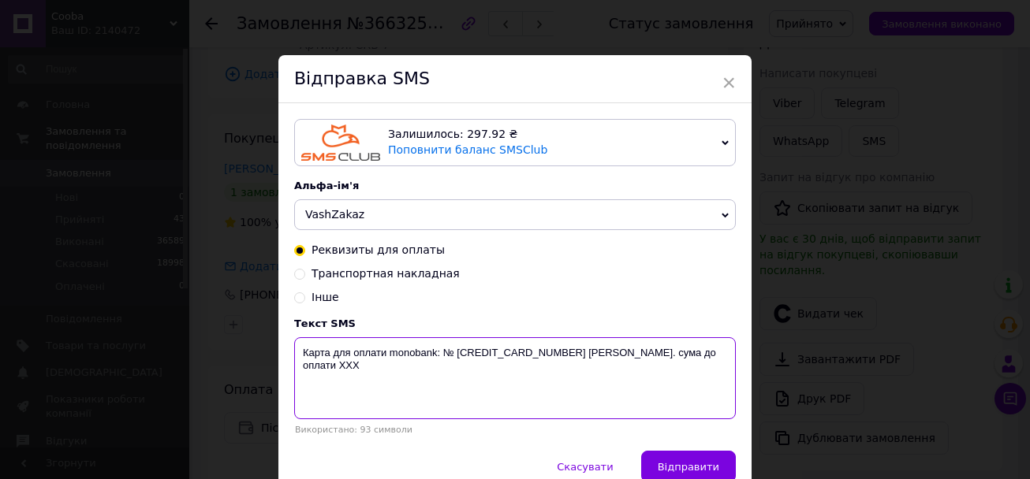
click at [525, 358] on textarea "Карта для оплати monobank: № [CREDIT_CARD_NUMBER] [PERSON_NAME]. сума до оплати…" at bounding box center [515, 379] width 442 height 82
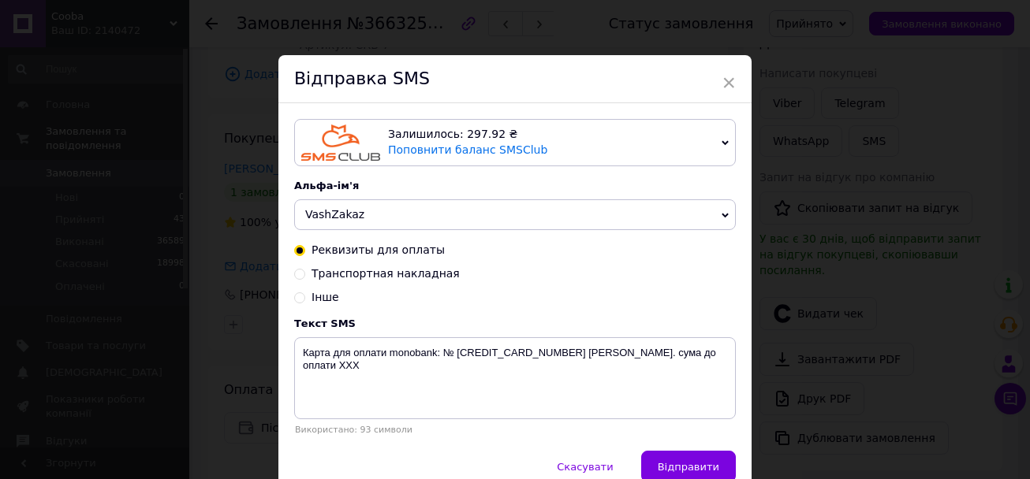
click at [323, 278] on span "Транспортная накладная" at bounding box center [385, 273] width 148 height 13
click at [305, 278] on input "Транспортная накладная" at bounding box center [299, 272] width 11 height 11
radio input "true"
radio input "false"
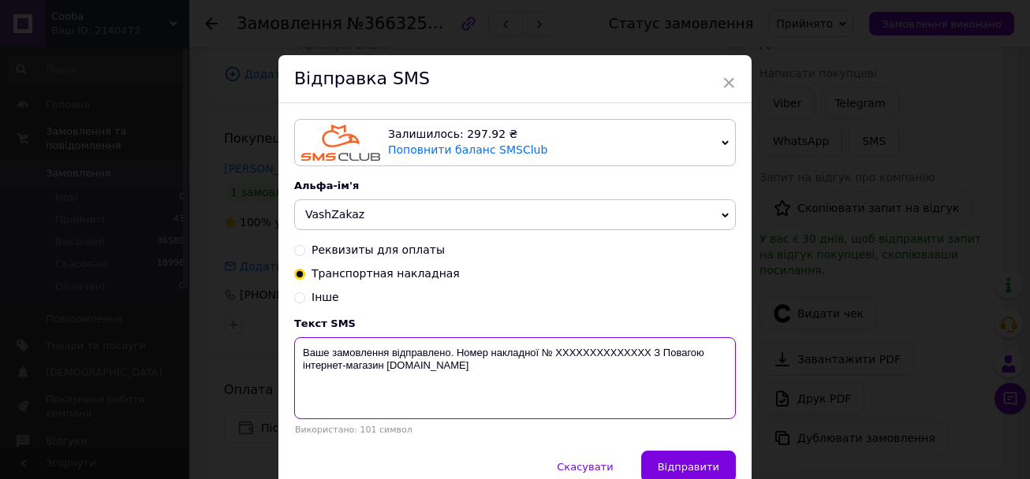
click at [590, 351] on textarea "Ваше замовлення відправлено. Номер накладної № XXXXXXXXXXXXXX З Повагою інтерне…" at bounding box center [515, 379] width 442 height 82
paste textarea "20451269301215"
type textarea "Ваше замовлення відправлено. Номер накладної № 20451269301215 З Повагою інтерне…"
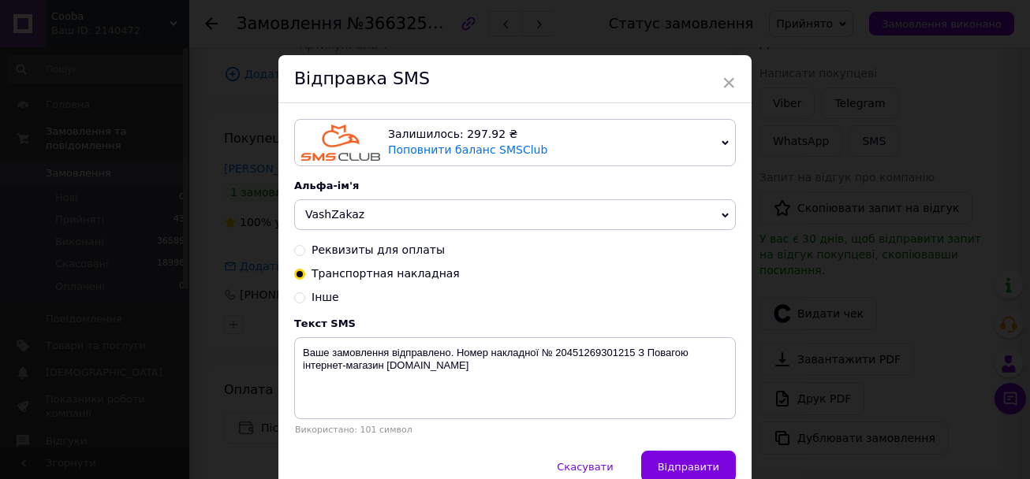
click at [684, 464] on button "Відправити" at bounding box center [688, 467] width 95 height 32
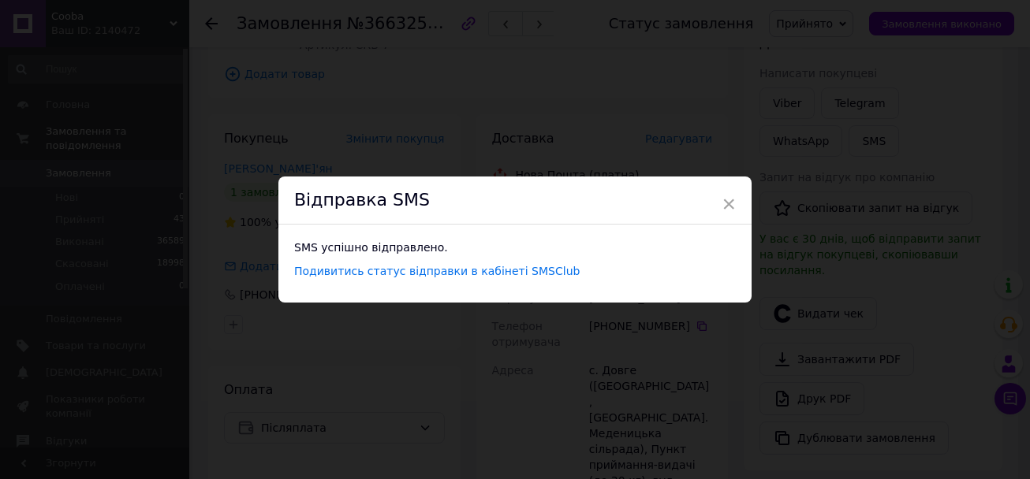
click at [155, 167] on div "× Відправка SMS SMS успішно відправлено. Подивитись статус відправки в кабінеті…" at bounding box center [515, 239] width 1030 height 479
drag, startPoint x: 718, startPoint y: 196, endPoint x: 669, endPoint y: 203, distance: 49.4
click at [718, 197] on span "×" at bounding box center [723, 204] width 14 height 27
click at [720, 203] on span "×" at bounding box center [723, 204] width 14 height 27
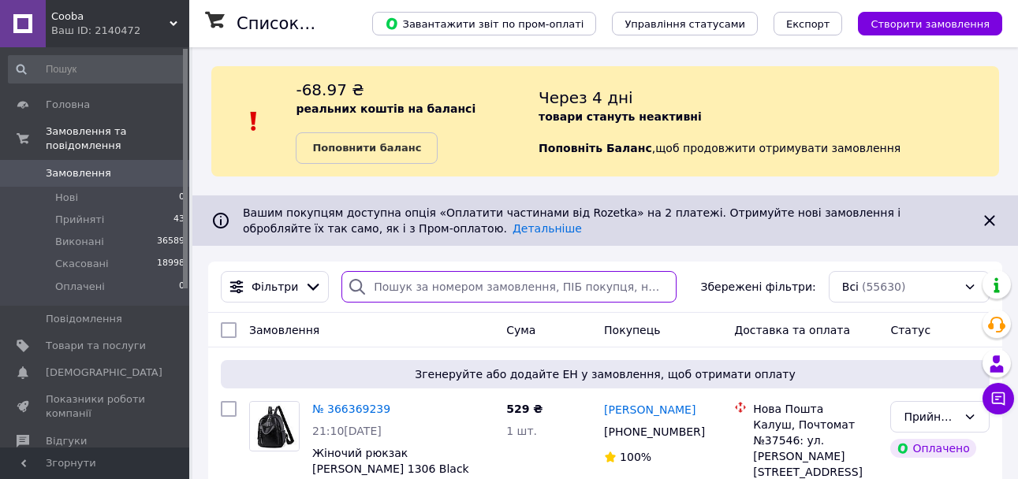
click at [482, 280] on input "search" at bounding box center [508, 287] width 334 height 32
paste input "366311434"
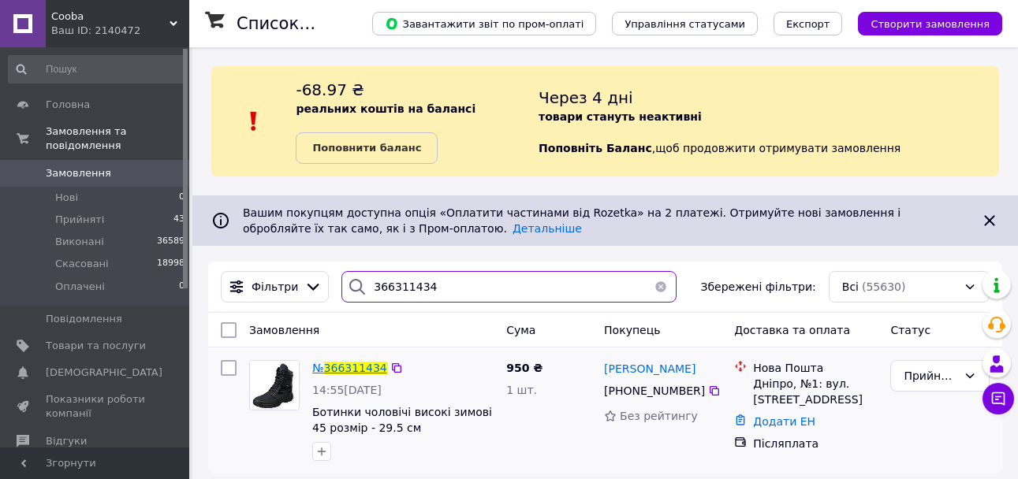
type input "366311434"
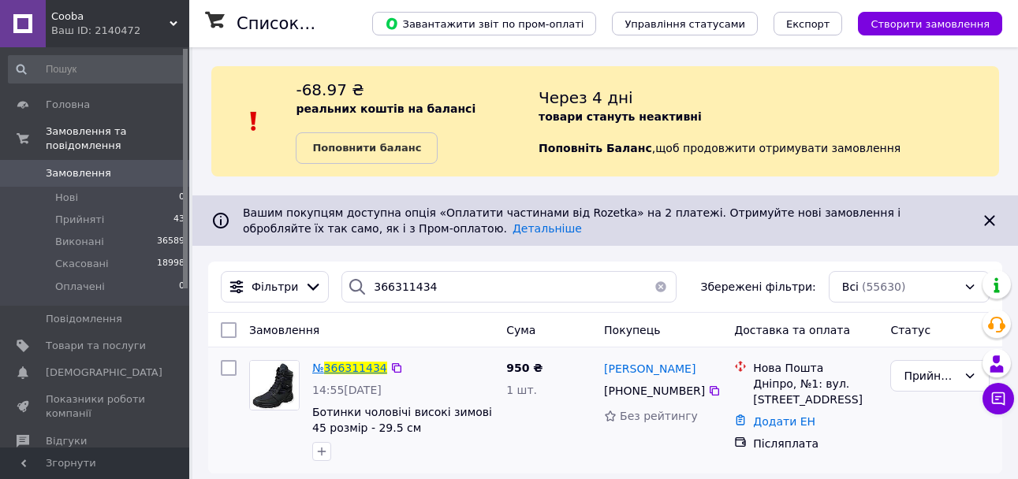
click at [352, 366] on span "366311434" at bounding box center [355, 368] width 63 height 13
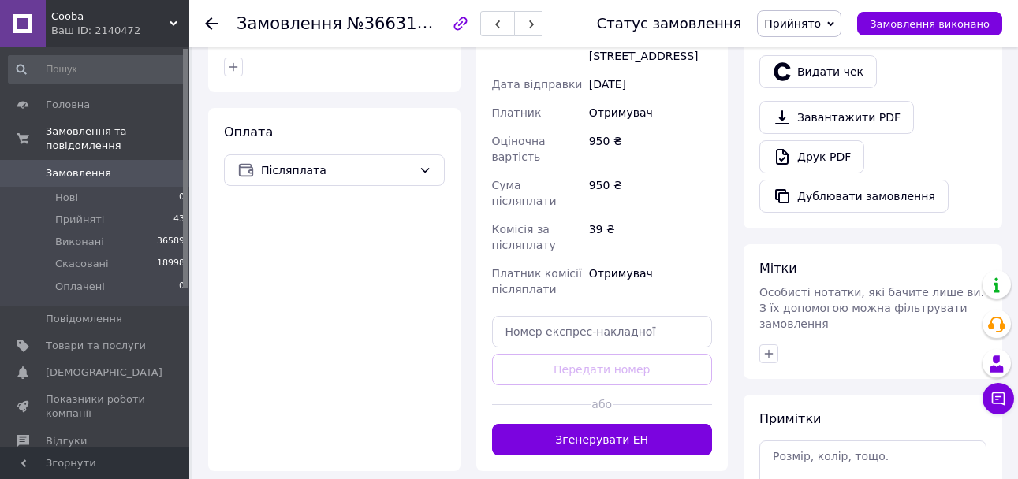
scroll to position [552, 0]
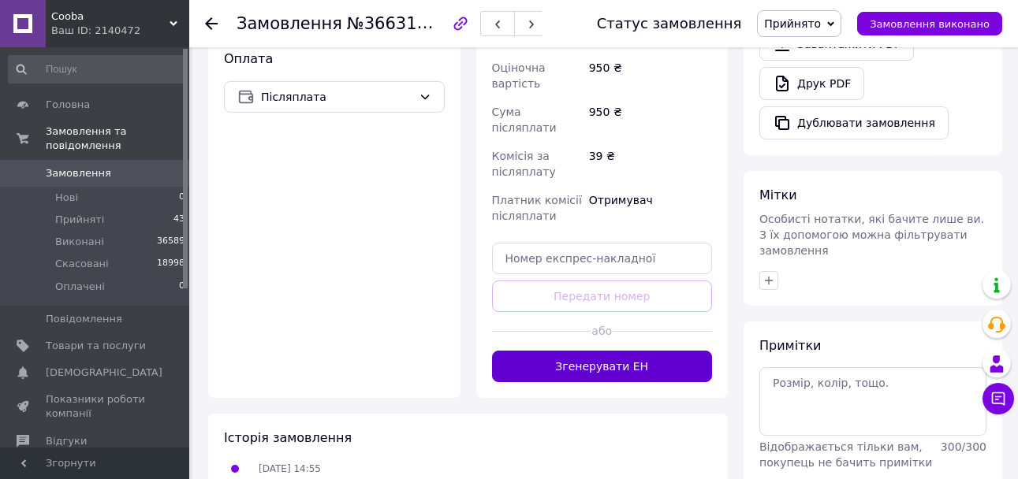
click at [572, 379] on button "Згенерувати ЕН" at bounding box center [602, 367] width 221 height 32
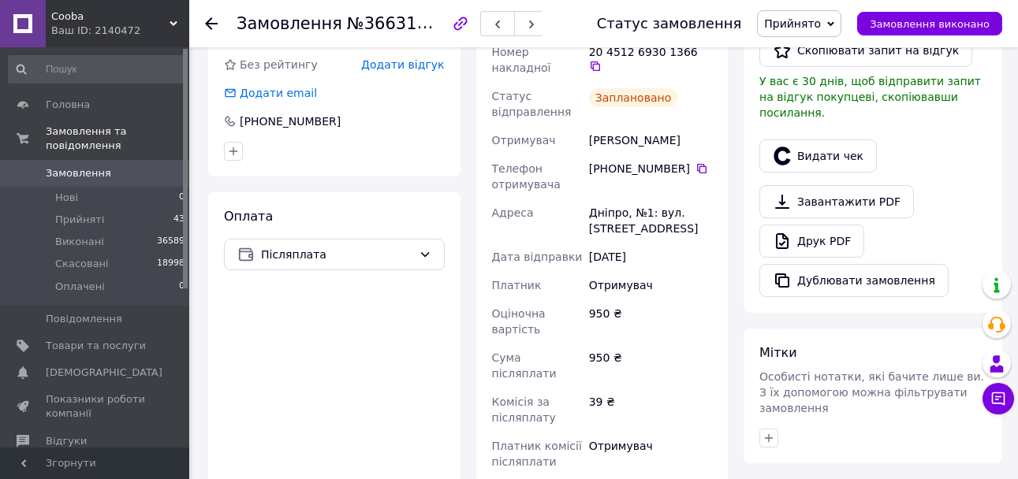
scroll to position [315, 0]
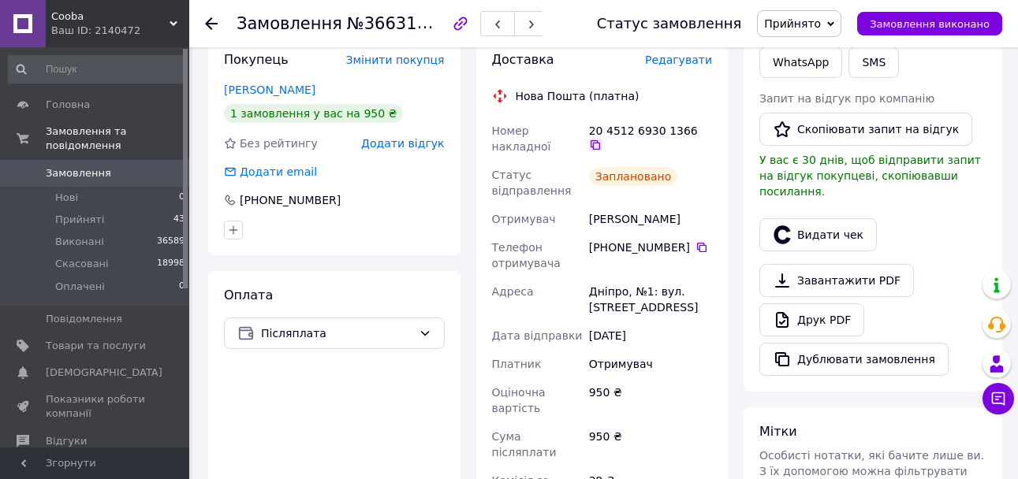
click at [602, 139] on icon at bounding box center [595, 145] width 13 height 13
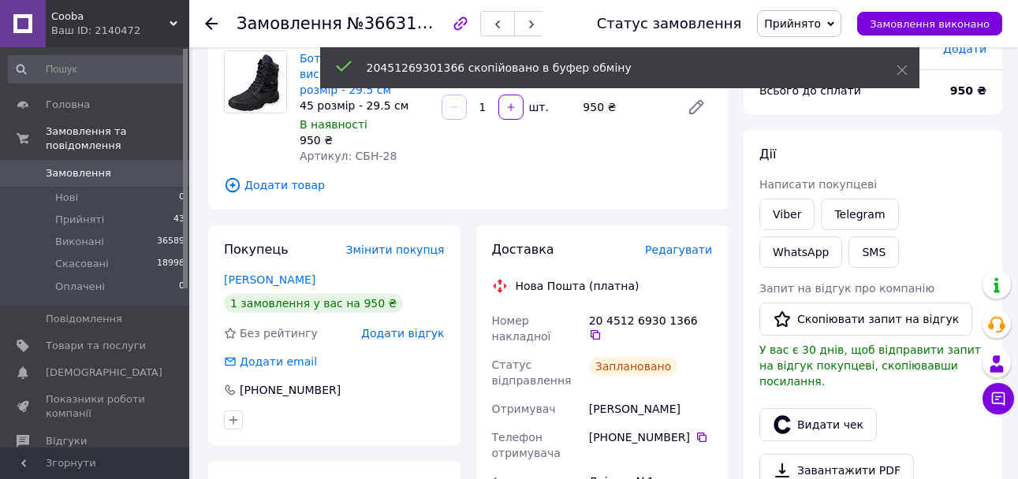
scroll to position [79, 0]
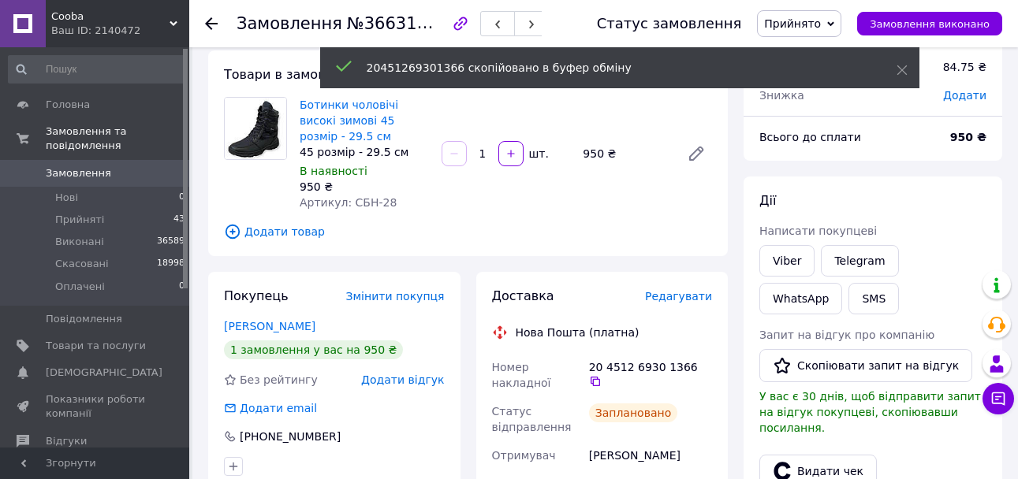
drag, startPoint x: 780, startPoint y: 259, endPoint x: 699, endPoint y: 314, distance: 97.6
click at [780, 259] on link "Viber" at bounding box center [786, 261] width 55 height 32
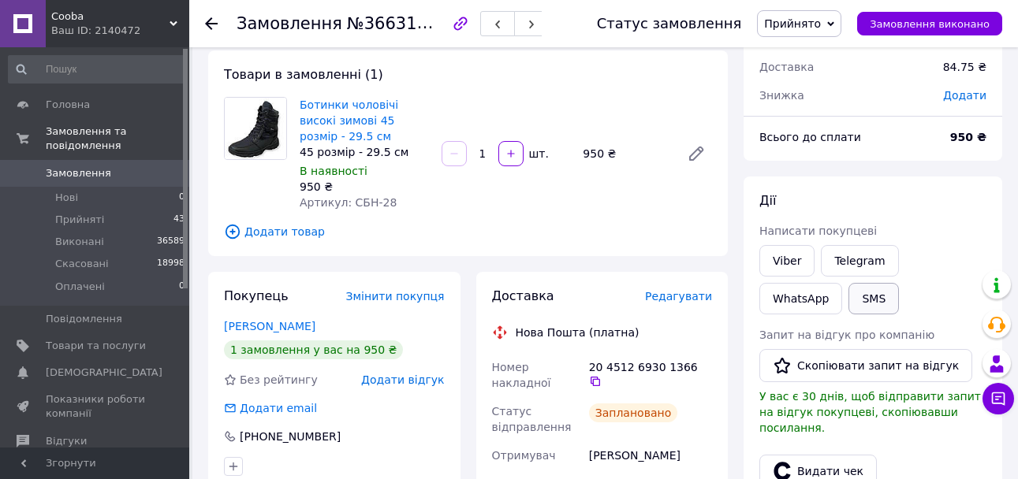
click at [849, 295] on button "SMS" at bounding box center [874, 299] width 50 height 32
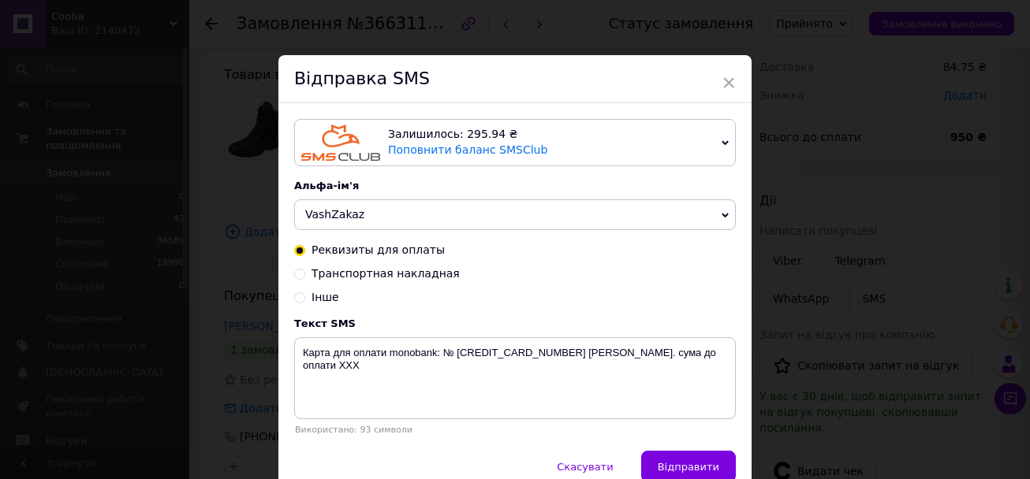
click at [397, 280] on span "Транспортная накладная" at bounding box center [385, 273] width 148 height 13
click at [305, 278] on input "Транспортная накладная" at bounding box center [299, 272] width 11 height 11
radio input "true"
radio input "false"
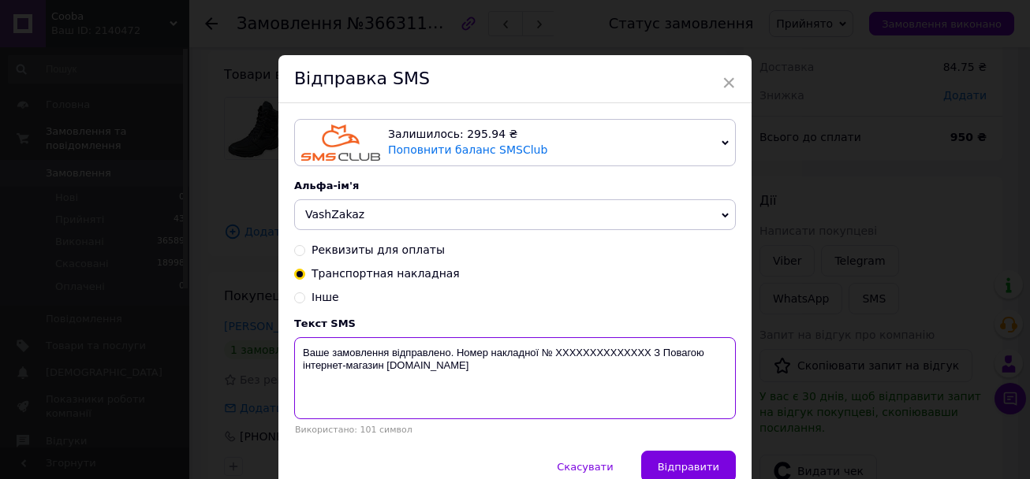
click at [589, 347] on textarea "Ваше замовлення відправлено. Номер накладної № XXXXXXXXXXXXXX З Повагою інтерне…" at bounding box center [515, 379] width 442 height 82
paste textarea "20451269301366"
type textarea "Ваше замовлення відправлено. Номер накладної № 20451269301366 З Повагою інтерне…"
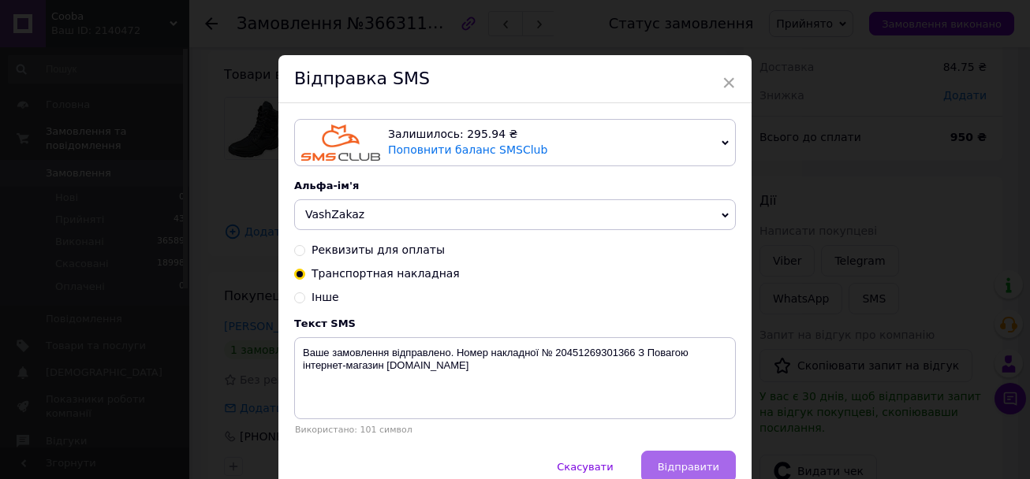
drag, startPoint x: 689, startPoint y: 464, endPoint x: 603, endPoint y: 457, distance: 86.2
click at [689, 464] on button "Відправити" at bounding box center [688, 467] width 95 height 32
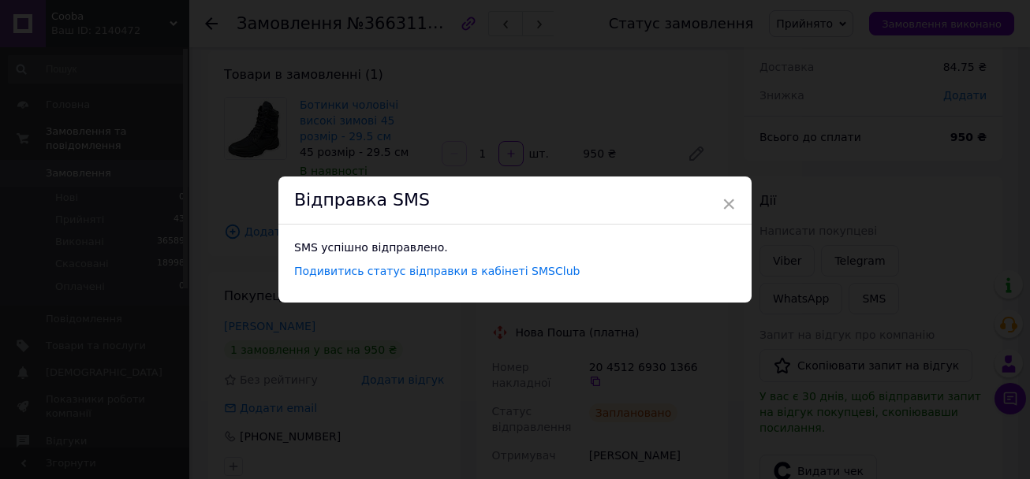
click at [221, 150] on div "× Відправка SMS SMS успішно відправлено. Подивитись статус відправки в кабінеті…" at bounding box center [515, 239] width 1030 height 479
click at [717, 206] on span "×" at bounding box center [723, 204] width 14 height 27
click at [720, 200] on span "×" at bounding box center [723, 204] width 14 height 27
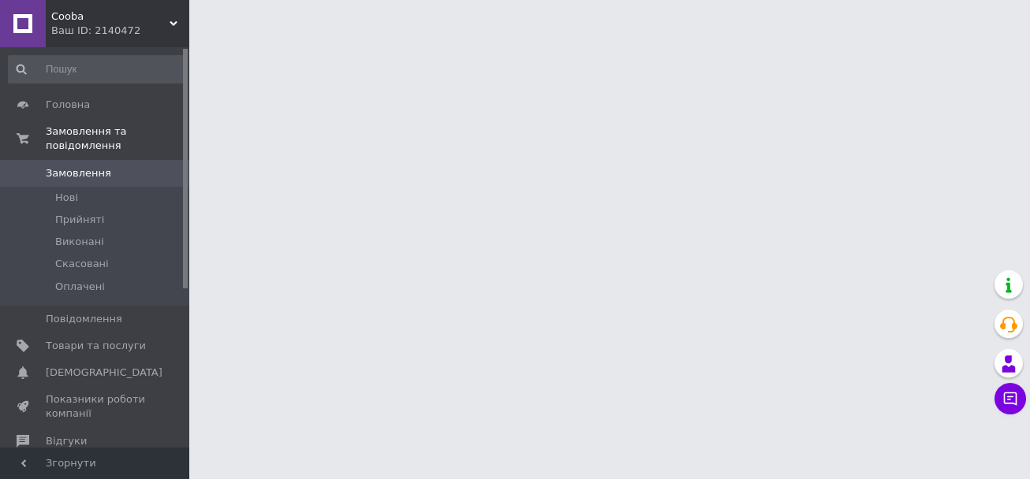
click at [130, 166] on span "Замовлення" at bounding box center [96, 173] width 100 height 14
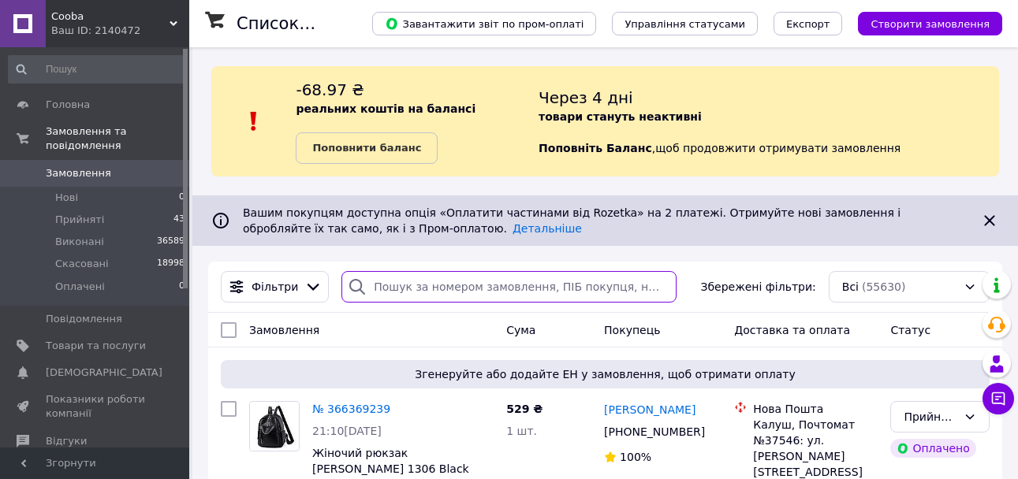
click at [459, 283] on input "search" at bounding box center [508, 287] width 334 height 32
paste input "366294971"
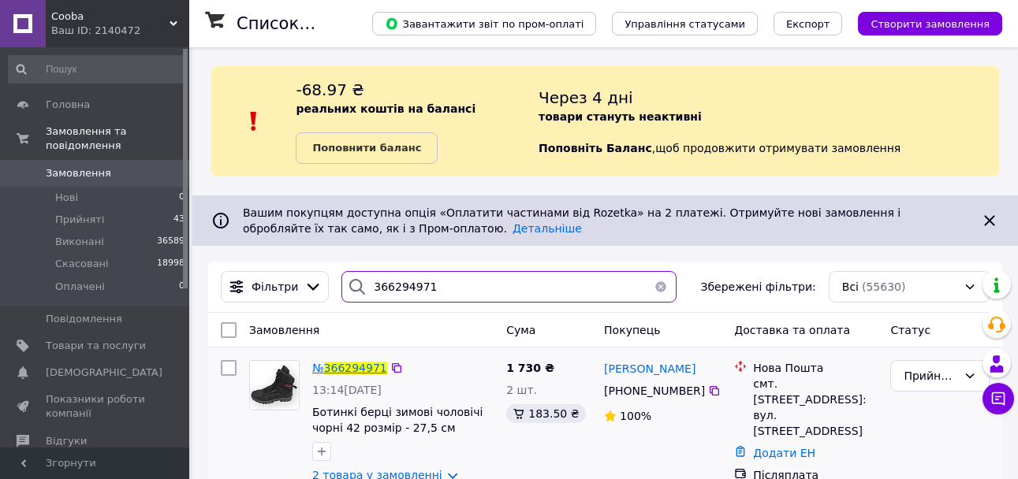
type input "366294971"
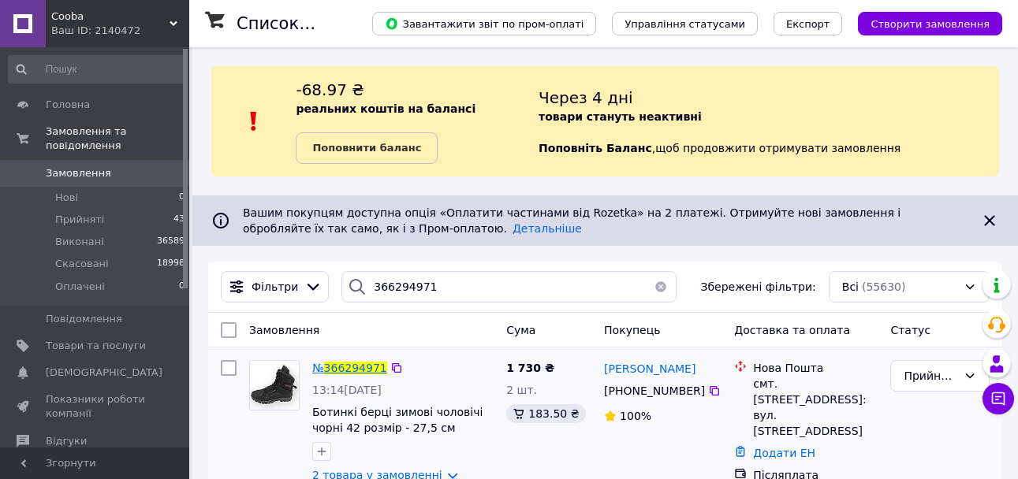
click at [353, 370] on span "366294971" at bounding box center [355, 368] width 63 height 13
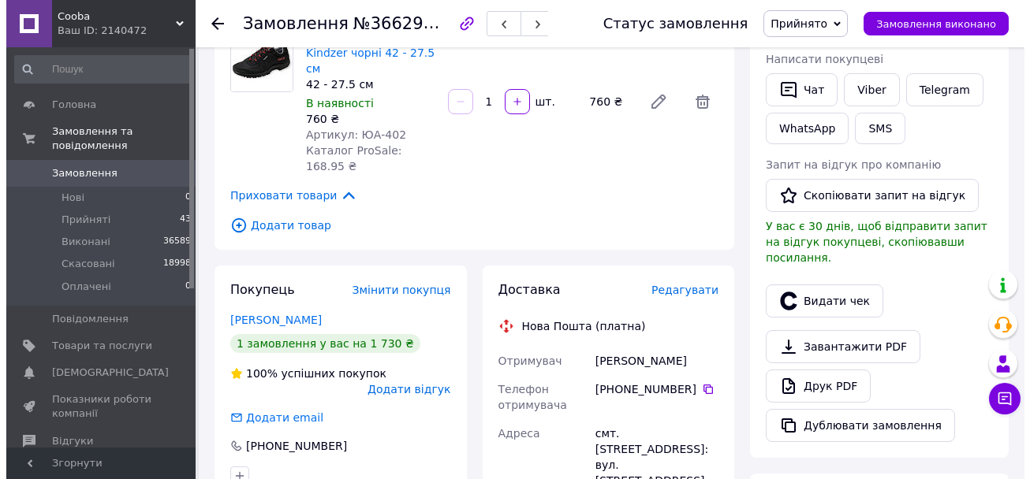
scroll to position [394, 0]
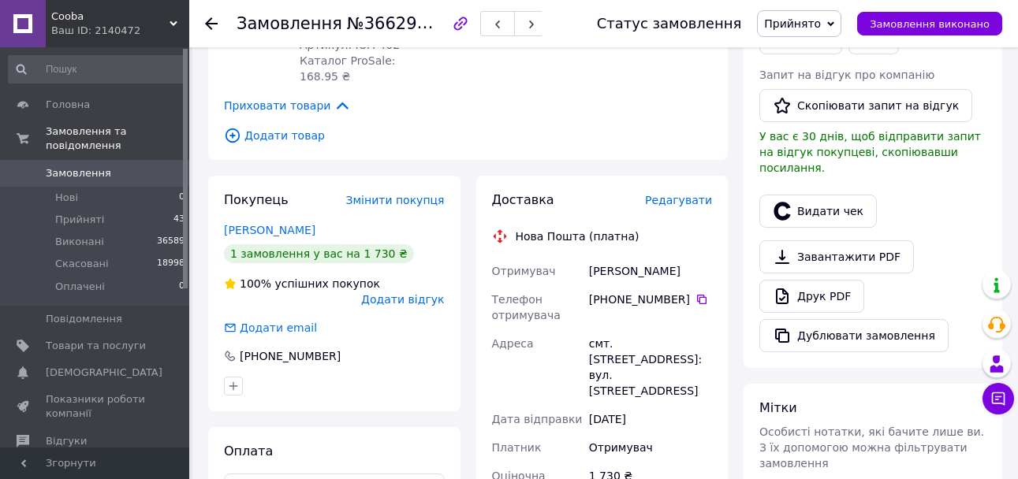
click at [678, 194] on span "Редагувати" at bounding box center [678, 200] width 67 height 13
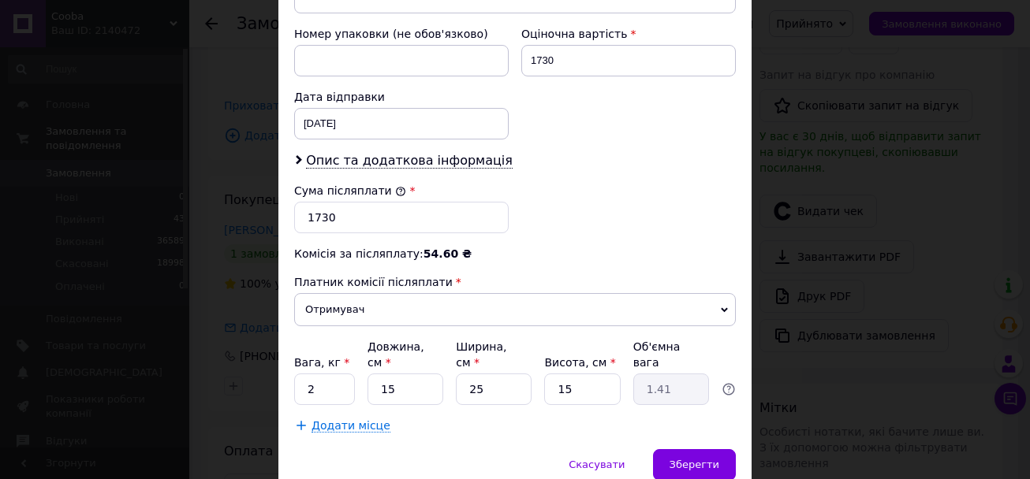
scroll to position [710, 0]
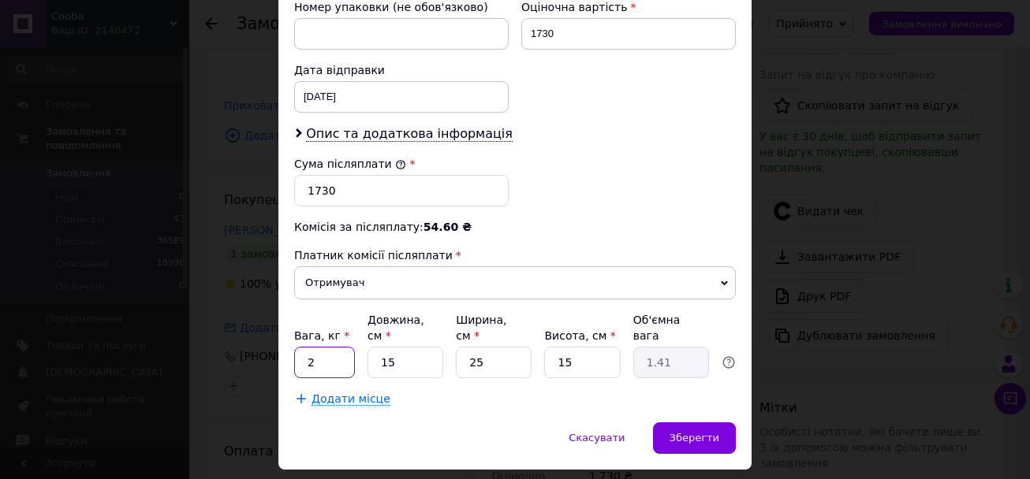
click at [331, 347] on input "2" at bounding box center [324, 363] width 61 height 32
click at [332, 347] on input "2" at bounding box center [324, 363] width 61 height 32
type input "5"
type input "3"
type input "0.28"
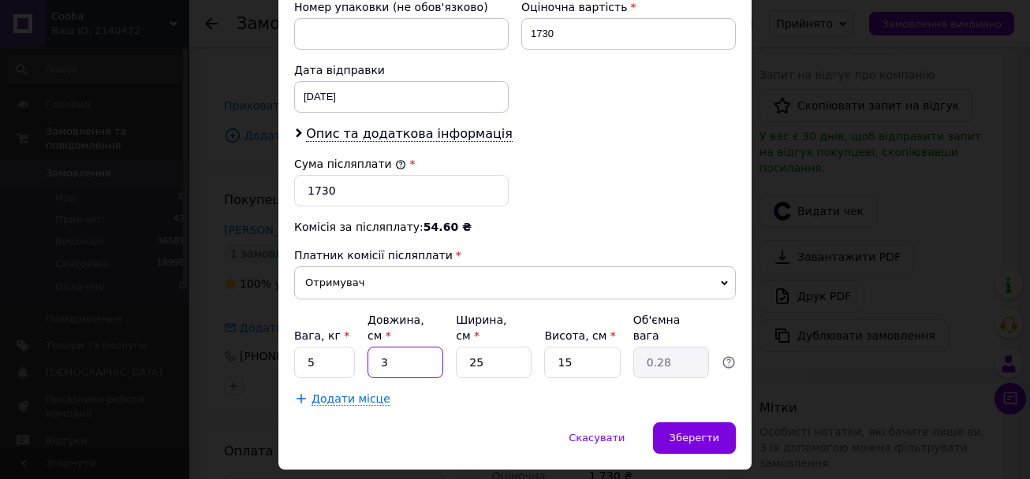
type input "33"
type input "3.09"
type input "33"
type input "2"
type input "0.25"
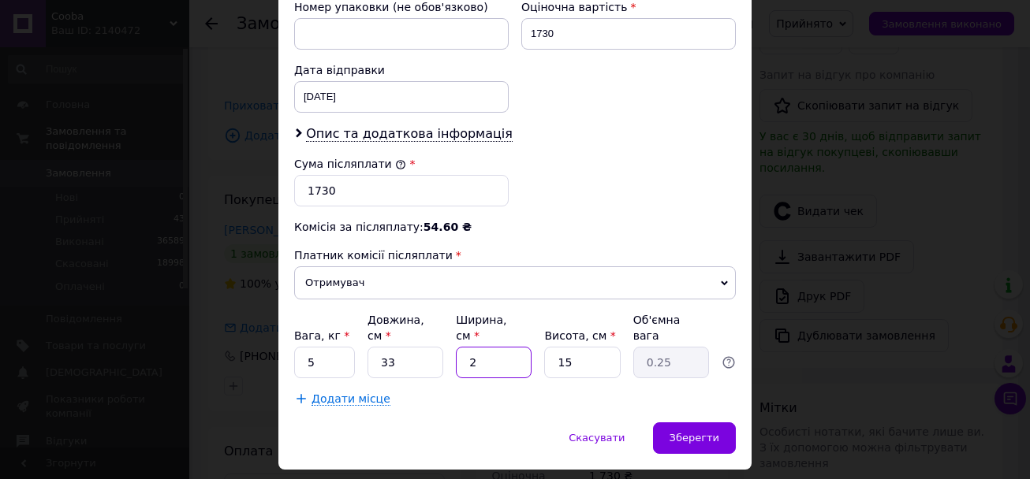
type input "22"
type input "2.72"
type input "22"
type input "2"
type input "0.36"
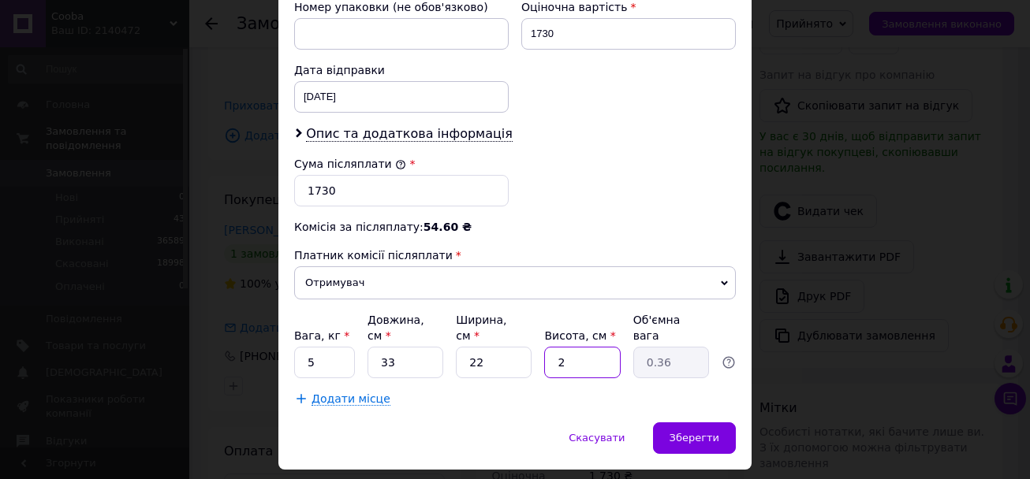
type input "21"
type input "3.81"
type input "21"
click at [661, 391] on div "Додати місце" at bounding box center [515, 399] width 442 height 16
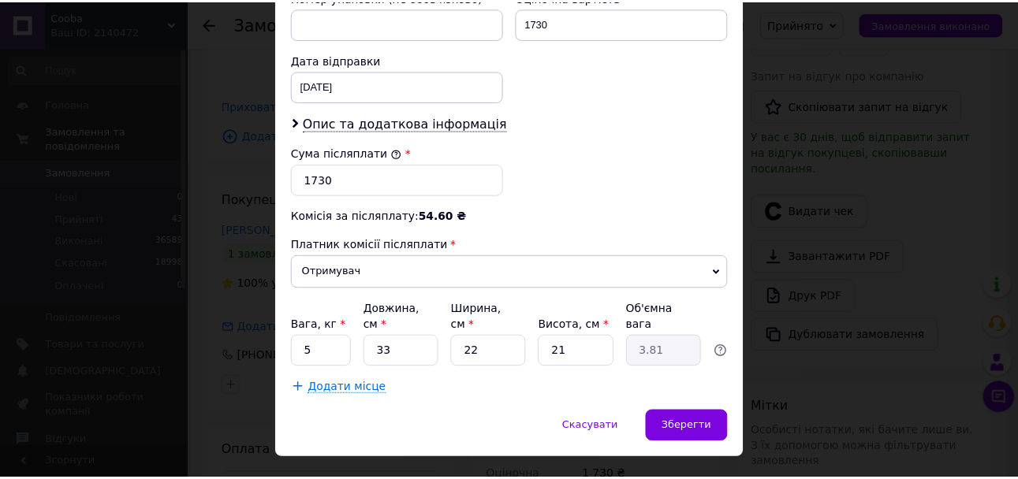
scroll to position [724, 0]
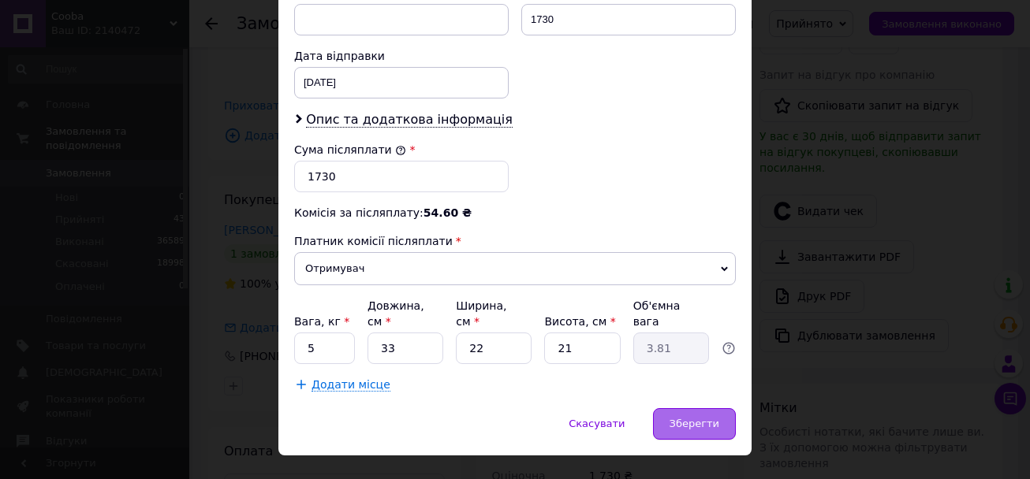
click at [714, 418] on span "Зберегти" at bounding box center [695, 424] width 50 height 12
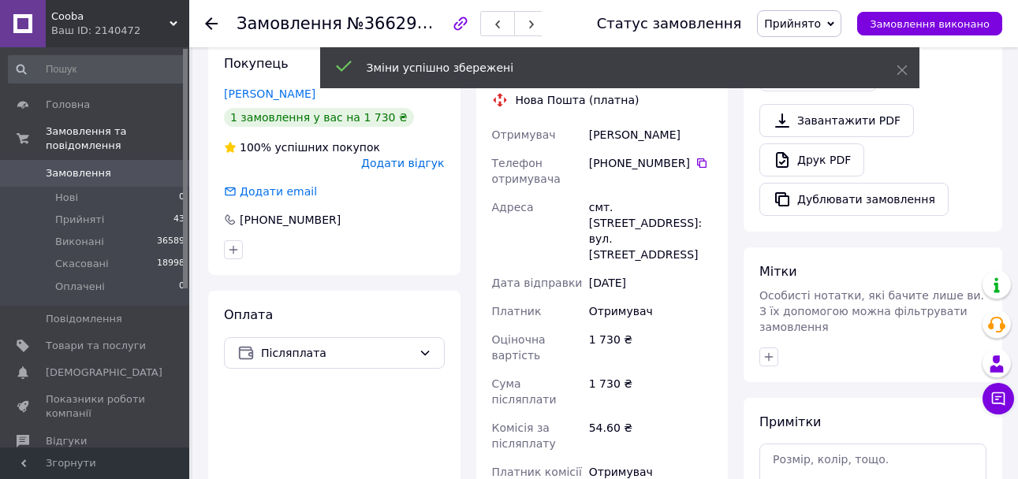
scroll to position [789, 0]
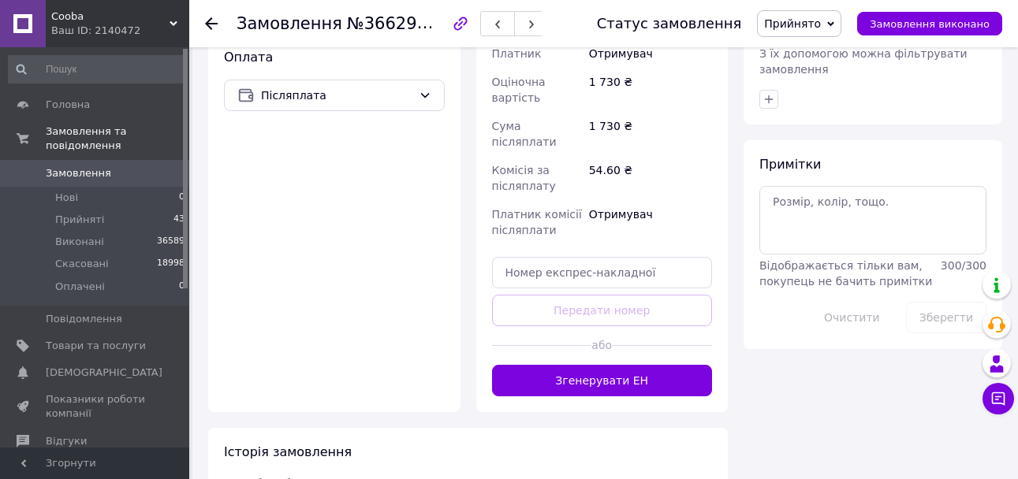
drag, startPoint x: 678, startPoint y: 295, endPoint x: 677, endPoint y: 311, distance: 15.8
click at [678, 365] on button "Згенерувати ЕН" at bounding box center [602, 381] width 221 height 32
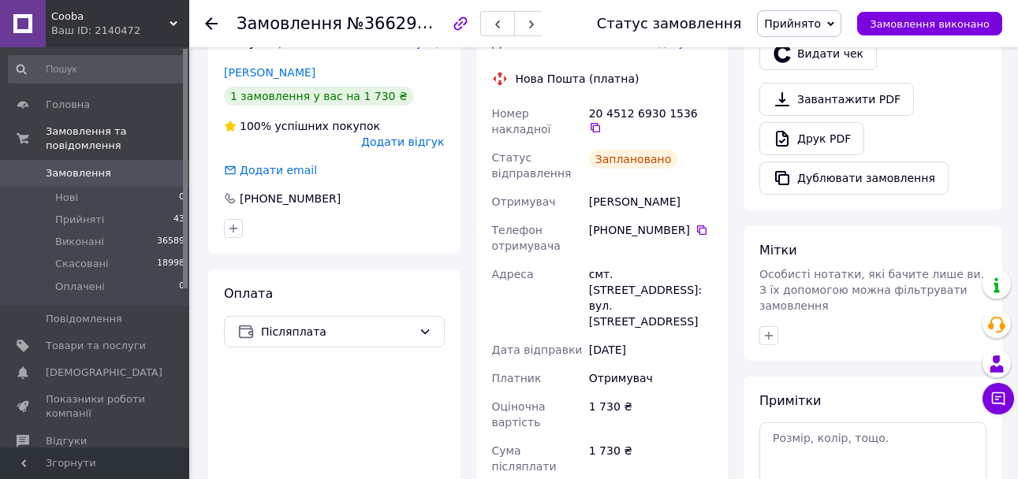
scroll to position [473, 0]
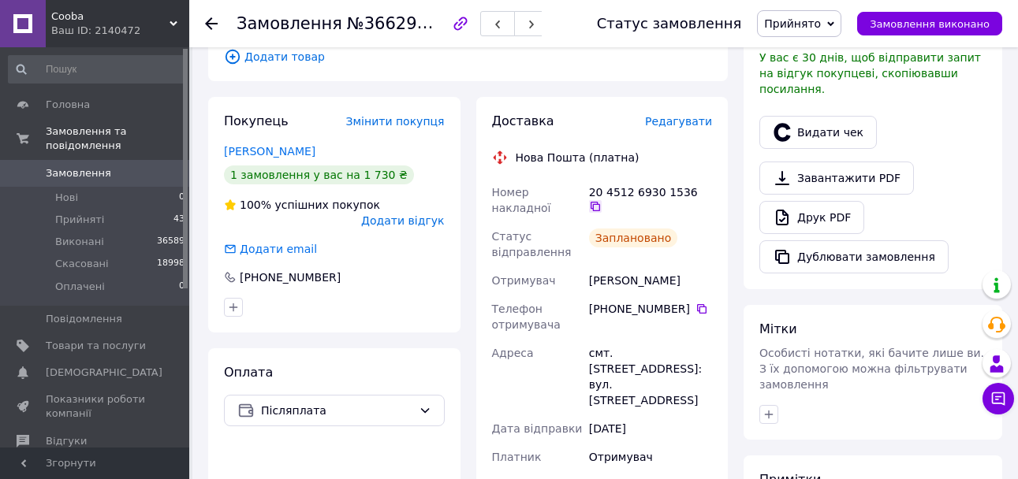
click at [602, 200] on icon at bounding box center [595, 206] width 13 height 13
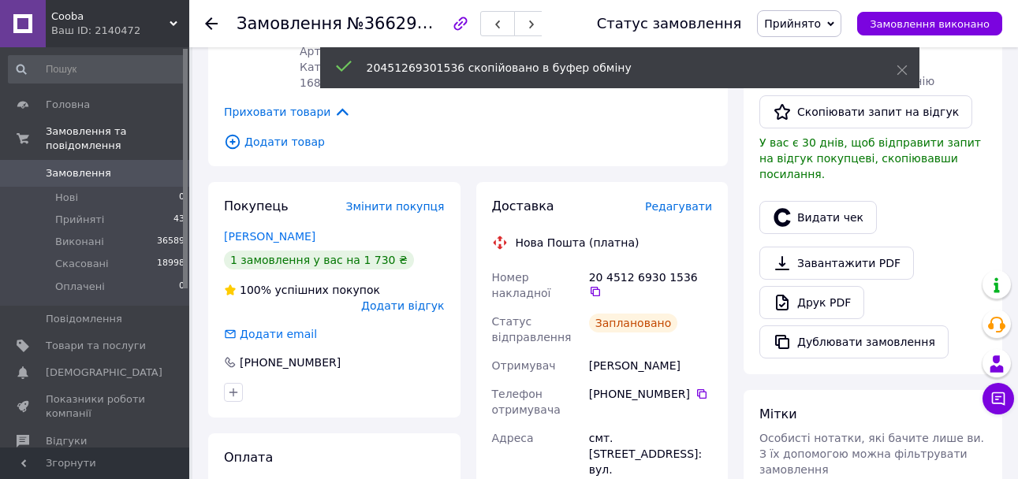
scroll to position [237, 0]
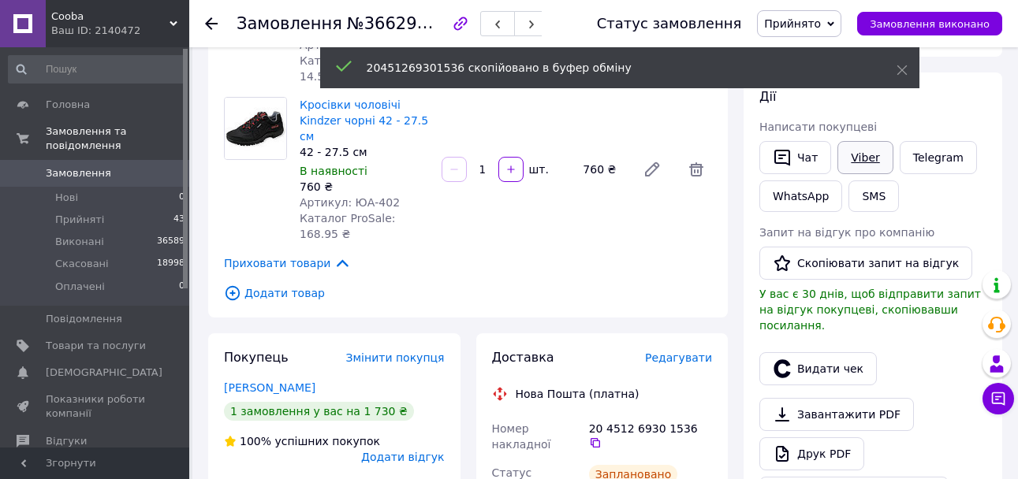
click at [863, 161] on link "Viber" at bounding box center [864, 157] width 55 height 33
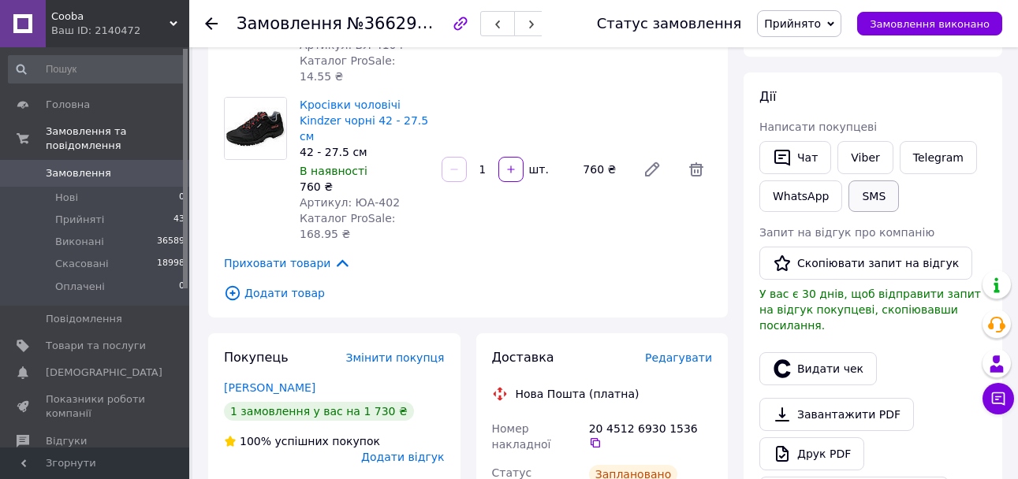
click at [872, 192] on button "SMS" at bounding box center [874, 197] width 50 height 32
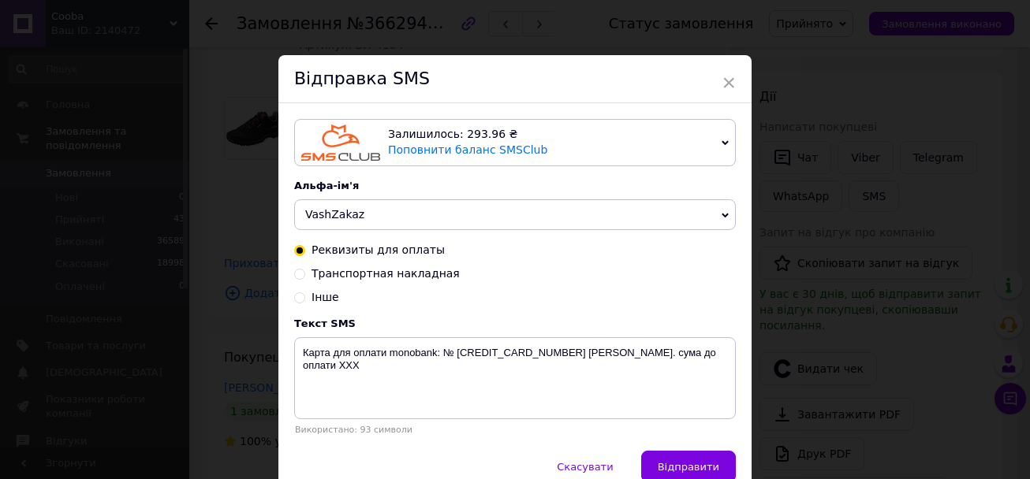
drag, startPoint x: 400, startPoint y: 280, endPoint x: 411, endPoint y: 294, distance: 18.0
click at [400, 280] on span "Транспортная накладная" at bounding box center [385, 273] width 148 height 13
click at [305, 278] on input "Транспортная накладная" at bounding box center [299, 272] width 11 height 11
radio input "true"
radio input "false"
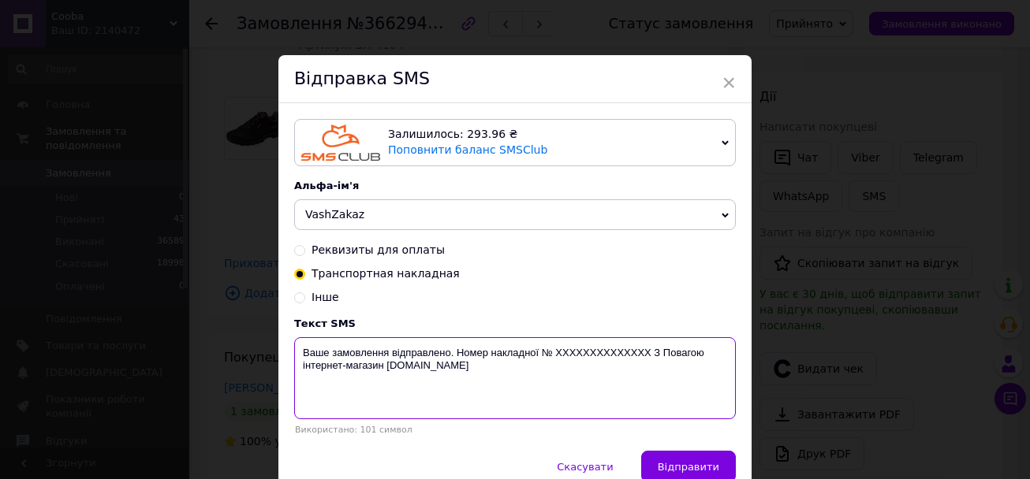
click at [586, 356] on textarea "Ваше замовлення відправлено. Номер накладної № XXXXXXXXXXXXXX З Повагою інтерне…" at bounding box center [515, 379] width 442 height 82
paste textarea "20451269301536"
type textarea "Ваше замовлення відправлено. Номер накладної № 20451269301536 З Повагою інтерне…"
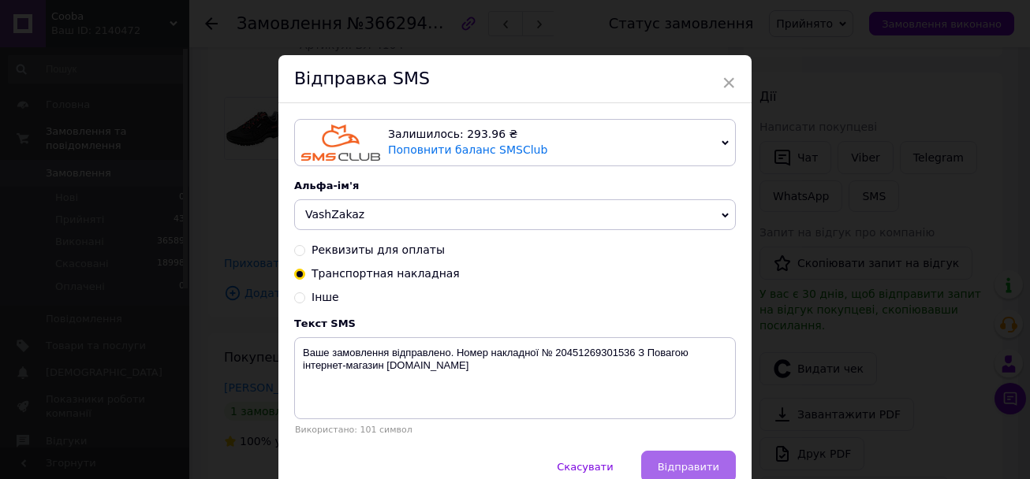
click at [699, 469] on span "Відправити" at bounding box center [689, 467] width 62 height 12
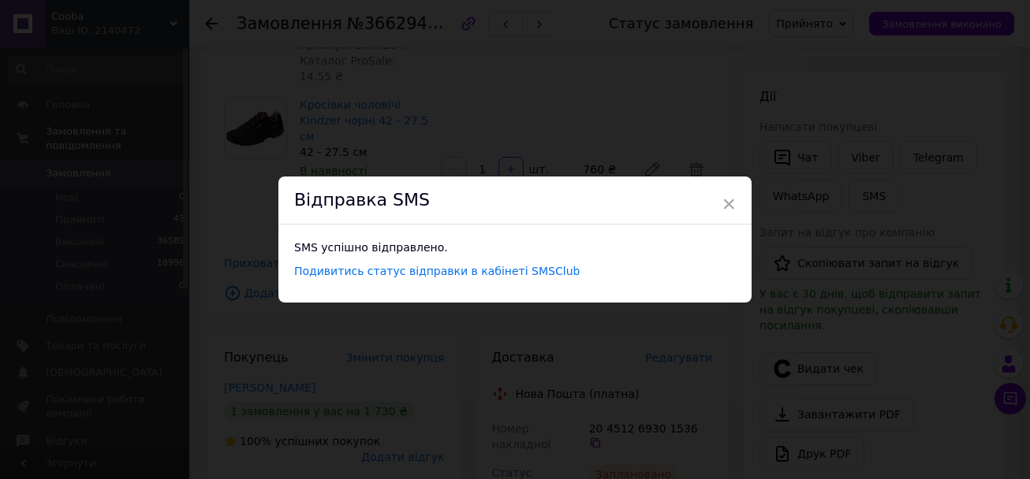
click at [100, 103] on div "× Відправка SMS SMS успішно відправлено. Подивитись статус відправки в кабінеті…" at bounding box center [515, 239] width 1030 height 479
click at [103, 152] on div "× Відправка SMS SMS успішно відправлено. Подивитись статус відправки в кабінеті…" at bounding box center [509, 239] width 1018 height 479
drag, startPoint x: 719, startPoint y: 203, endPoint x: 594, endPoint y: 218, distance: 126.2
click at [719, 204] on span "×" at bounding box center [723, 204] width 14 height 27
